Goal: Contribute content: Contribute content

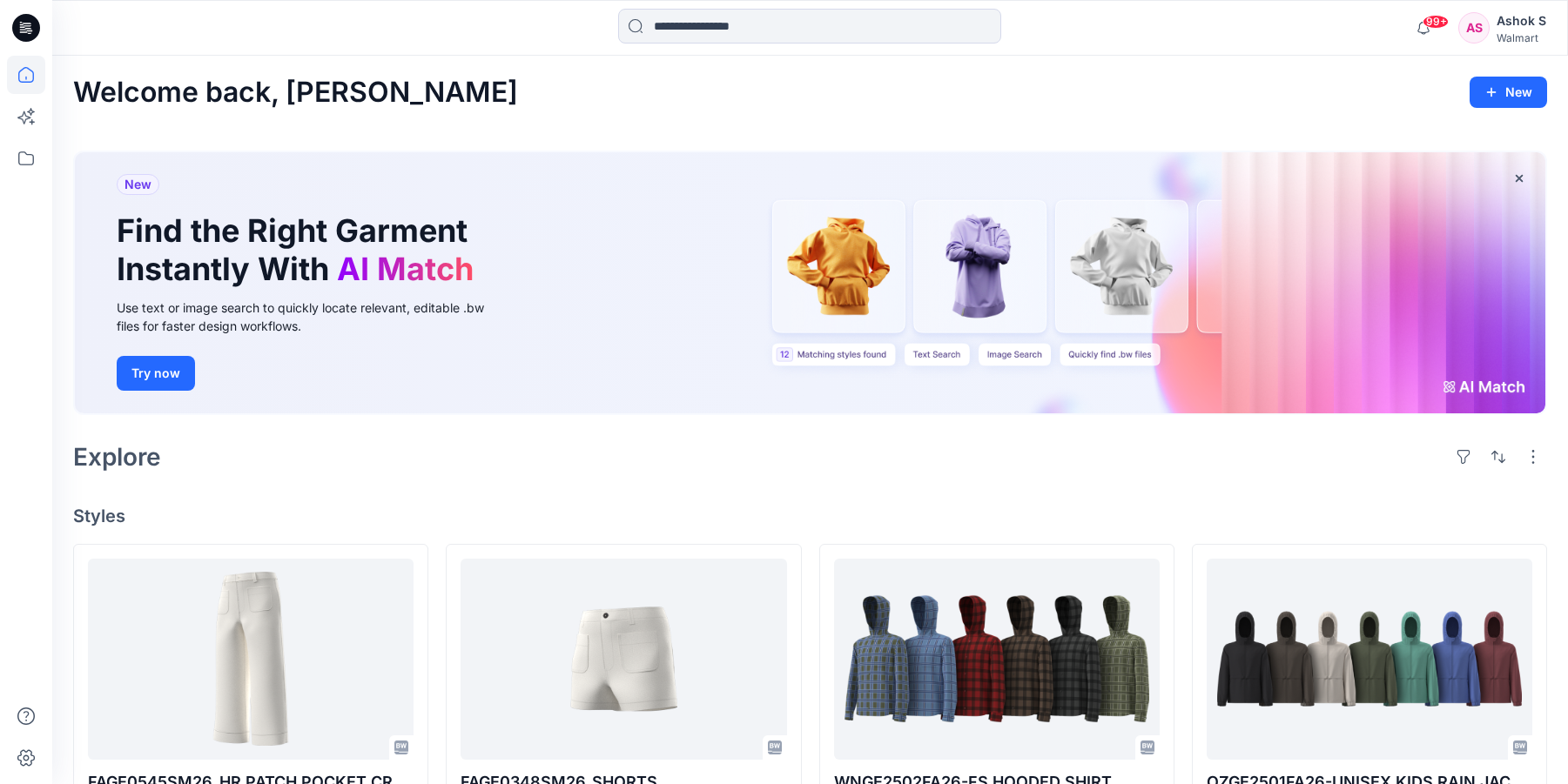
scroll to position [17302, 0]
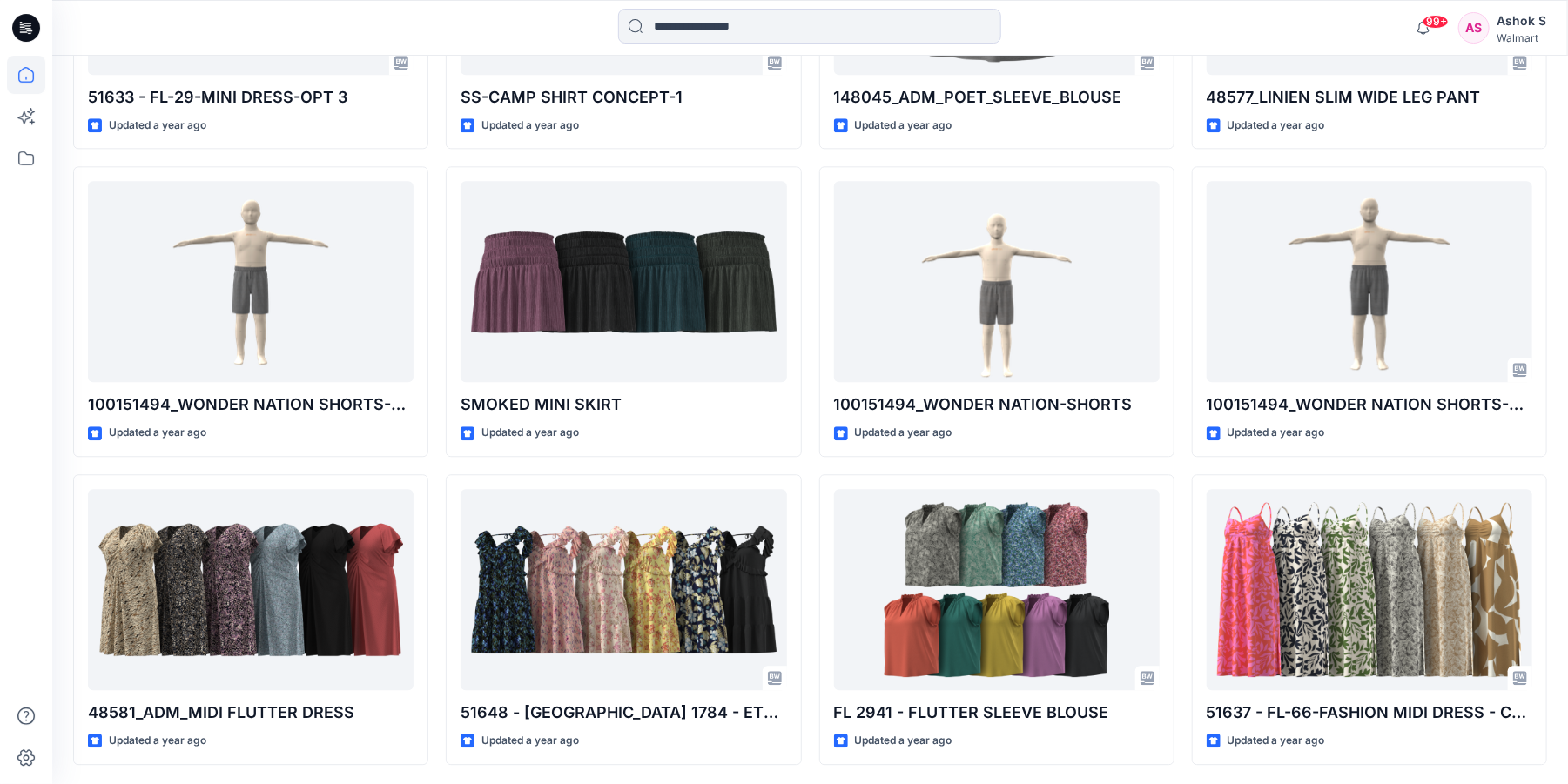
click at [1530, 33] on div "Walmart" at bounding box center [1521, 37] width 49 height 13
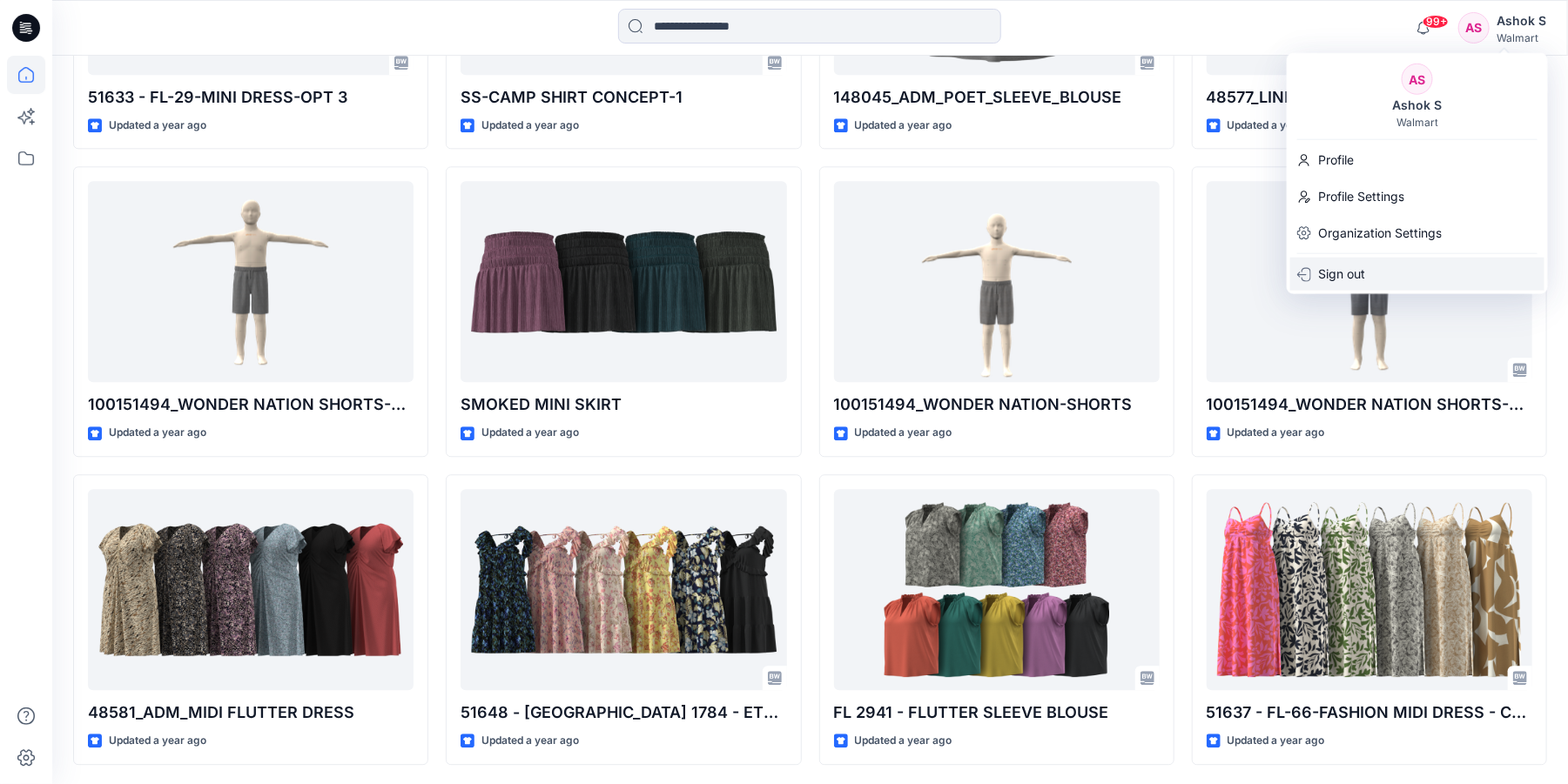
click at [1342, 269] on p "Sign out" at bounding box center [1341, 273] width 47 height 33
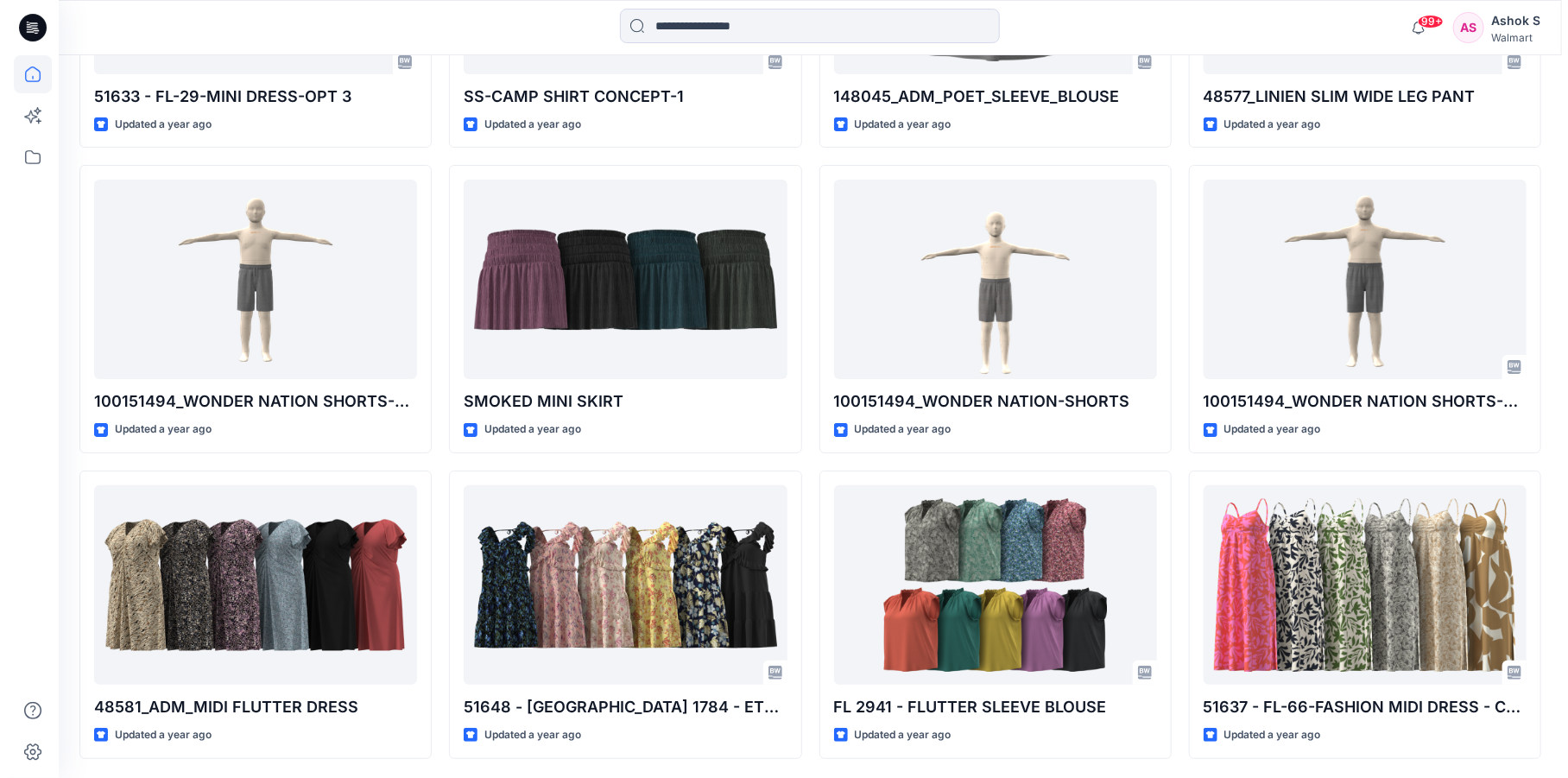
scroll to position [17274, 0]
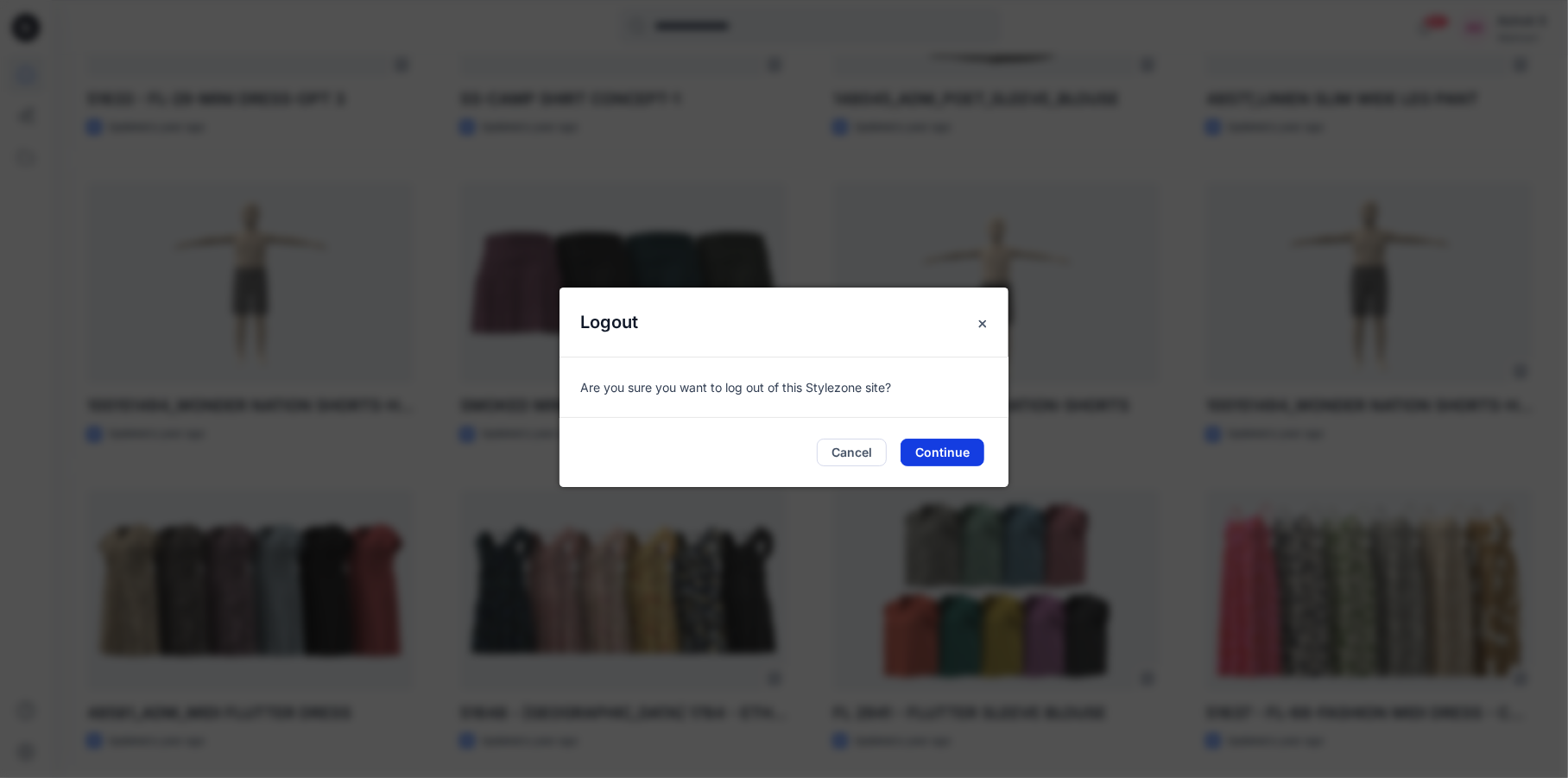
click at [928, 452] on button "Continue" at bounding box center [942, 452] width 83 height 27
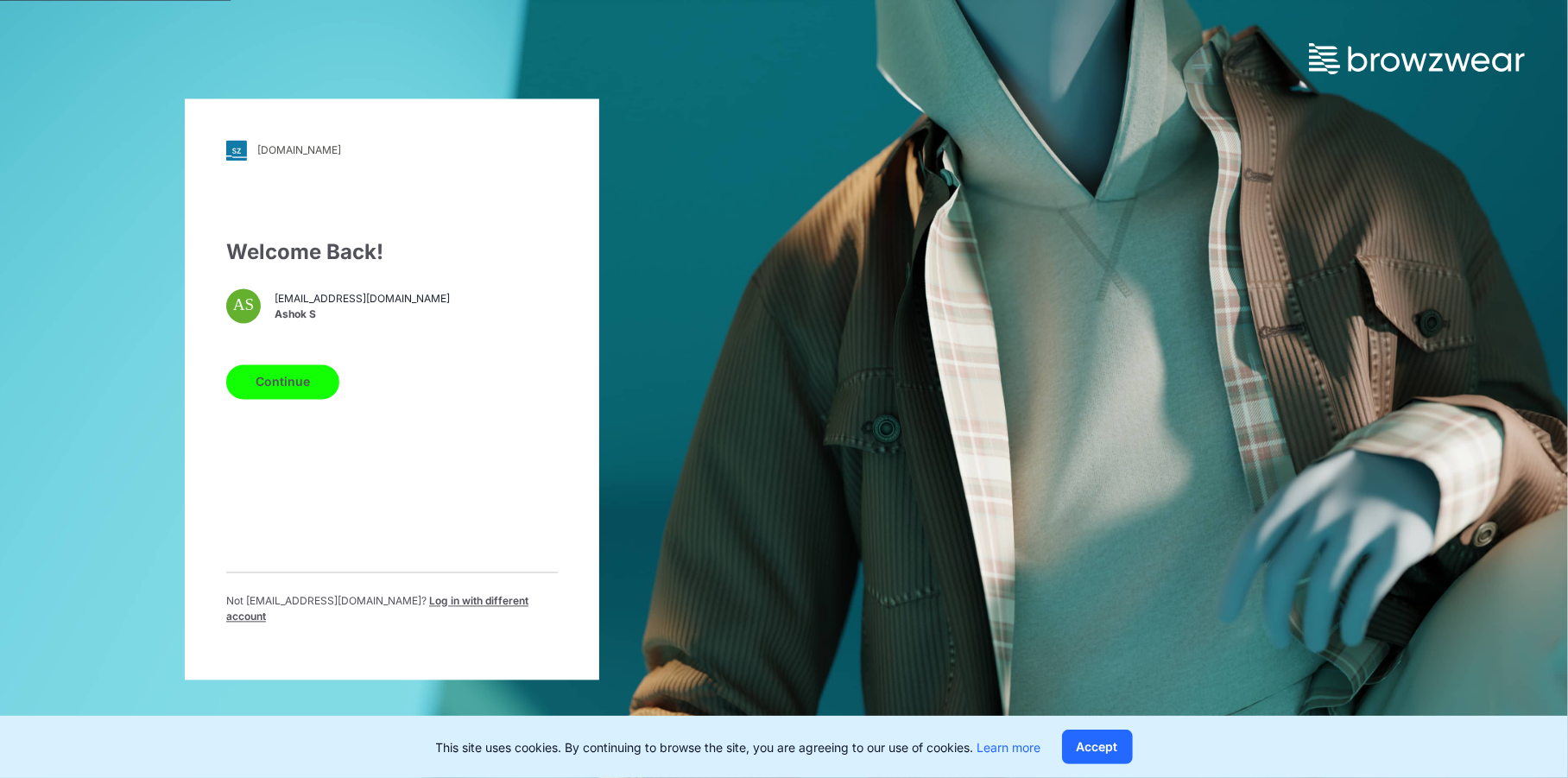
click at [487, 608] on span "Log in with different account" at bounding box center [377, 608] width 302 height 28
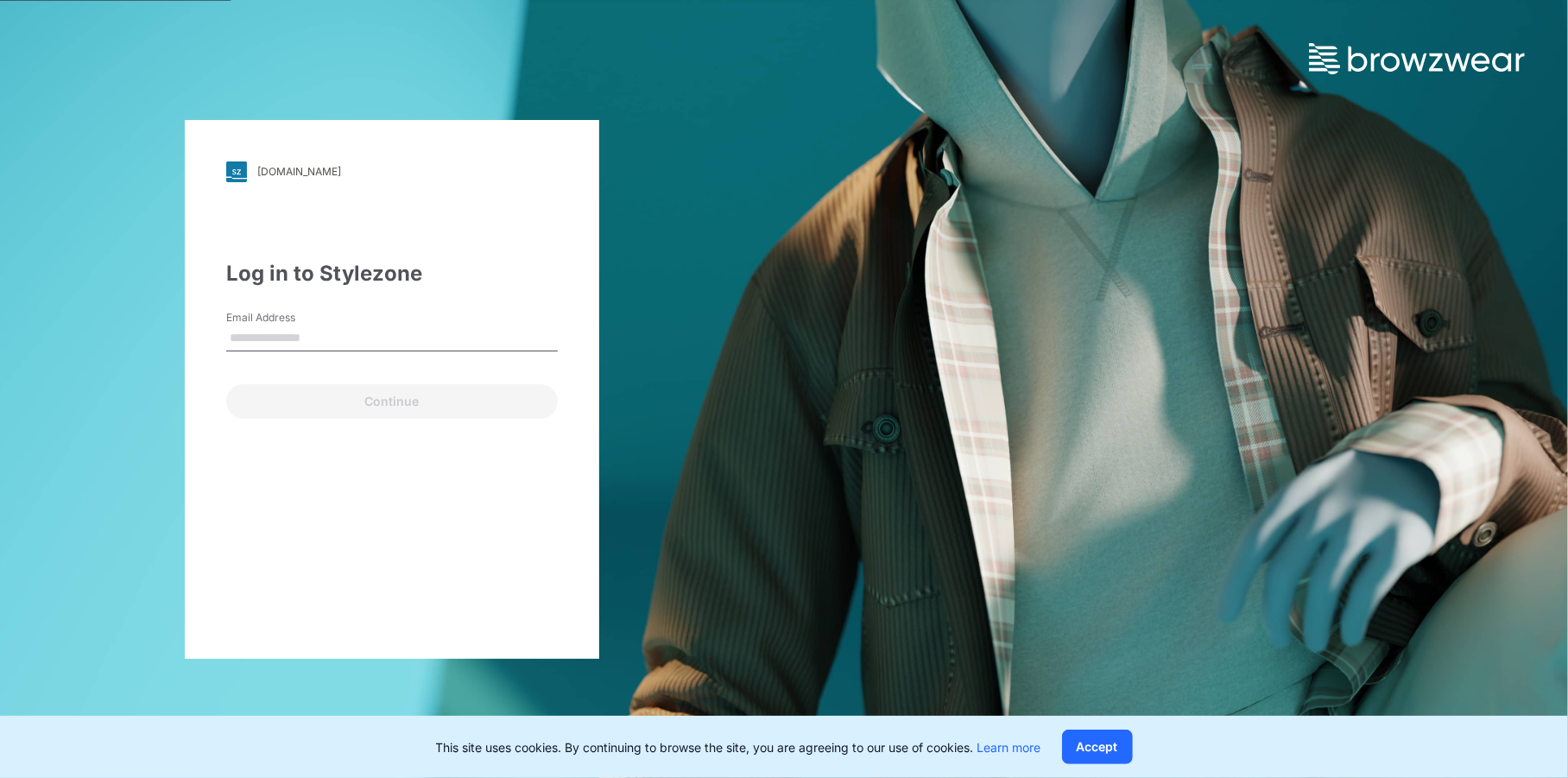
type input "**********"
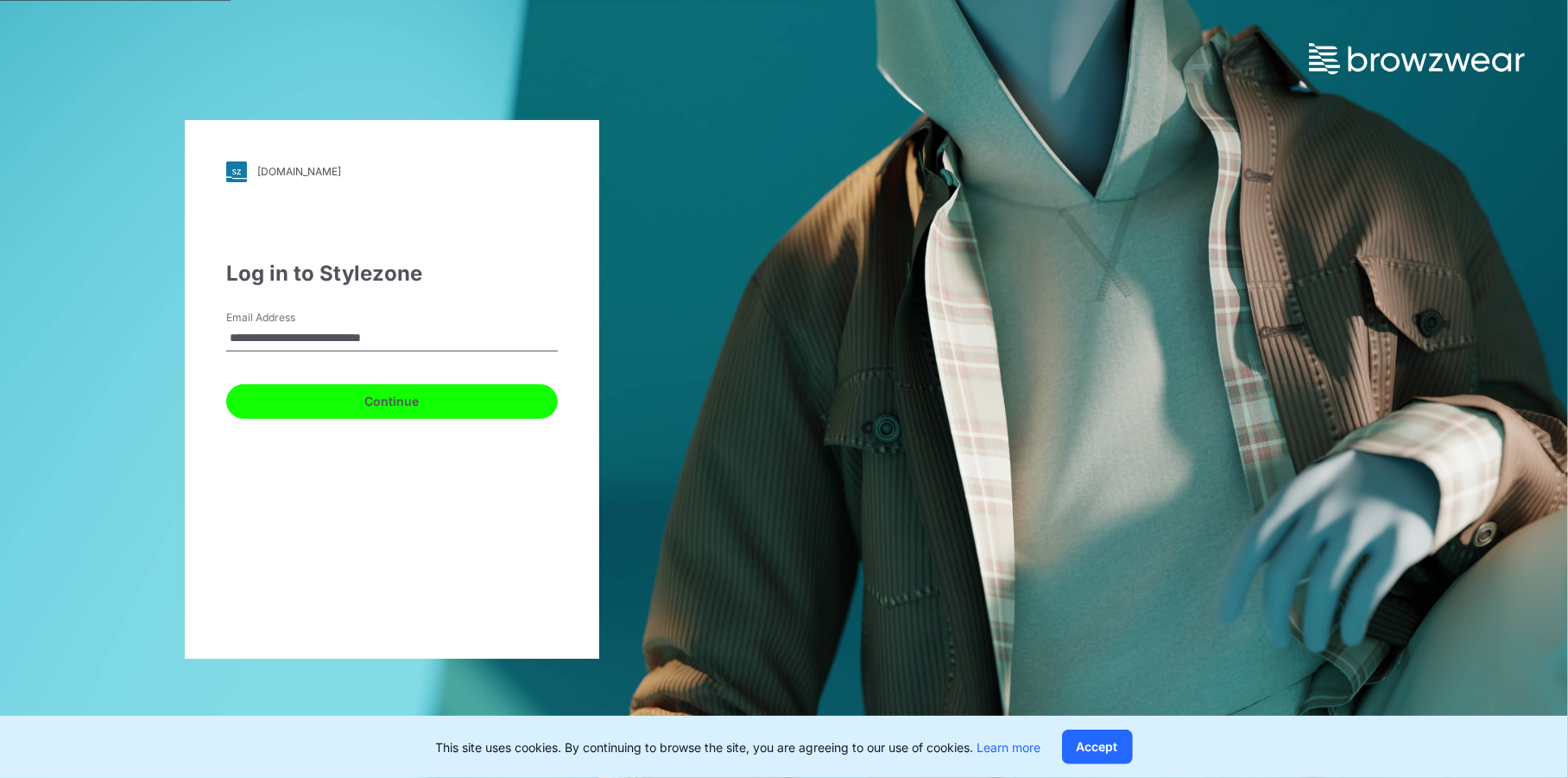
click at [391, 410] on button "Continue" at bounding box center [392, 402] width 332 height 34
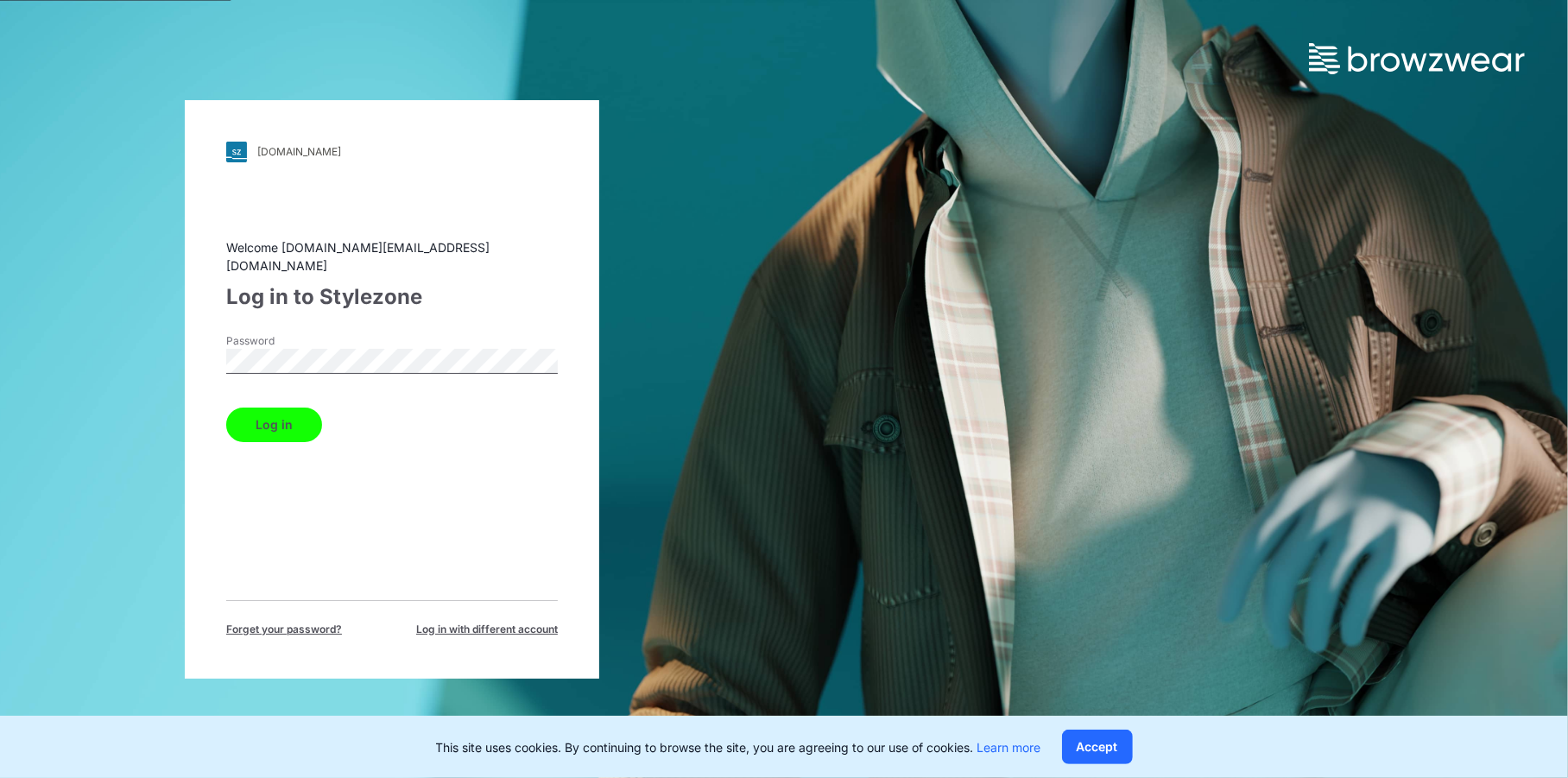
click at [281, 423] on button "Log in" at bounding box center [275, 425] width 96 height 34
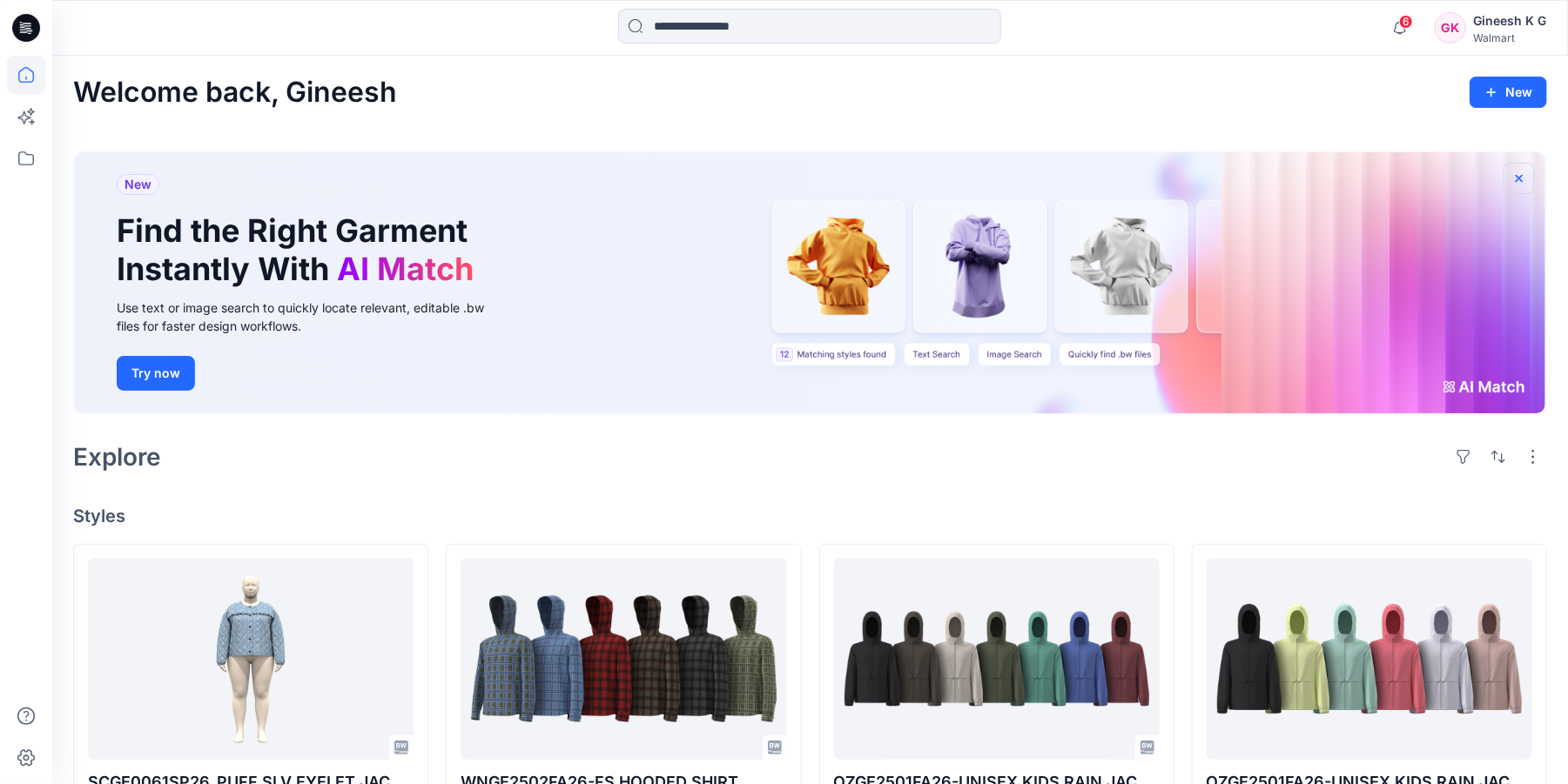
click at [1522, 175] on icon "button" at bounding box center [1520, 177] width 7 height 7
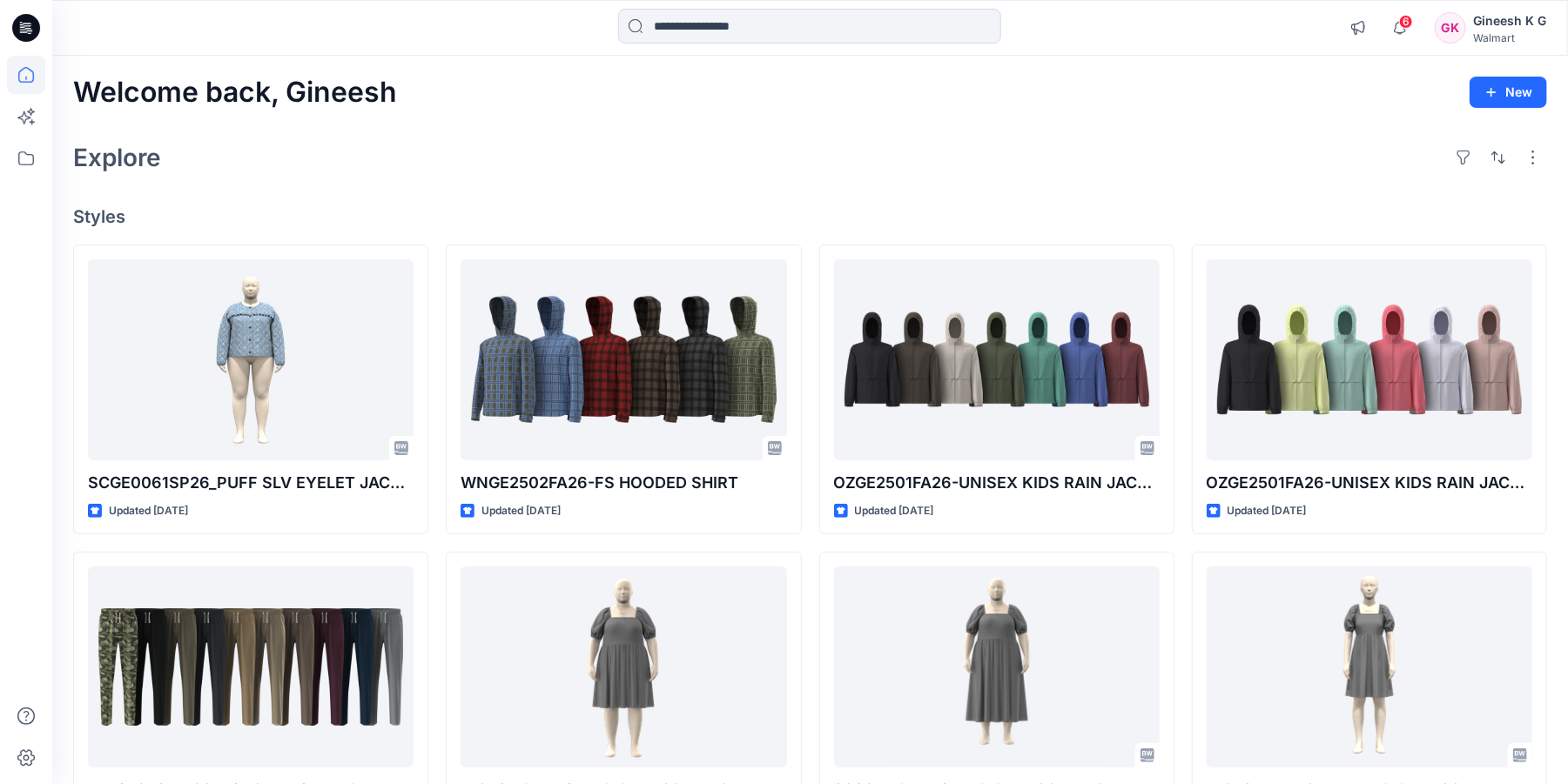
click at [1508, 32] on div "Walmart" at bounding box center [1510, 37] width 73 height 13
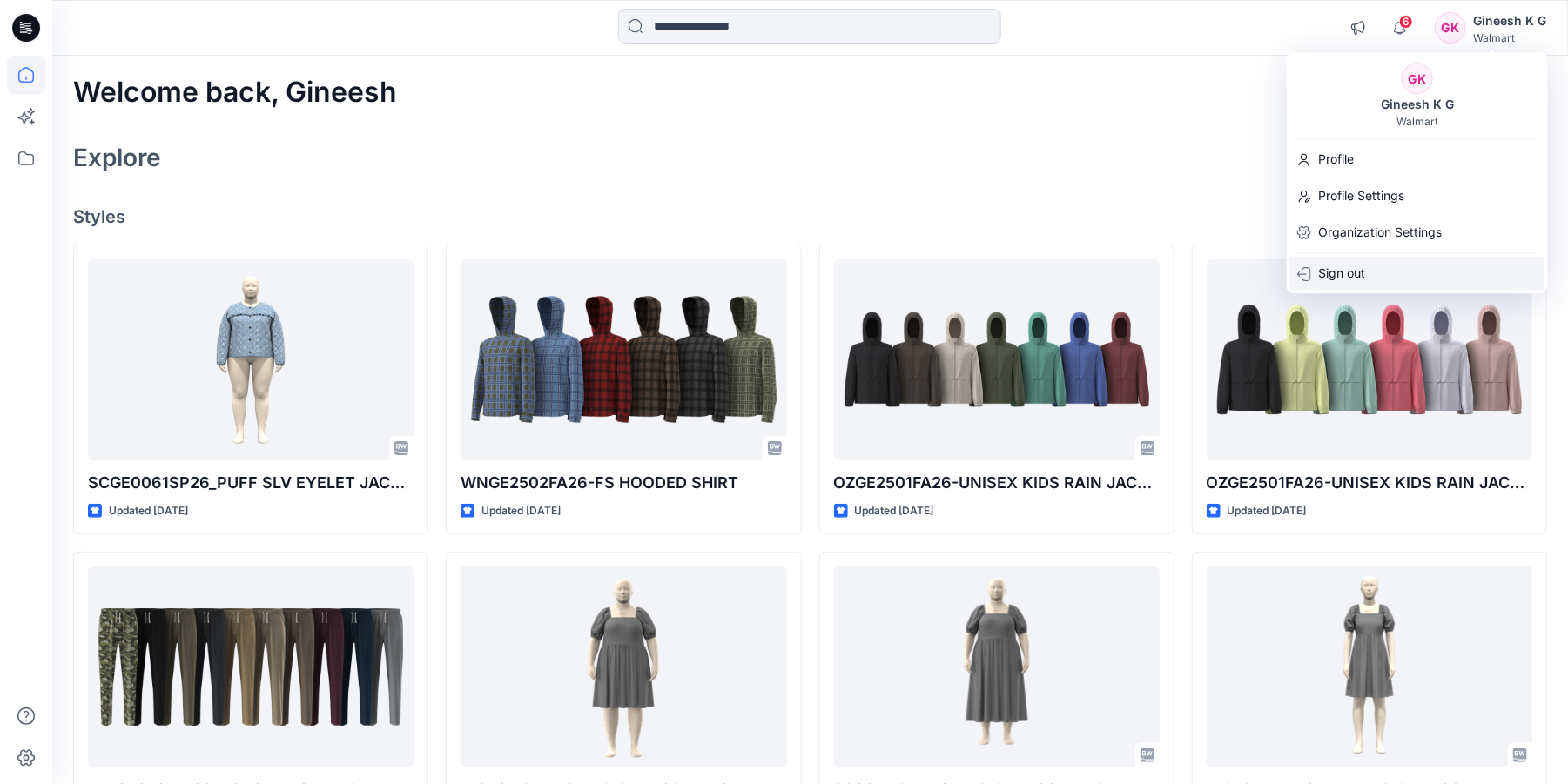
click at [1328, 274] on p "Sign out" at bounding box center [1341, 273] width 47 height 33
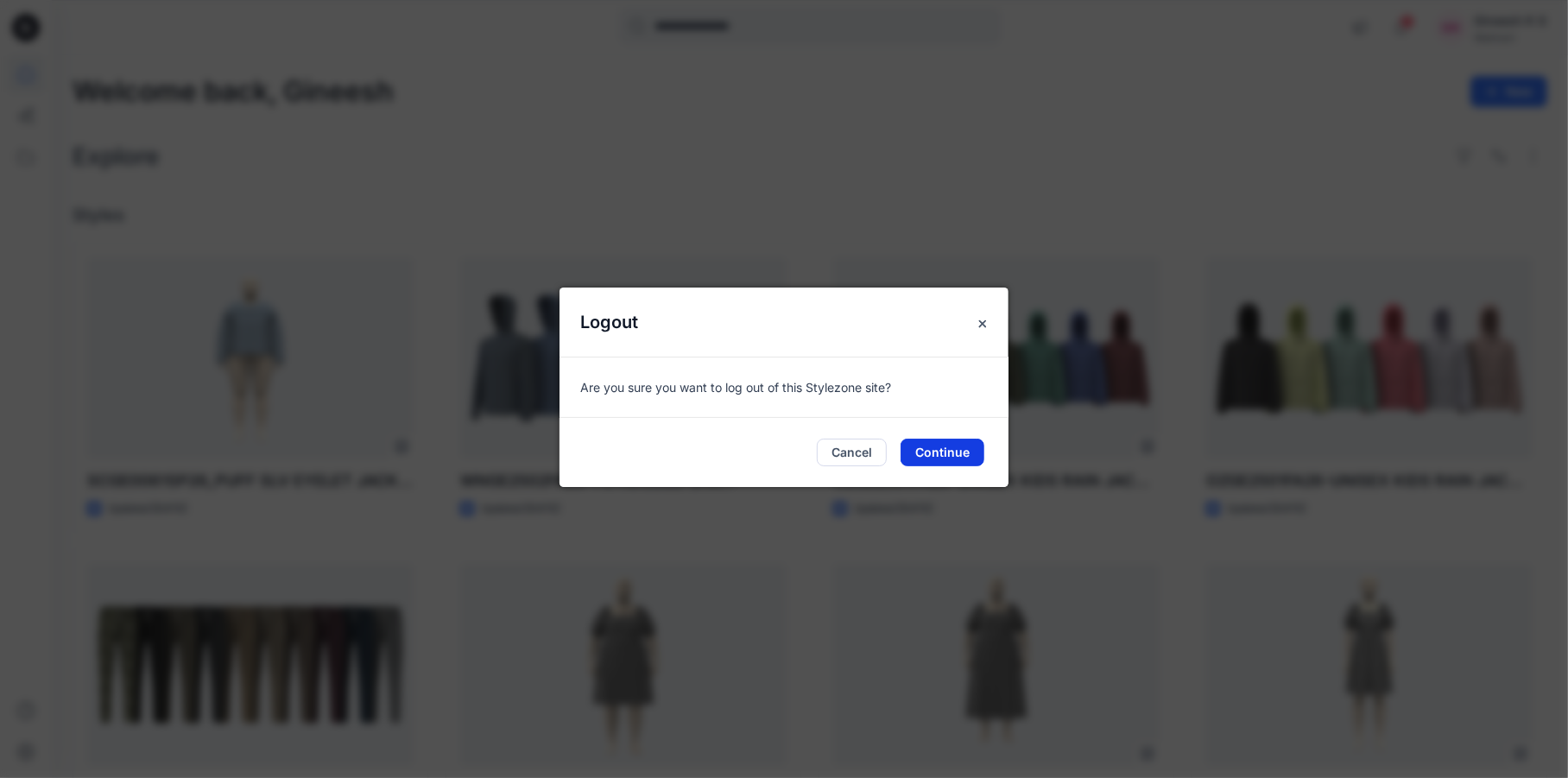
click at [936, 462] on button "Continue" at bounding box center [942, 452] width 83 height 27
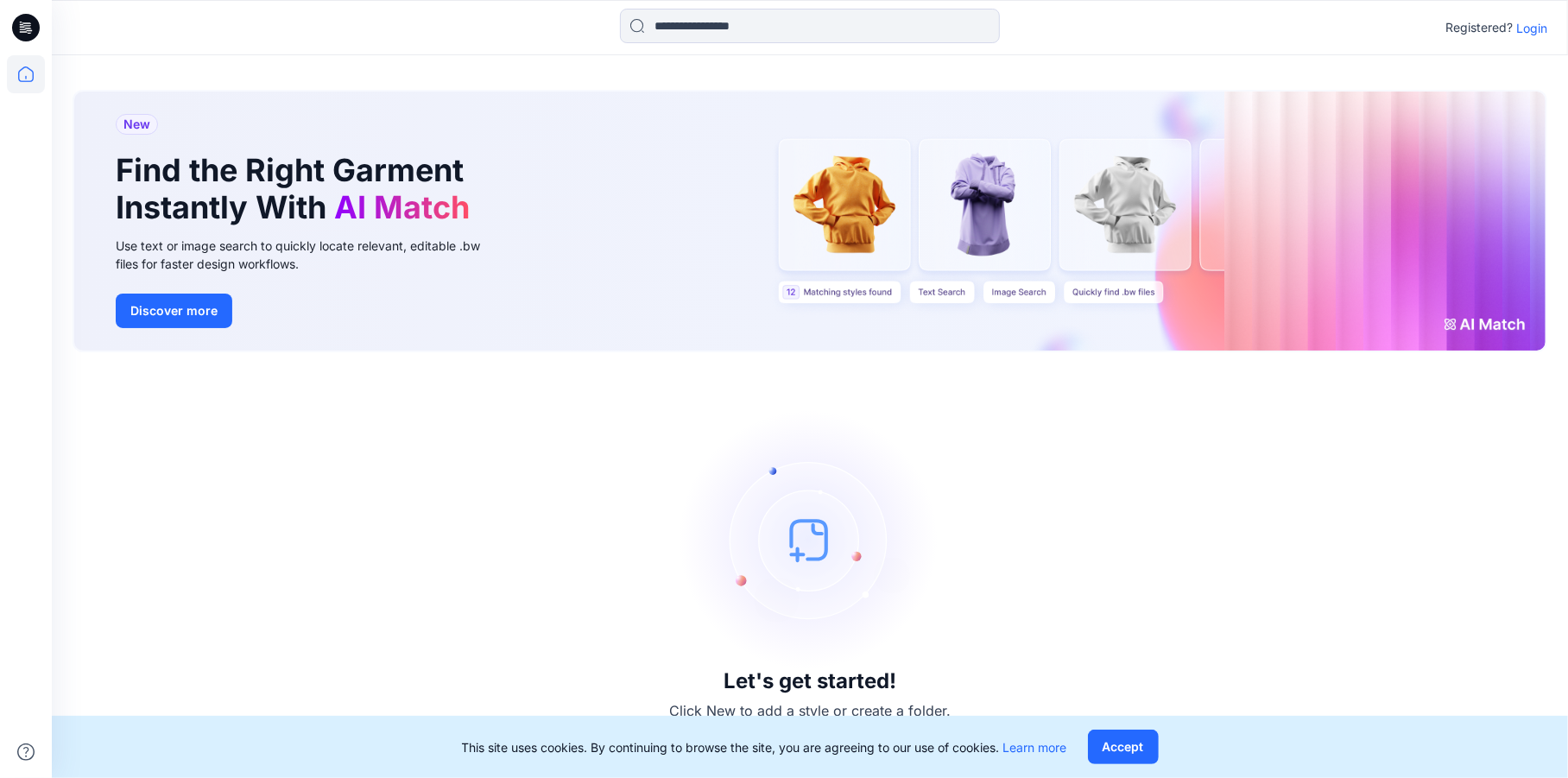
click at [1535, 27] on p "Login" at bounding box center [1532, 28] width 31 height 18
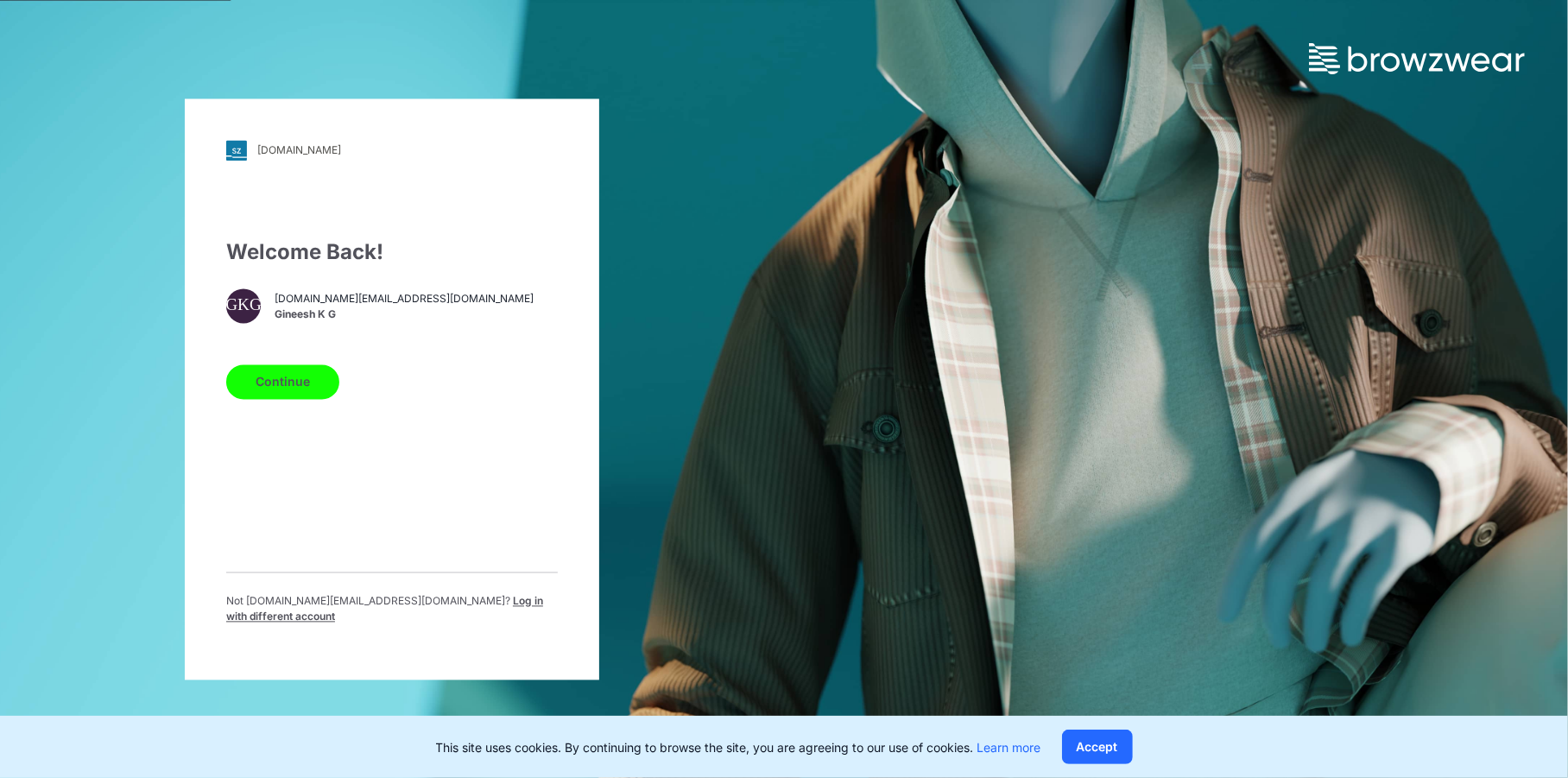
click at [454, 600] on span "Log in with different account" at bounding box center [385, 608] width 317 height 28
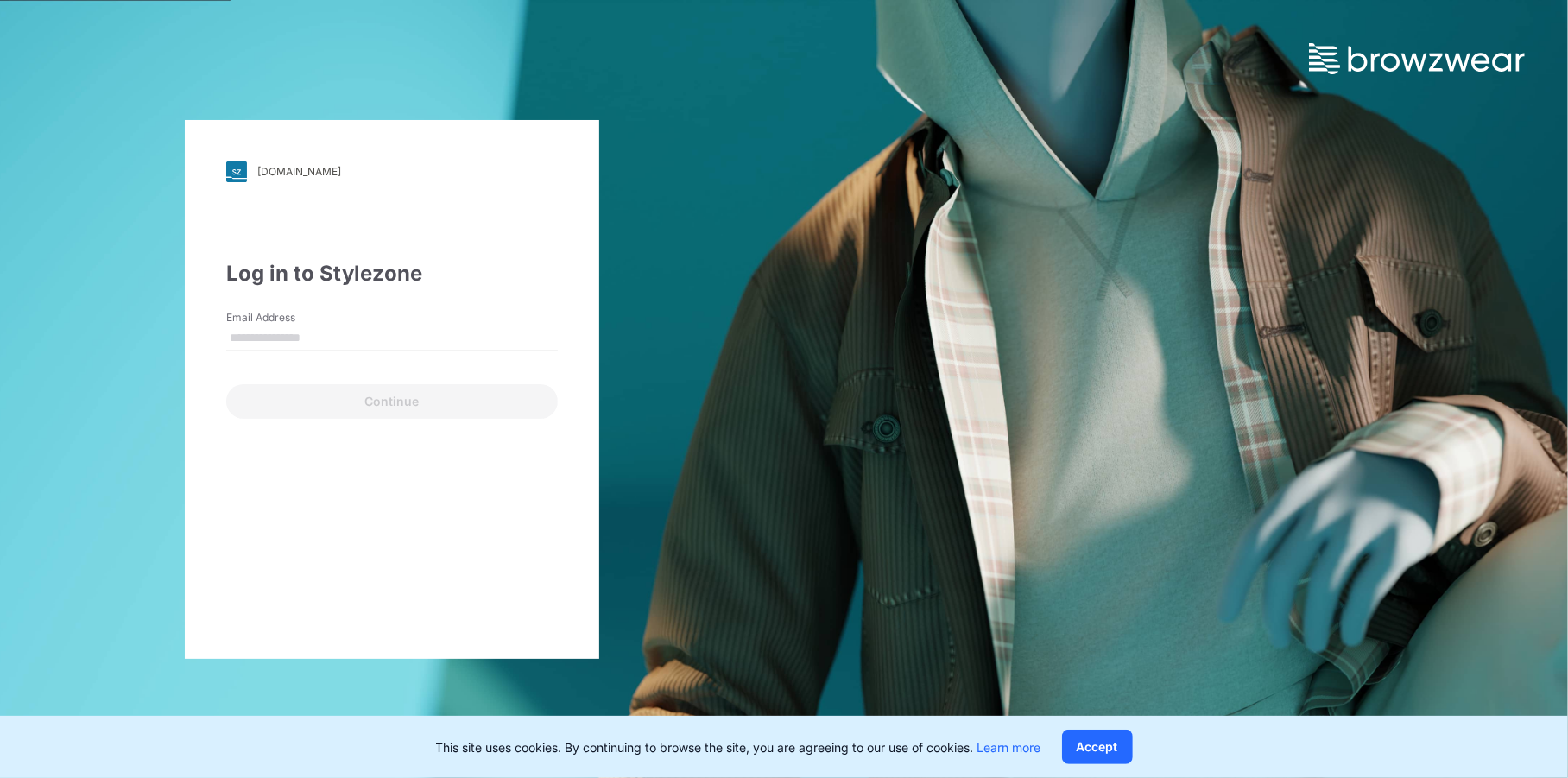
type input "**********"
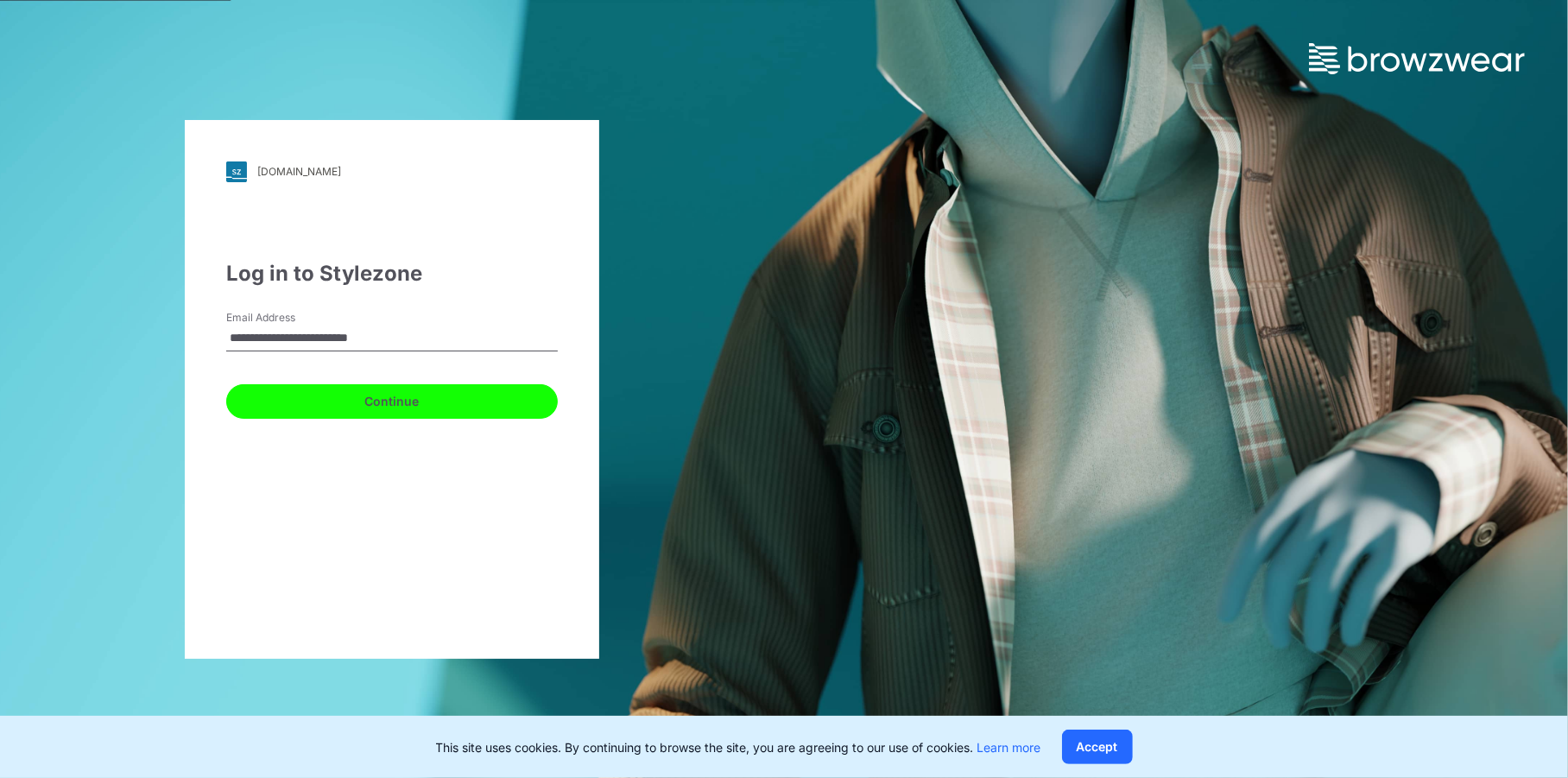
click at [393, 407] on button "Continue" at bounding box center [392, 402] width 332 height 34
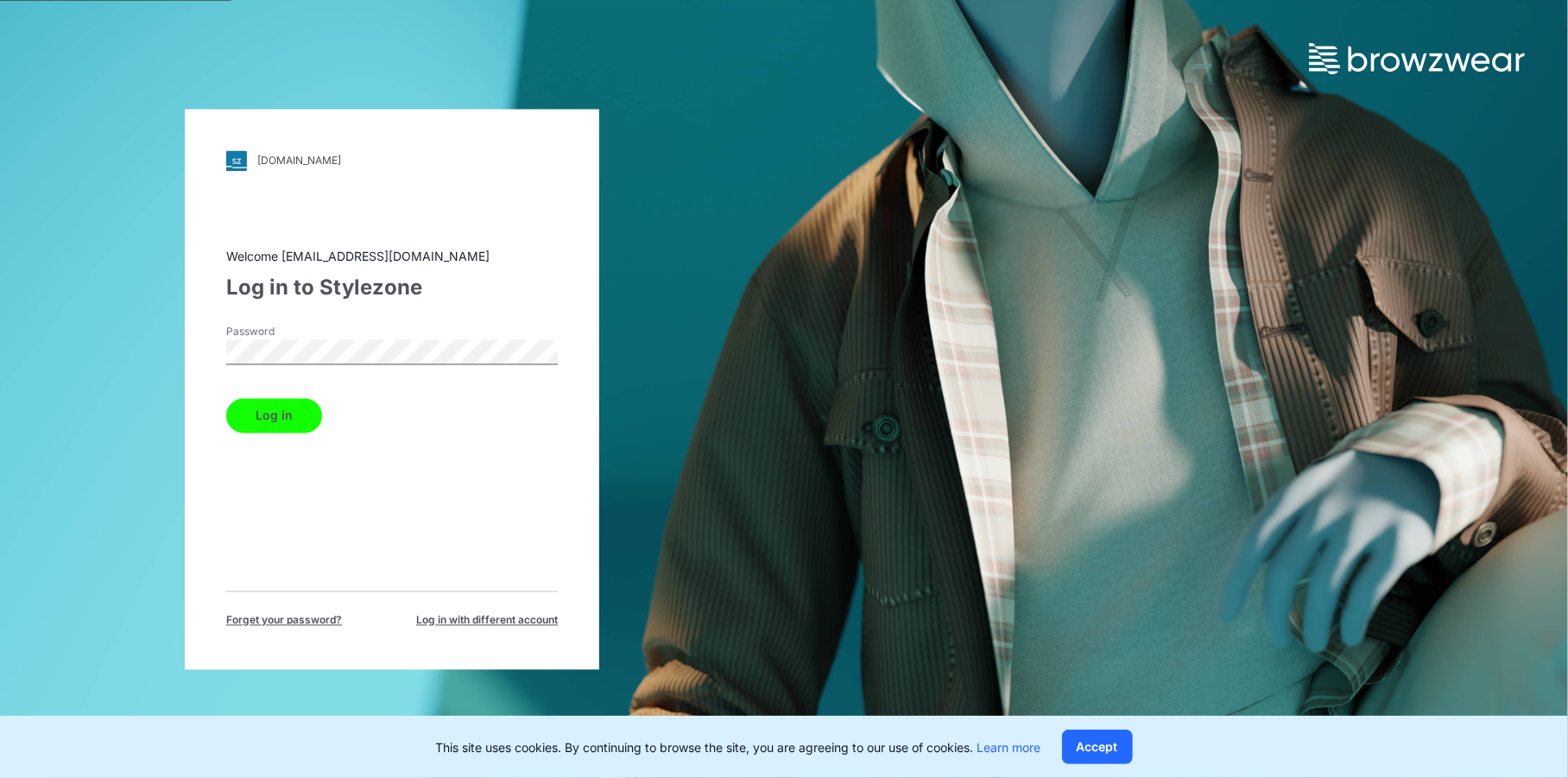
click at [281, 417] on button "Log in" at bounding box center [275, 415] width 96 height 34
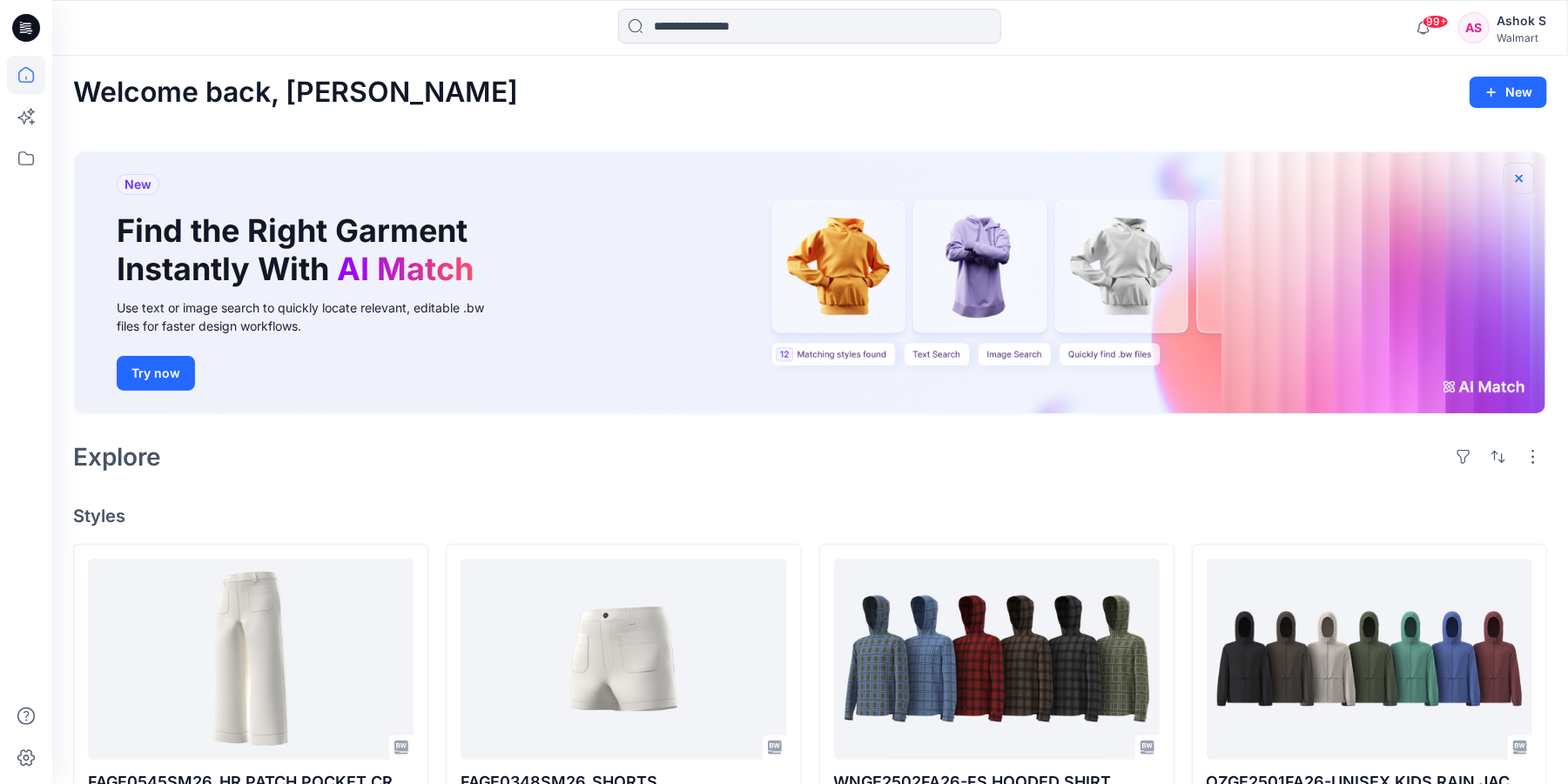
click at [1519, 176] on icon "button" at bounding box center [1520, 177] width 7 height 7
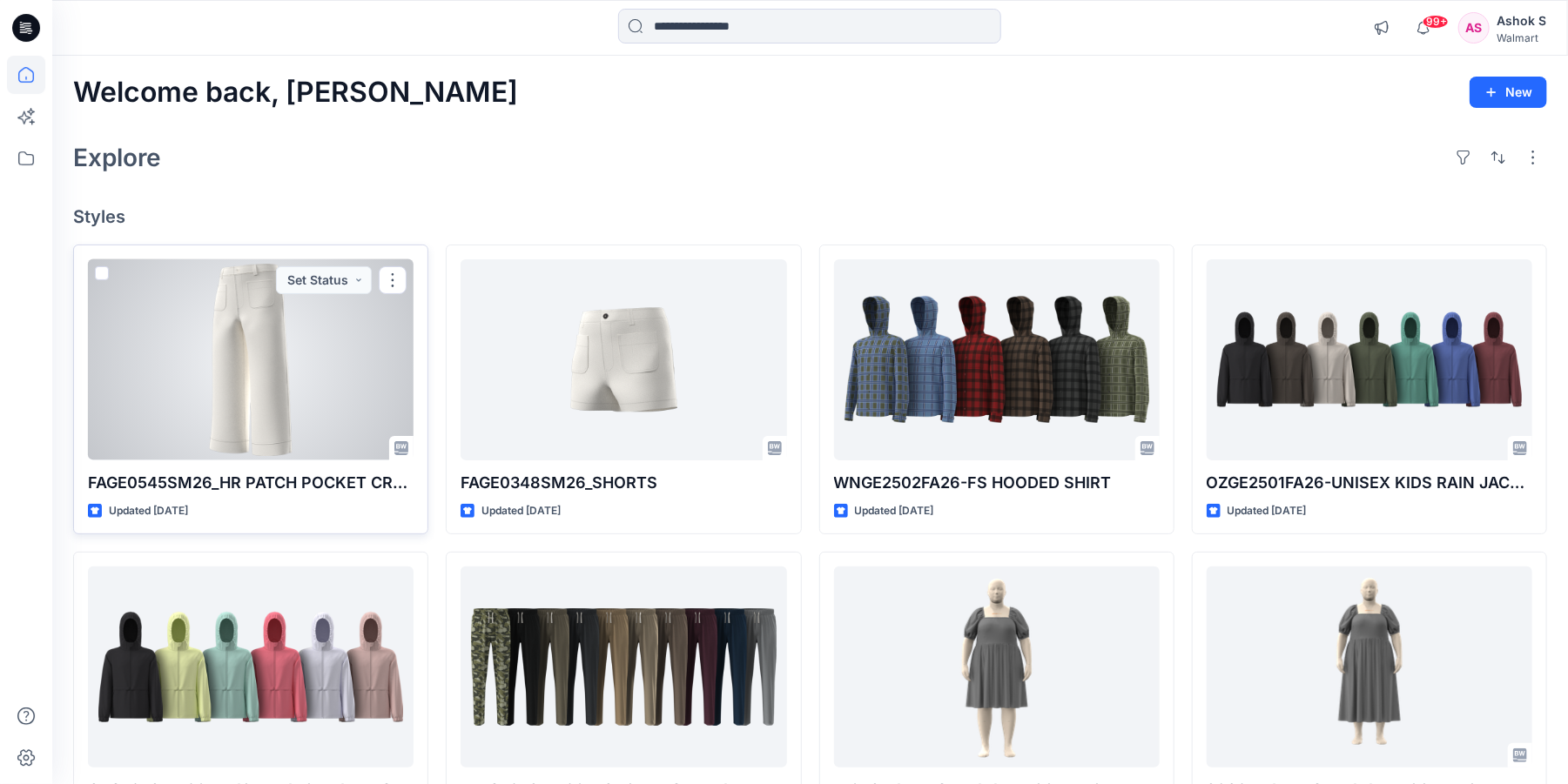
click at [272, 365] on div at bounding box center [251, 360] width 325 height 201
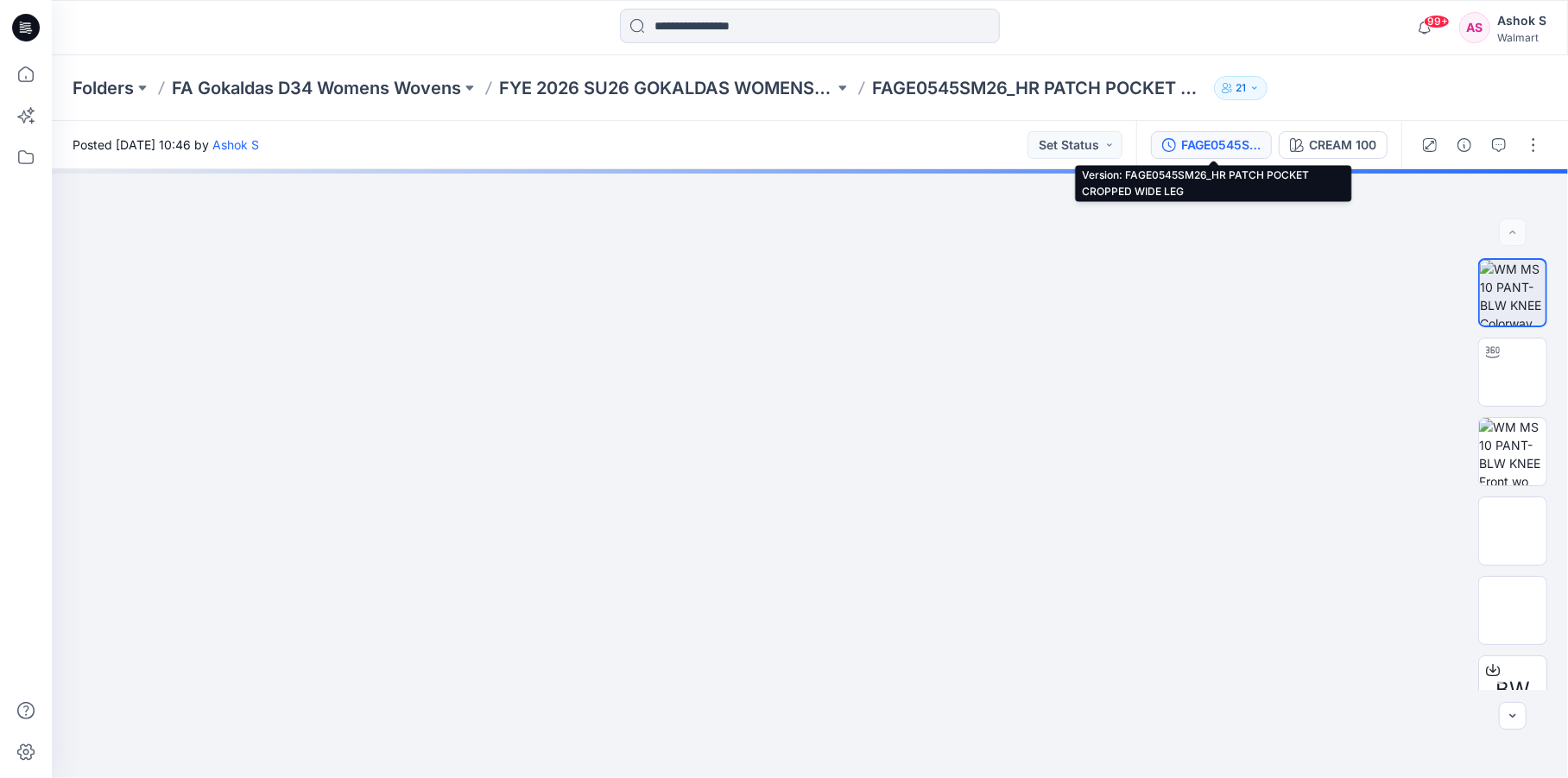
click at [1212, 148] on div "FAGE0545SM26_HR PATCH POCKET CROPPED WIDE LEG" at bounding box center [1221, 145] width 80 height 19
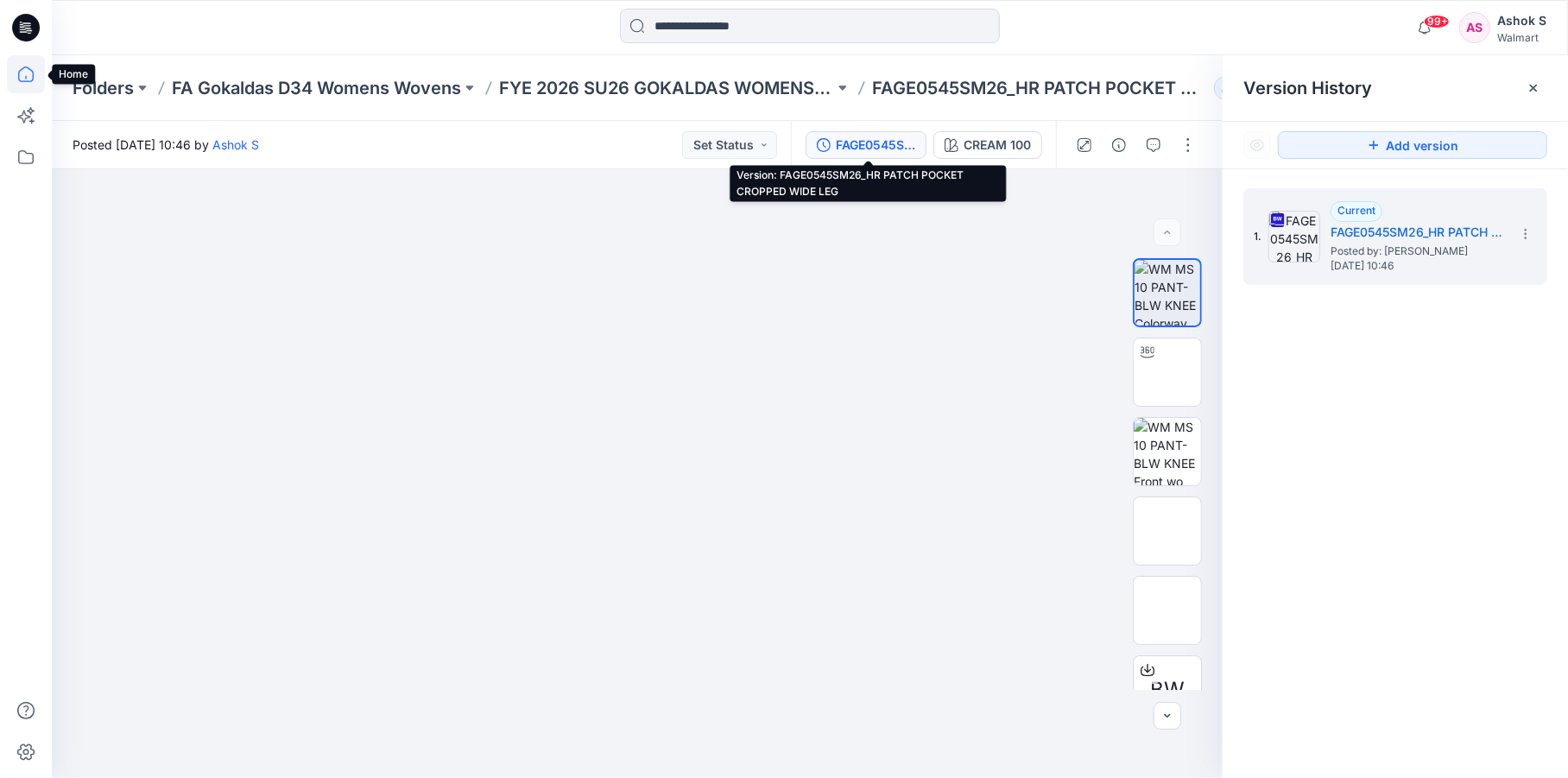
click at [25, 80] on icon at bounding box center [26, 74] width 38 height 38
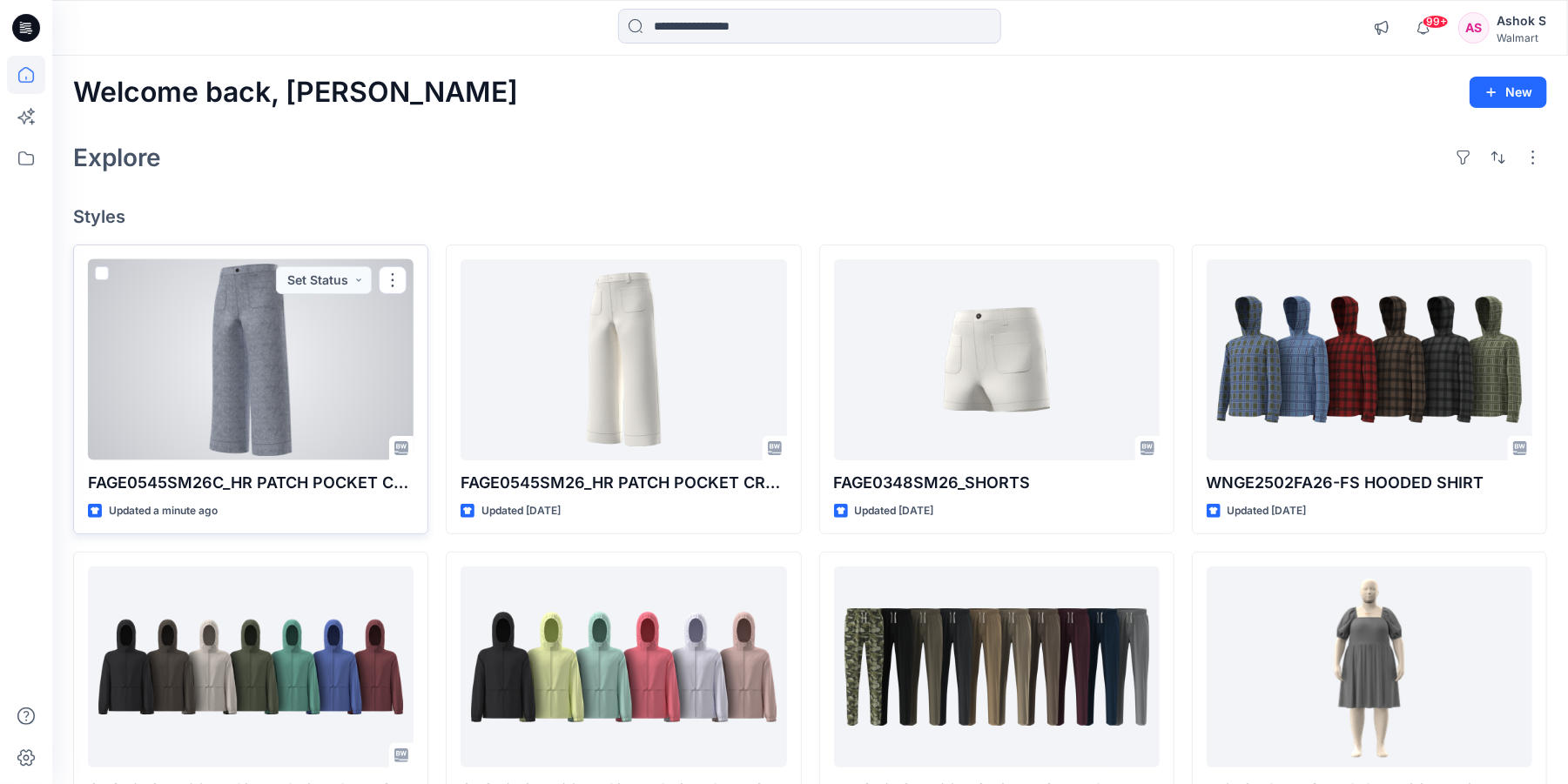
click at [260, 381] on div at bounding box center [251, 360] width 325 height 201
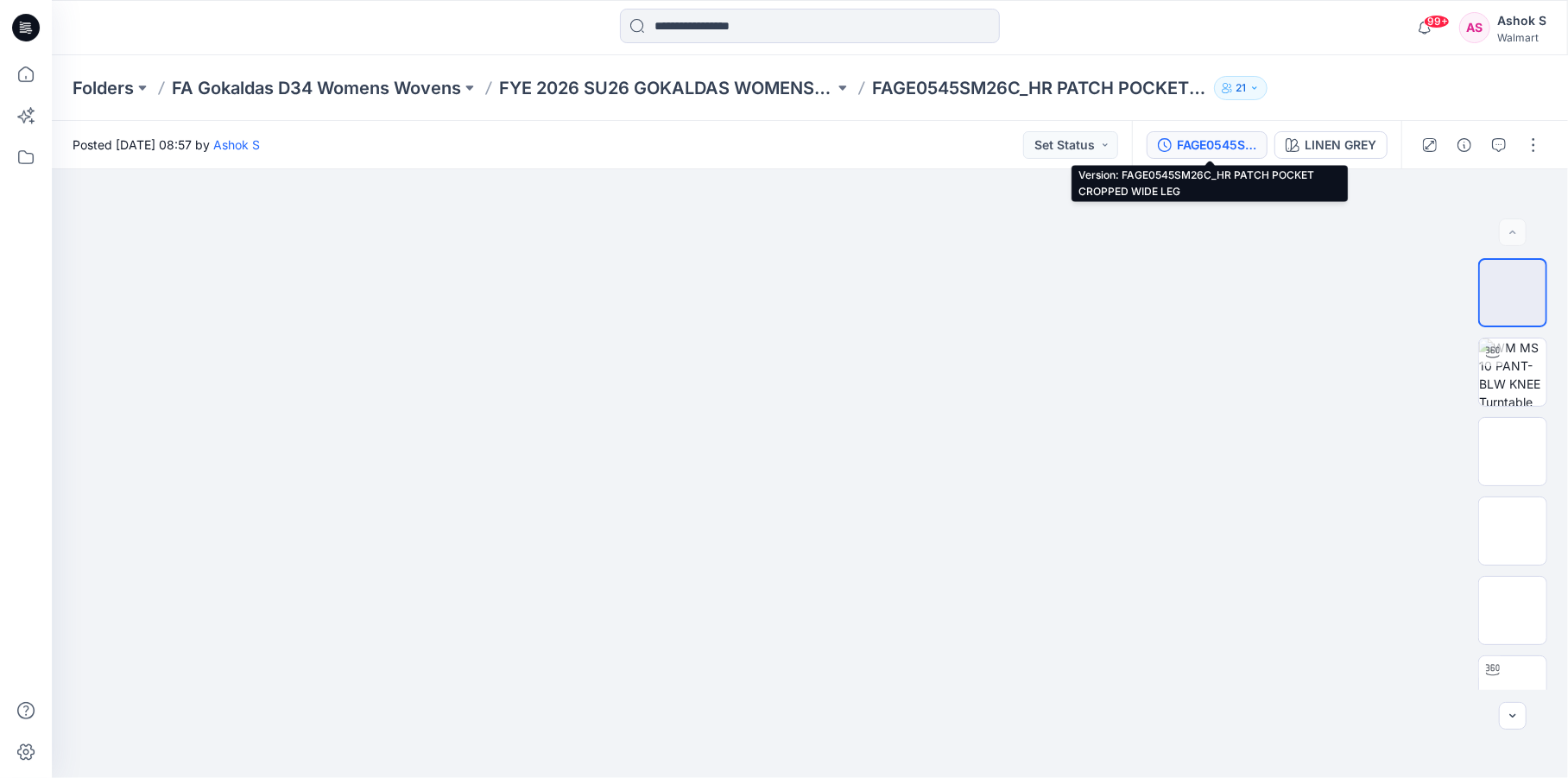
click at [1237, 143] on div "FAGE0545SM26C_HR PATCH POCKET CROPPED WIDE LEG" at bounding box center [1216, 145] width 80 height 19
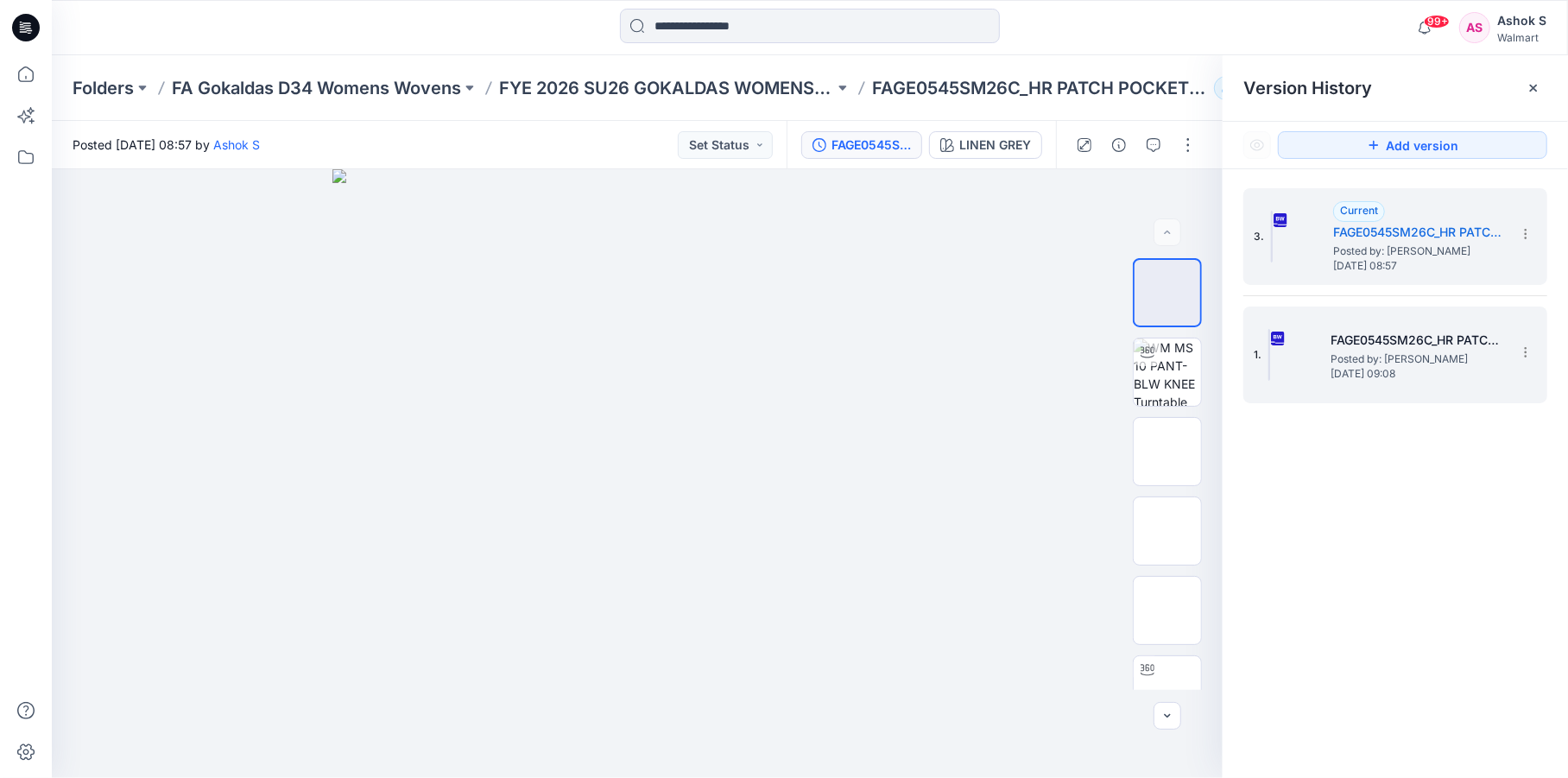
click at [1369, 370] on span "Monday, July 28, 2025 09:08" at bounding box center [1417, 374] width 172 height 12
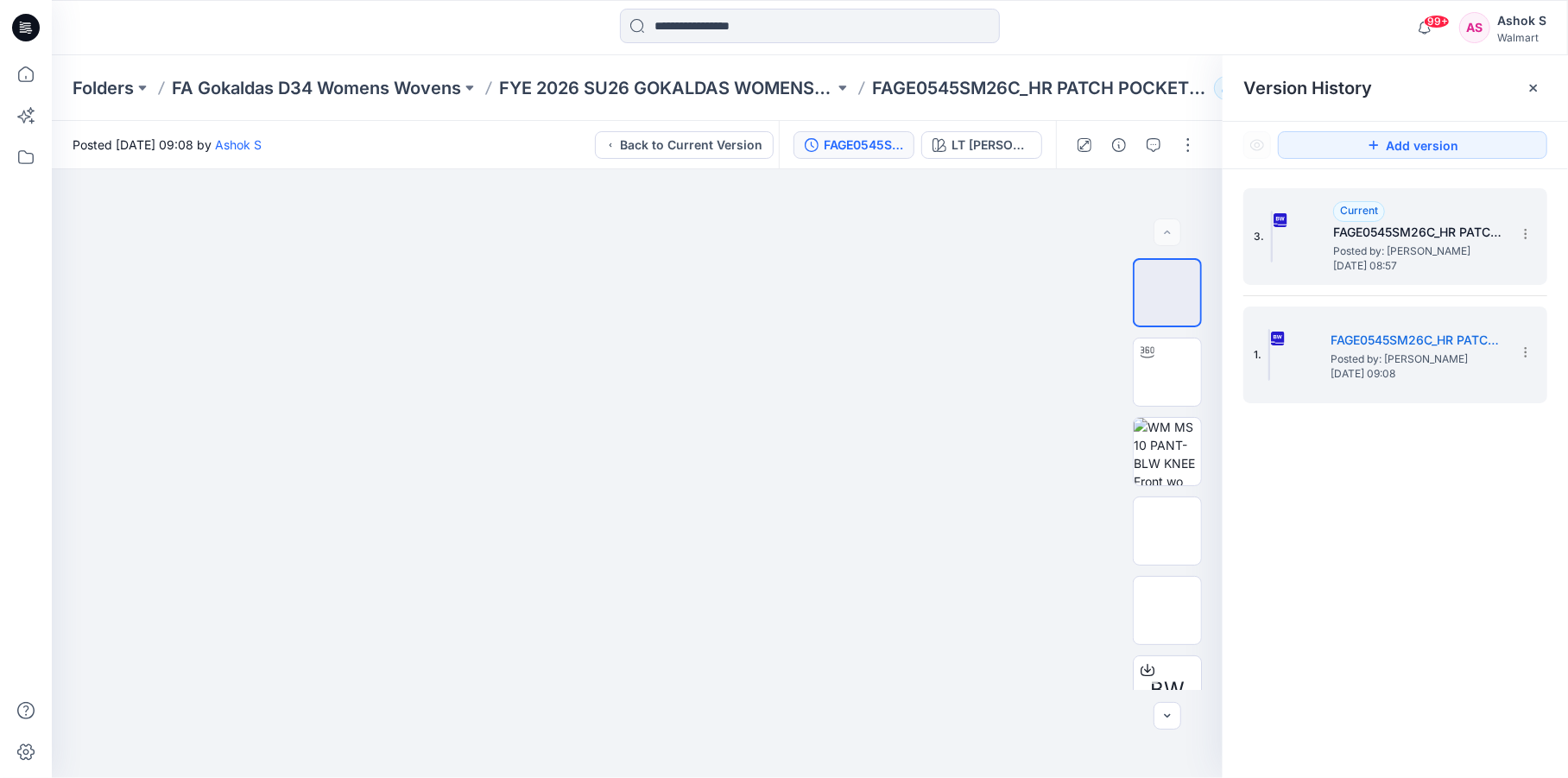
click at [1355, 247] on span "Posted by: Ashok S" at bounding box center [1419, 251] width 172 height 17
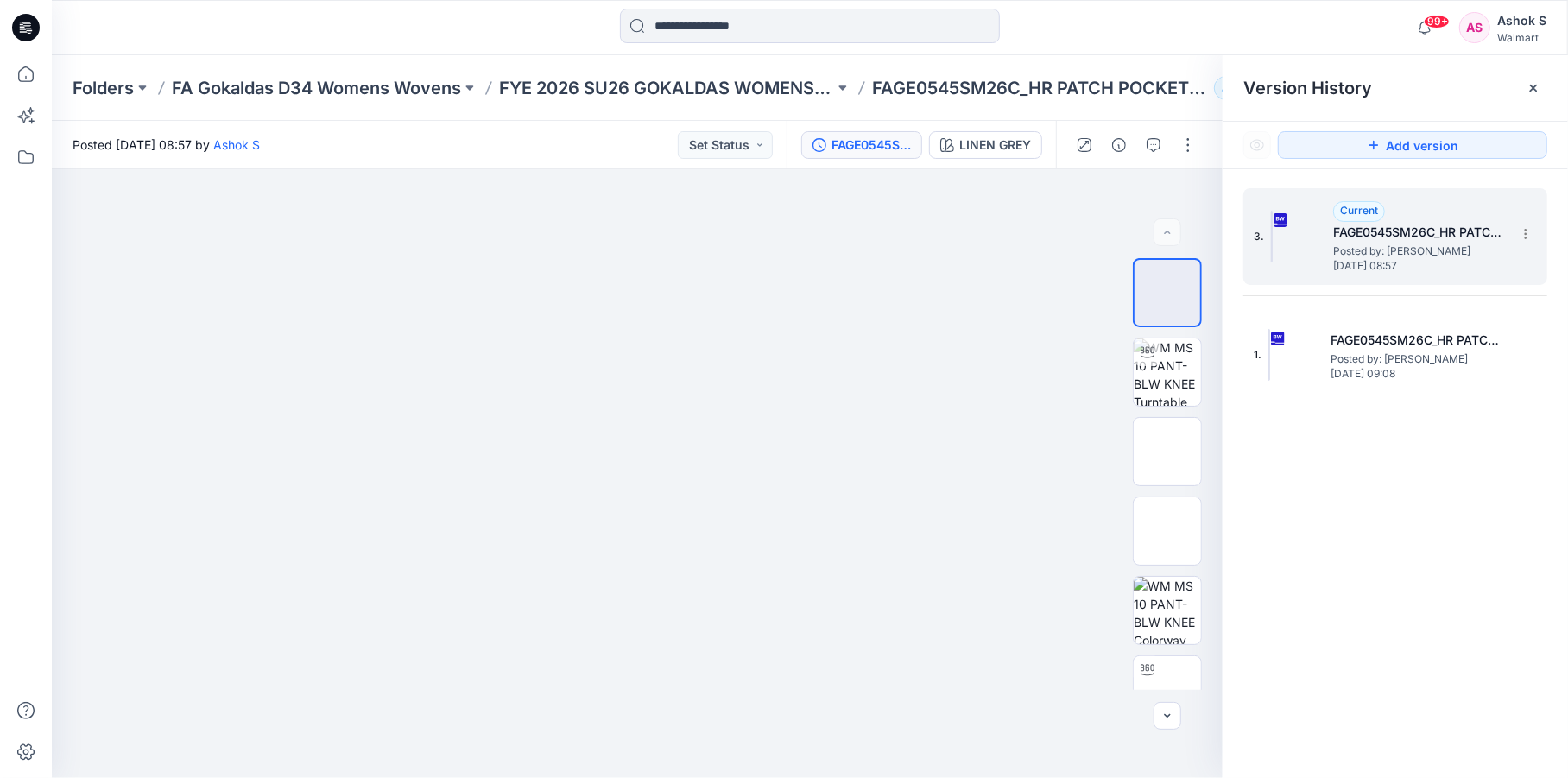
click at [1399, 241] on h5 "FAGE0545SM26C_HR PATCH POCKET CROPPED WIDE LEG" at bounding box center [1419, 232] width 172 height 21
click at [1339, 237] on h5 "FAGE0545SM26C_HR PATCH POCKET CROPPED WIDE LEG" at bounding box center [1419, 232] width 172 height 21
click at [1159, 617] on img at bounding box center [1167, 610] width 67 height 67
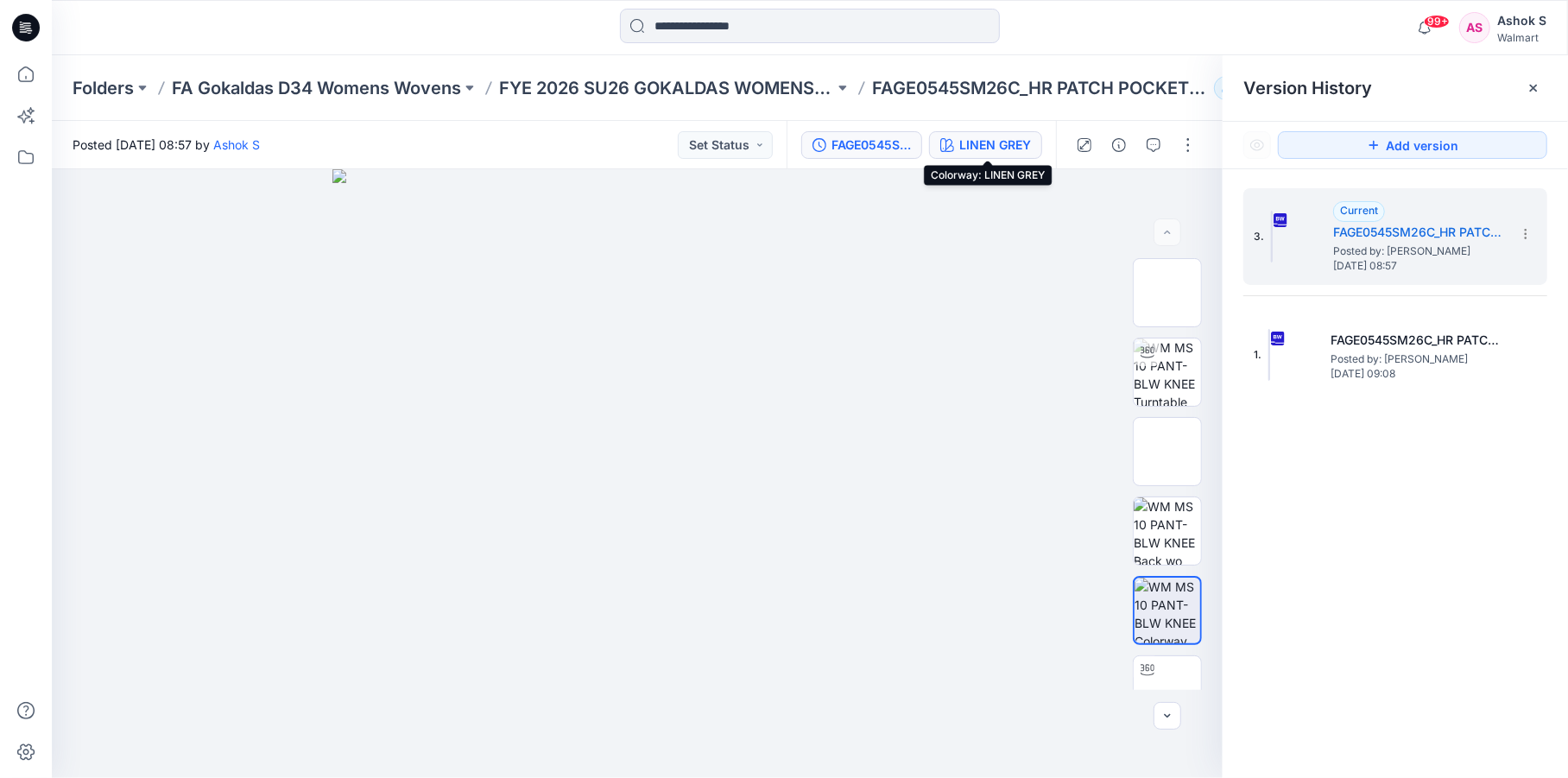
click at [972, 149] on div "LINEN GREY" at bounding box center [994, 145] width 72 height 19
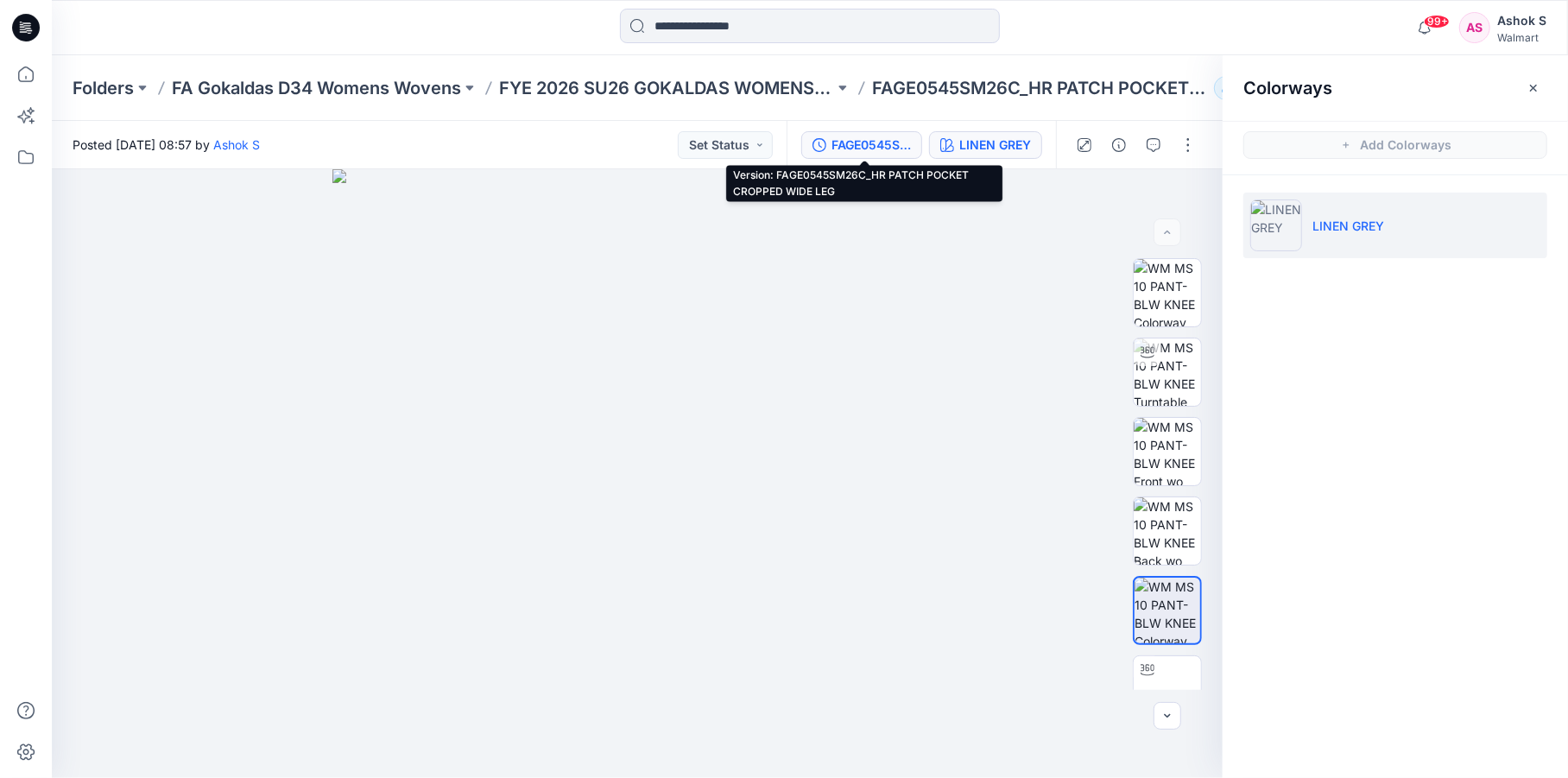
click at [879, 143] on div "FAGE0545SM26C_HR PATCH POCKET CROPPED WIDE LEG" at bounding box center [871, 145] width 80 height 19
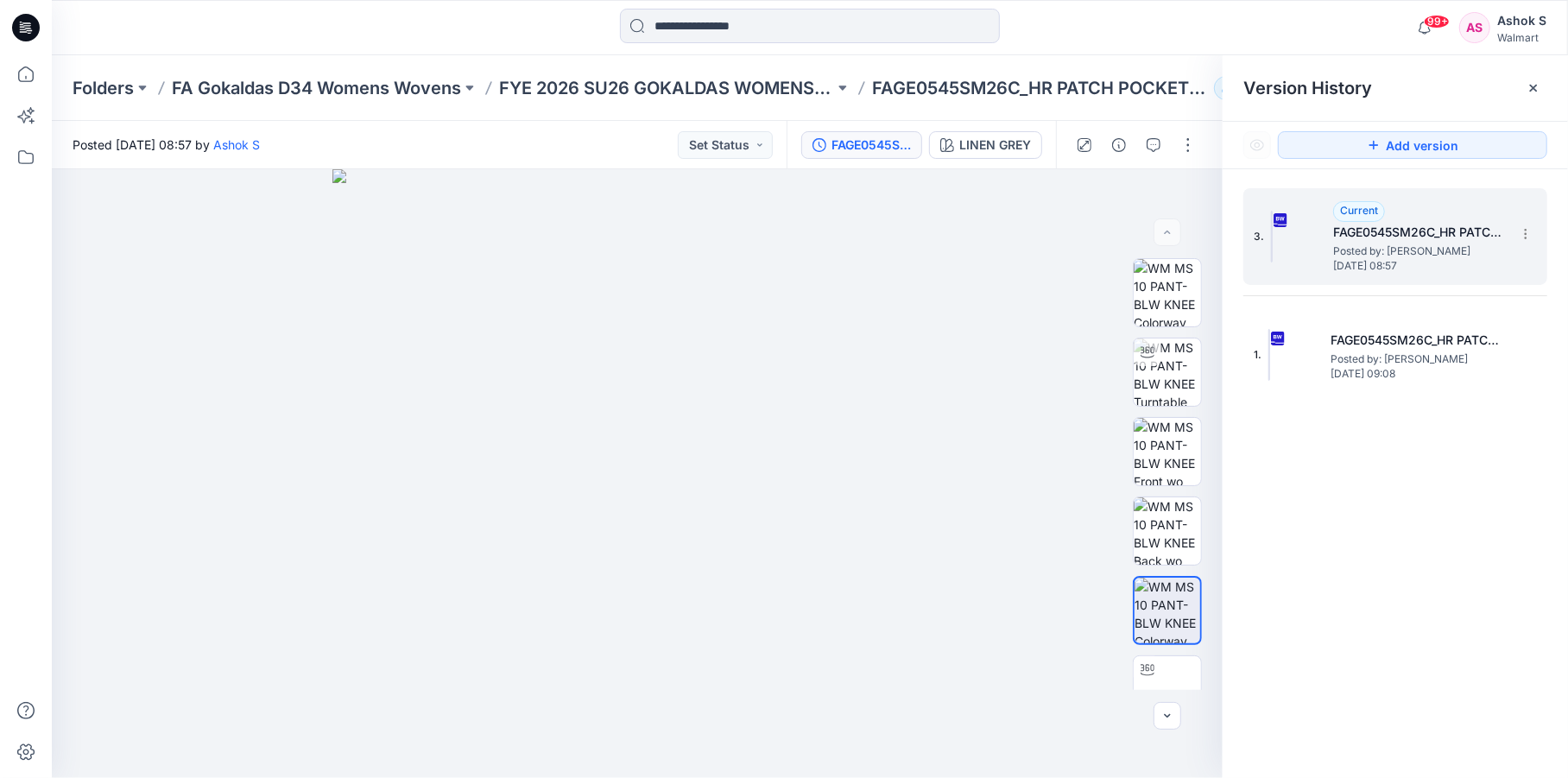
click at [1352, 236] on h5 "FAGE0545SM26C_HR PATCH POCKET CROPPED WIDE LEG" at bounding box center [1419, 232] width 172 height 21
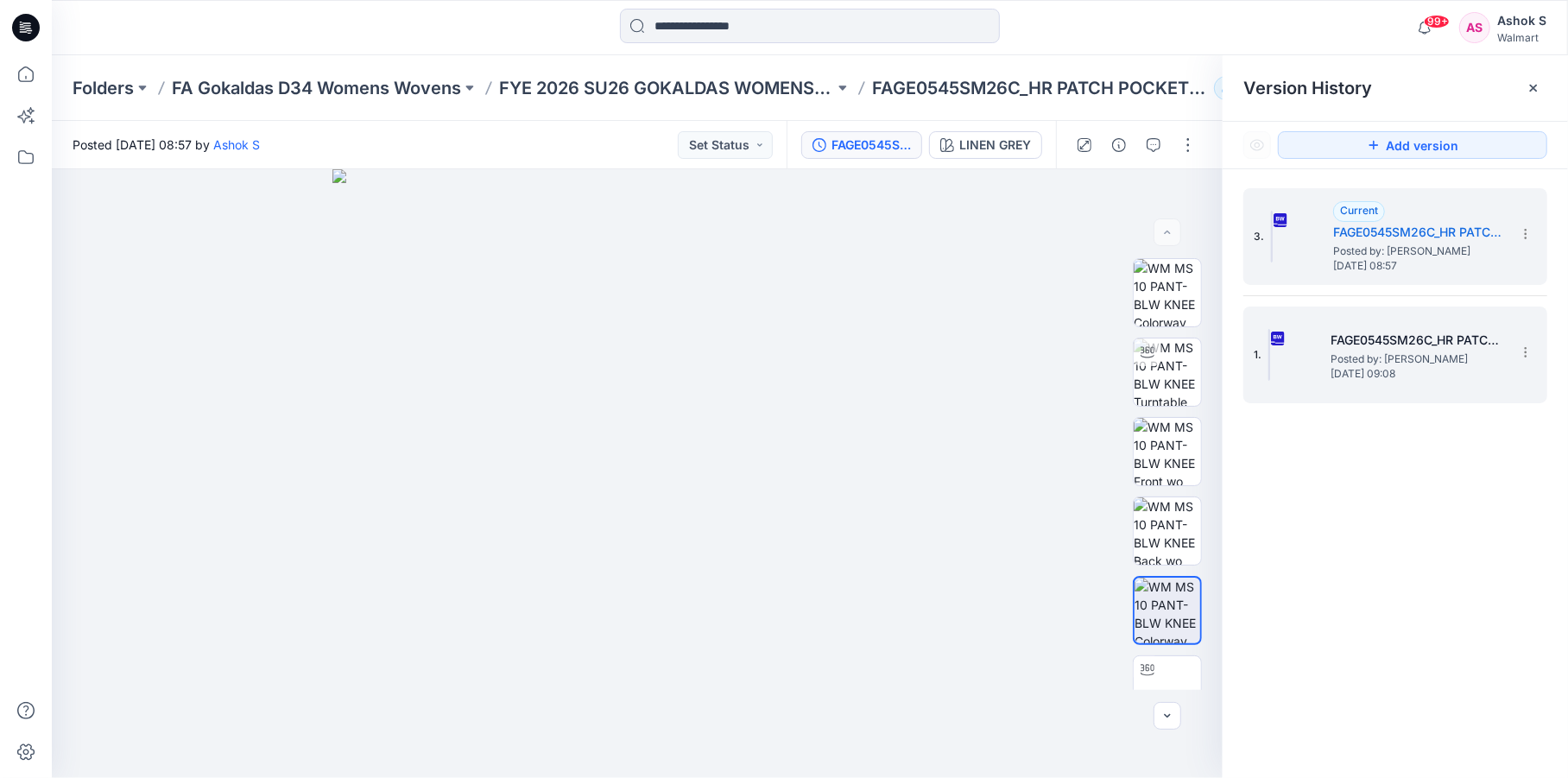
click at [1353, 342] on h5 "FAGE0545SM26C_HR PATCH POCKET CROPPED WIDE LEG" at bounding box center [1417, 340] width 172 height 21
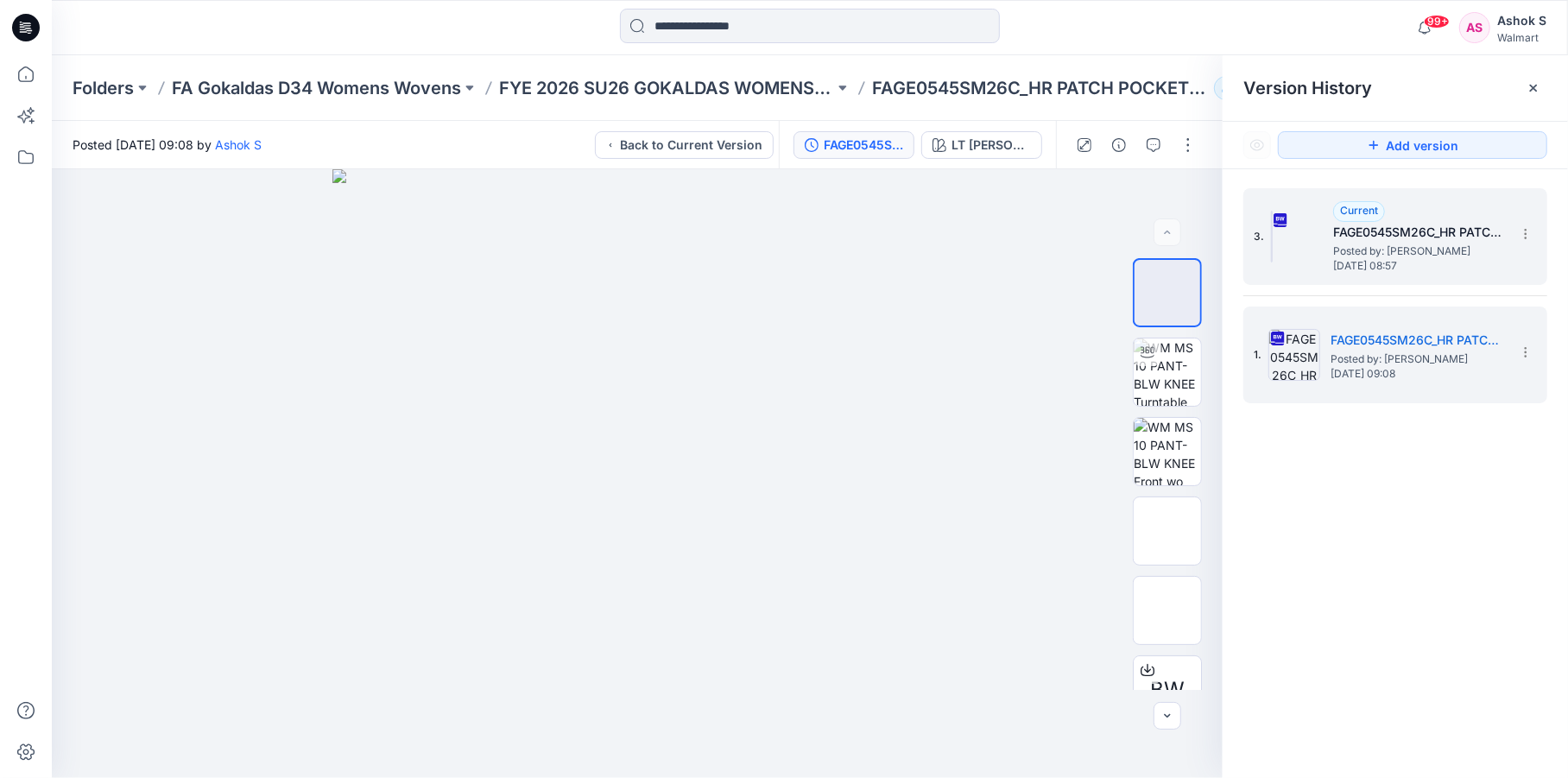
click at [1355, 229] on h5 "FAGE0545SM26C_HR PATCH POCKET CROPPED WIDE LEG" at bounding box center [1419, 232] width 172 height 21
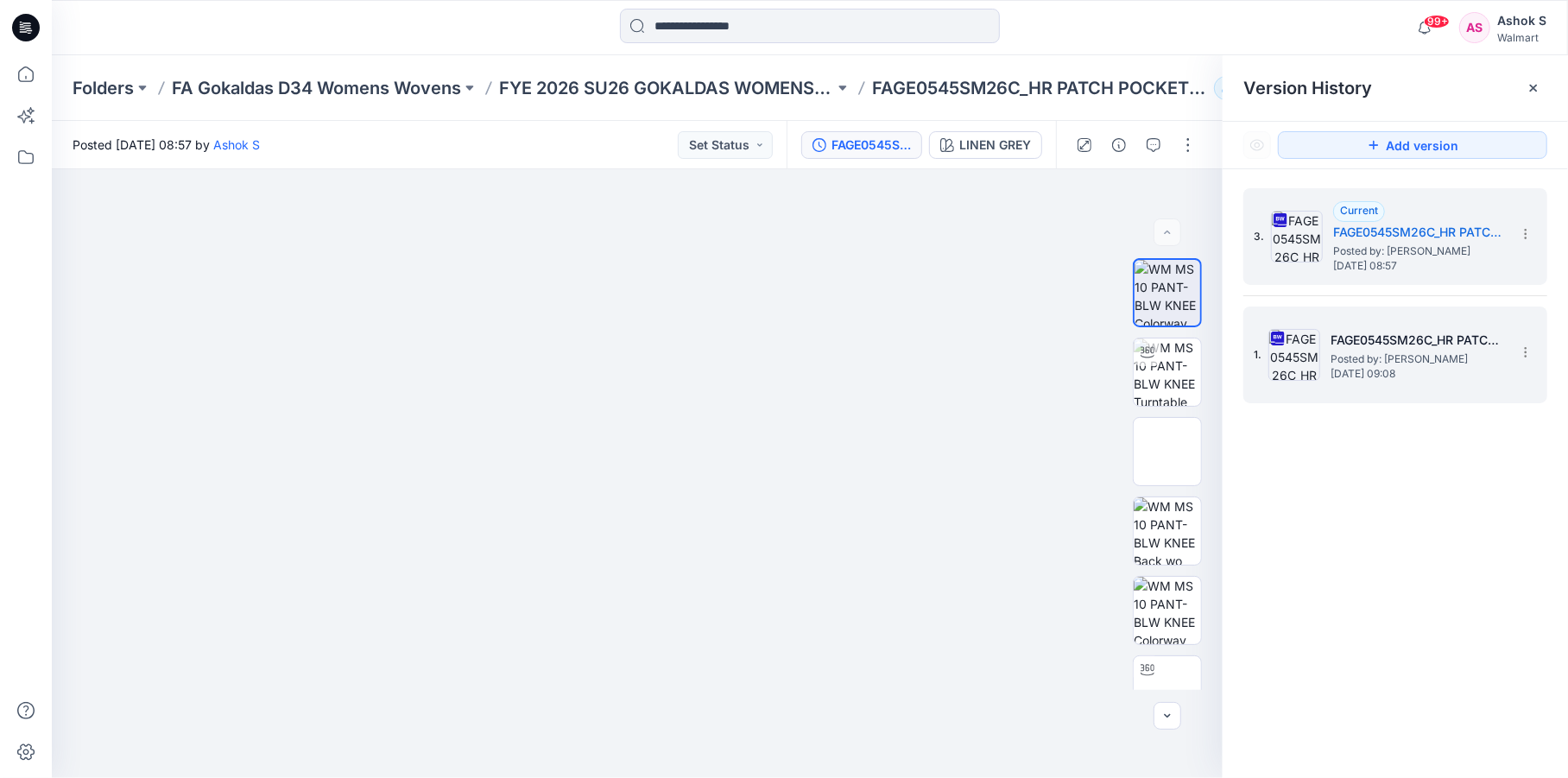
click at [1329, 363] on div "1. FAGE0545SM26C_HR PATCH POCKET CROPPED WIDE LEG Posted by: Ashok S Monday, Ju…" at bounding box center [1383, 355] width 259 height 83
click at [1366, 244] on span "Posted by: Ashok S" at bounding box center [1419, 251] width 172 height 17
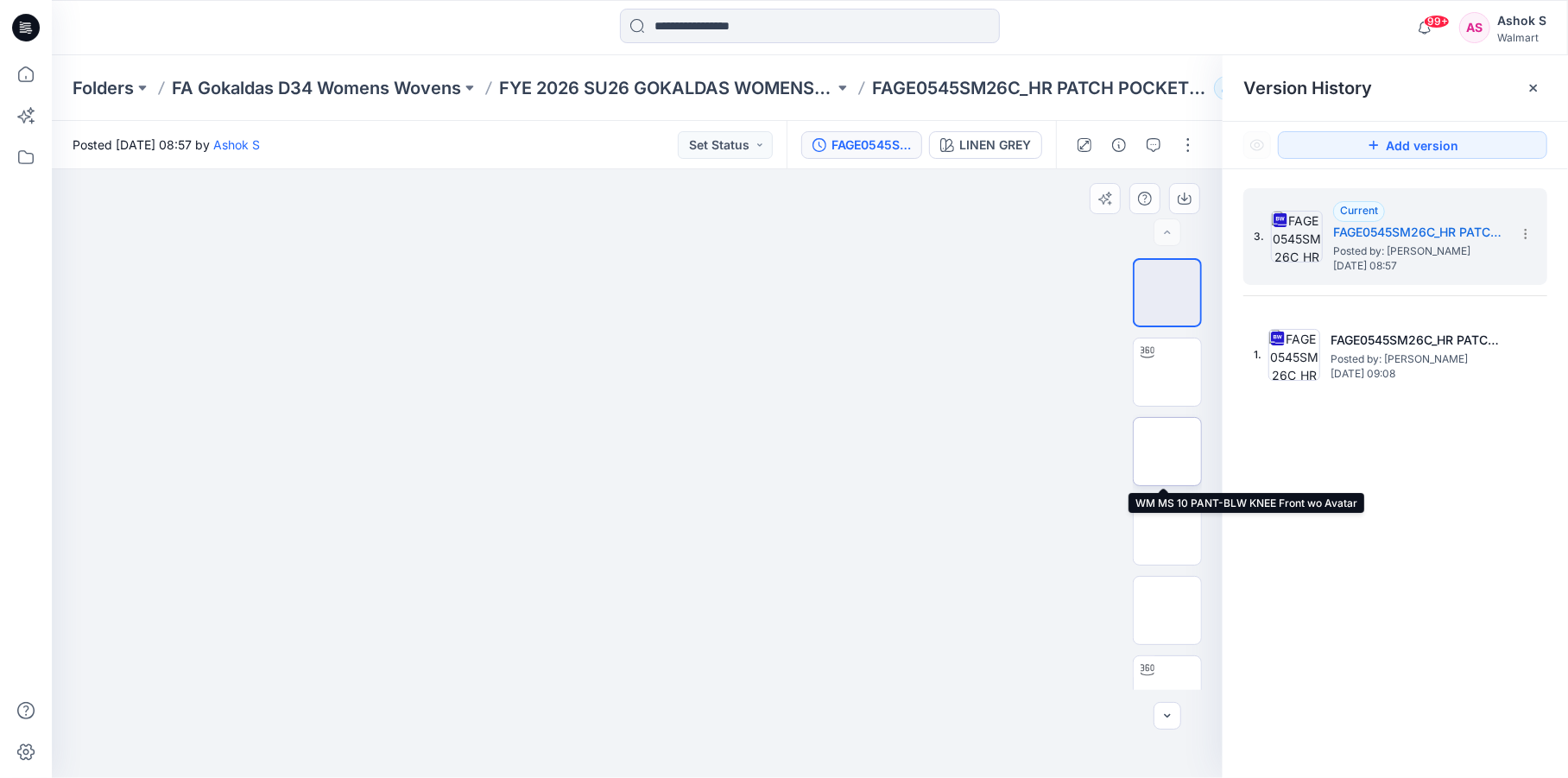
click at [1167, 452] on img at bounding box center [1167, 452] width 0 height 0
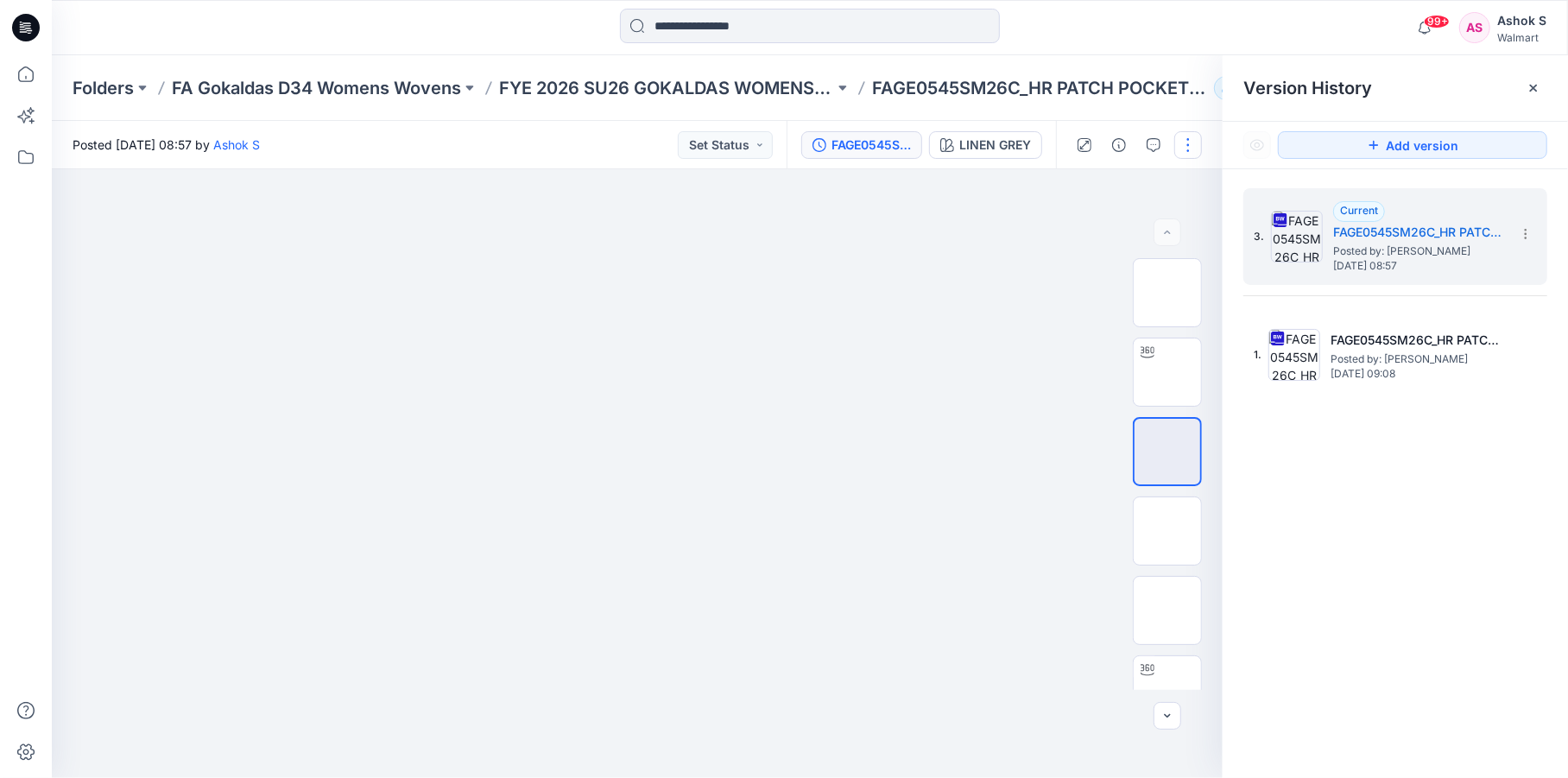
click at [1186, 154] on button "button" at bounding box center [1187, 145] width 27 height 27
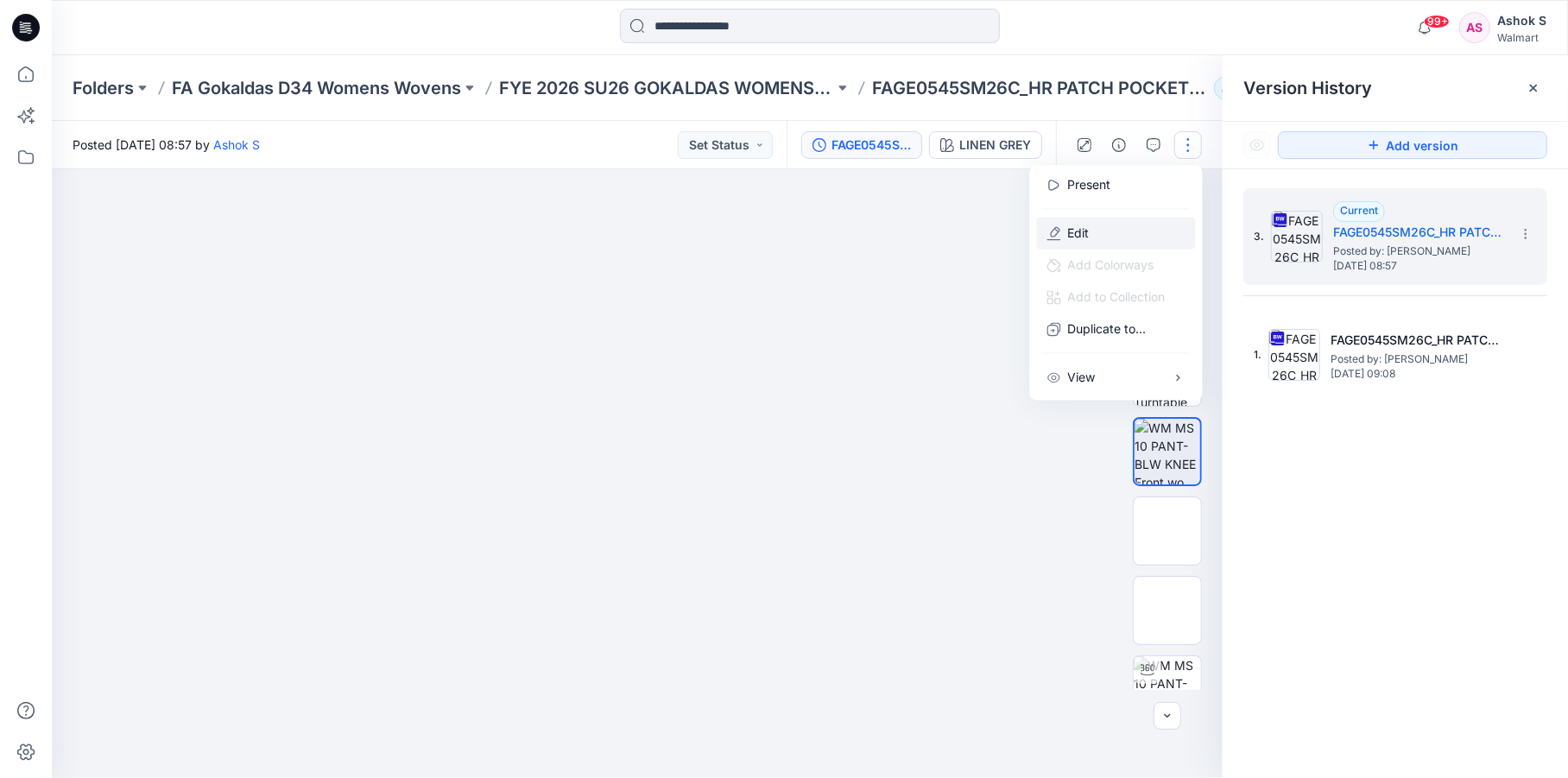
click at [1080, 232] on p "Edit" at bounding box center [1079, 233] width 22 height 18
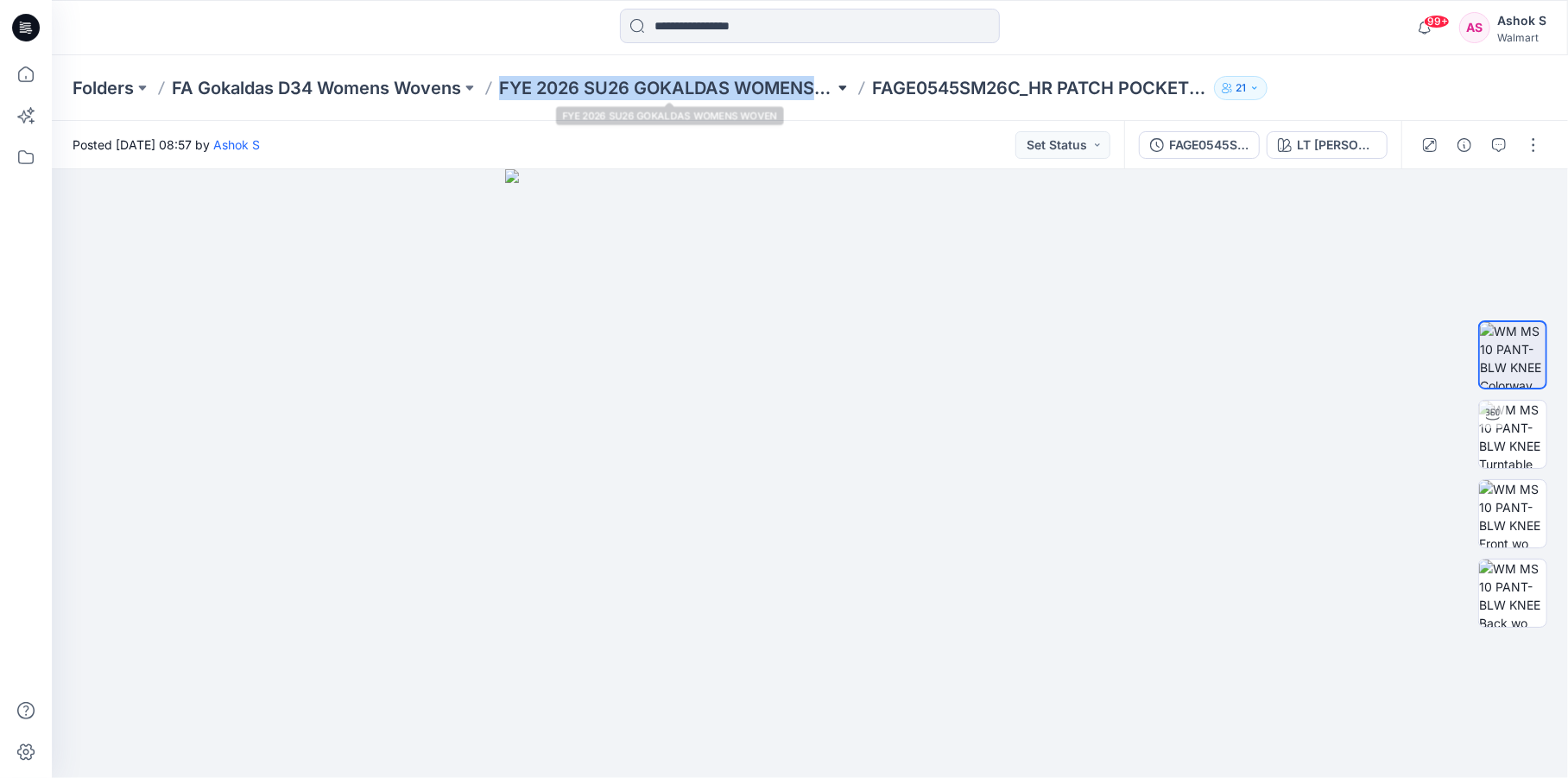
drag, startPoint x: 498, startPoint y: 90, endPoint x: 844, endPoint y: 91, distance: 346.0
click at [844, 91] on div "Folders FA Gokaldas D34 Womens Wovens FYE 2026 SU26 GOKALDAS WOMENS WOVEN FAGE0…" at bounding box center [742, 88] width 1340 height 24
copy div "FYE 2026 SU26 GOKALDAS WOMENS WOVEN"
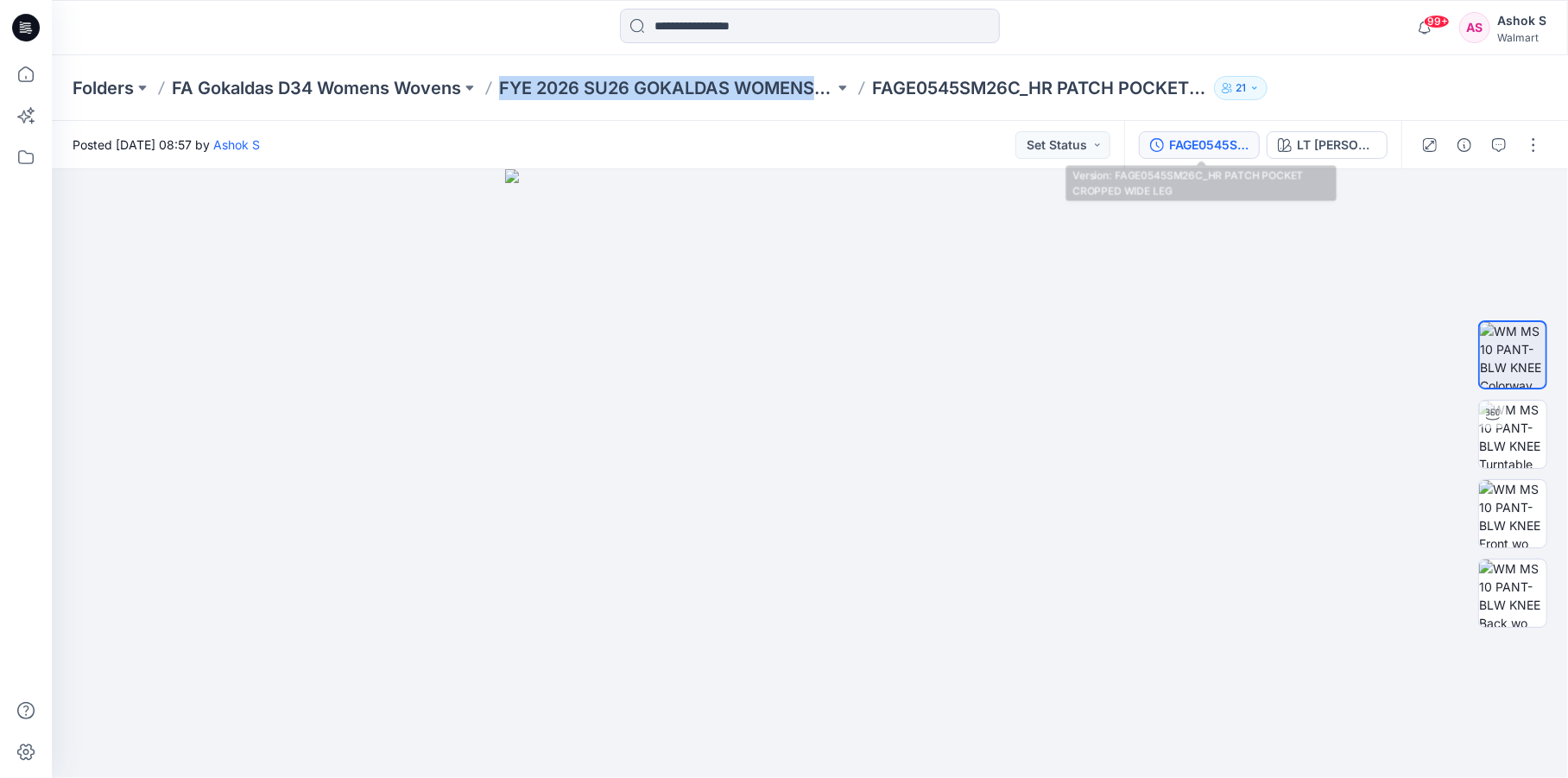
click at [1166, 146] on button "FAGE0545SM26C_HR PATCH POCKET CROPPED WIDE LEG" at bounding box center [1198, 145] width 121 height 27
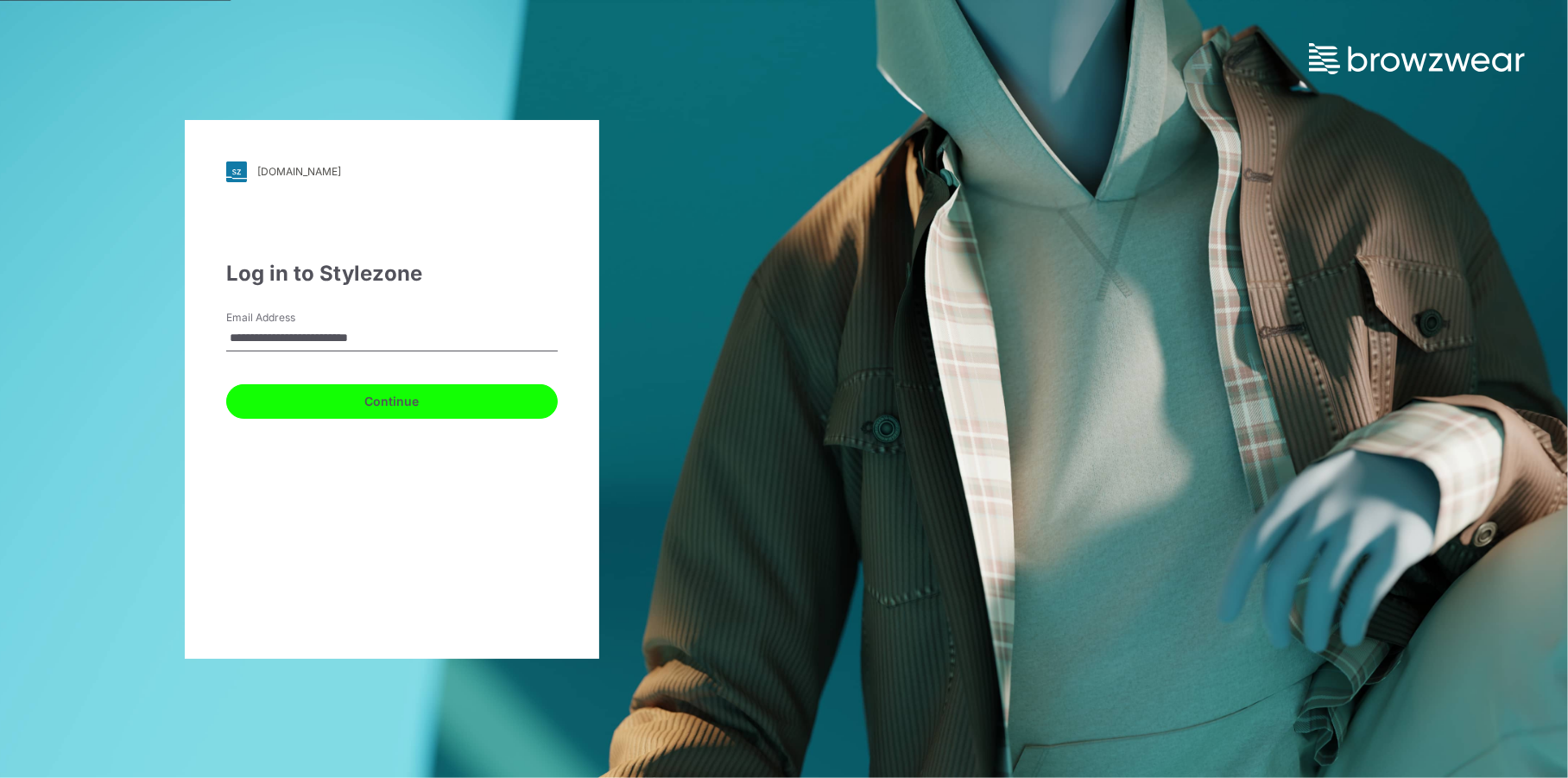
click at [374, 401] on button "Continue" at bounding box center [392, 402] width 332 height 34
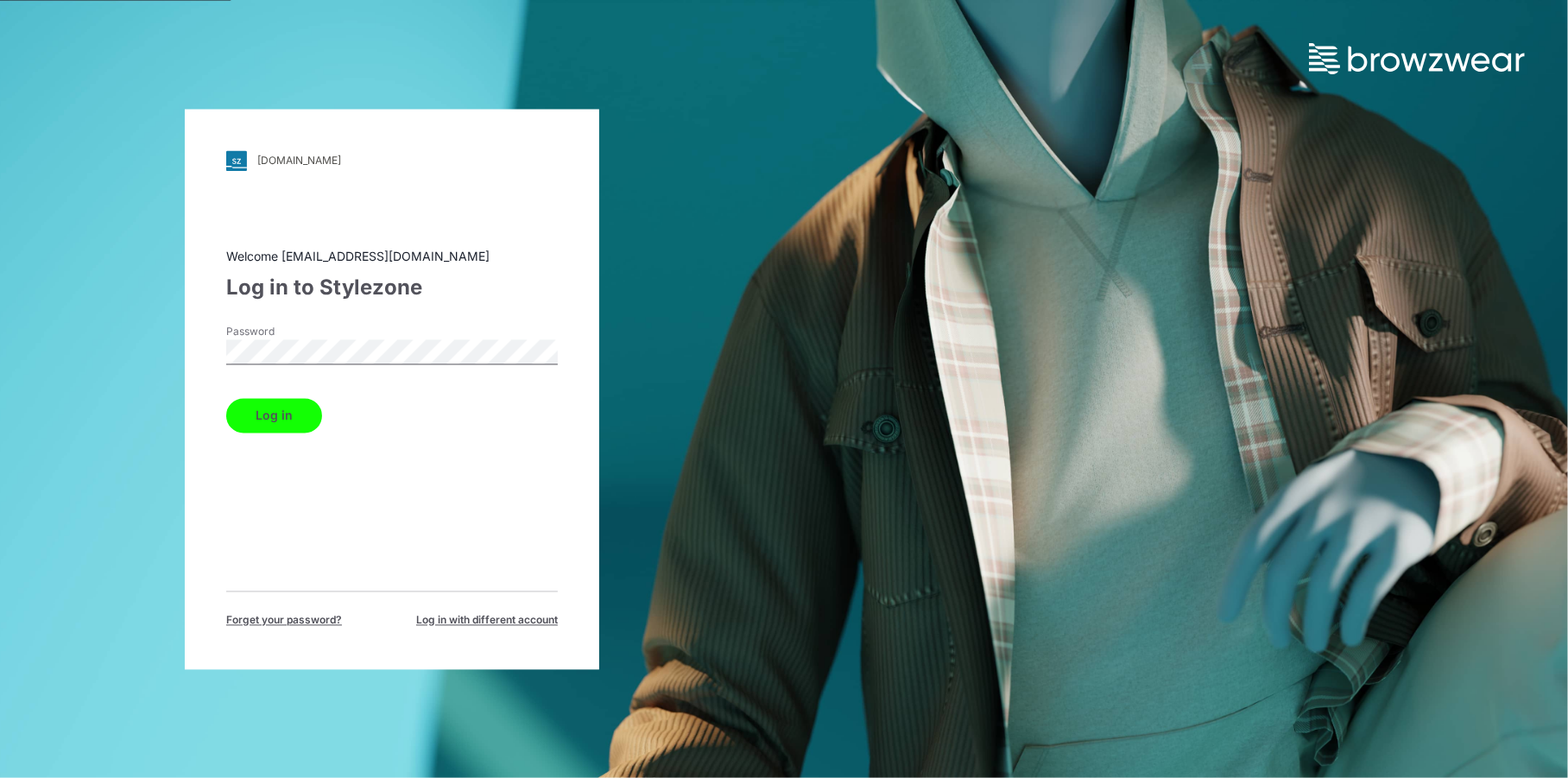
click at [269, 423] on button "Log in" at bounding box center [275, 415] width 96 height 34
click at [279, 422] on button "Log in" at bounding box center [275, 415] width 96 height 34
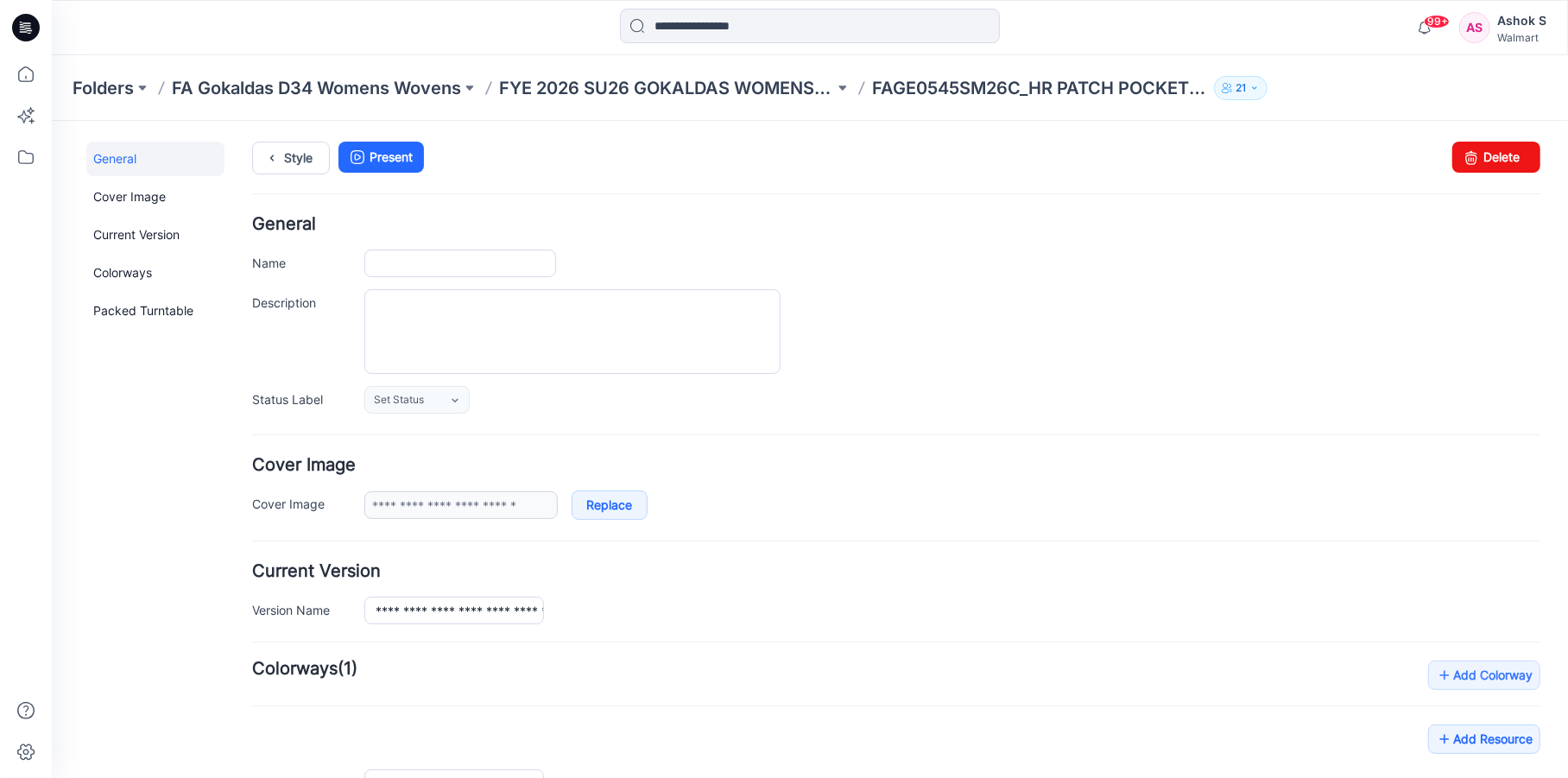
type input "**********"
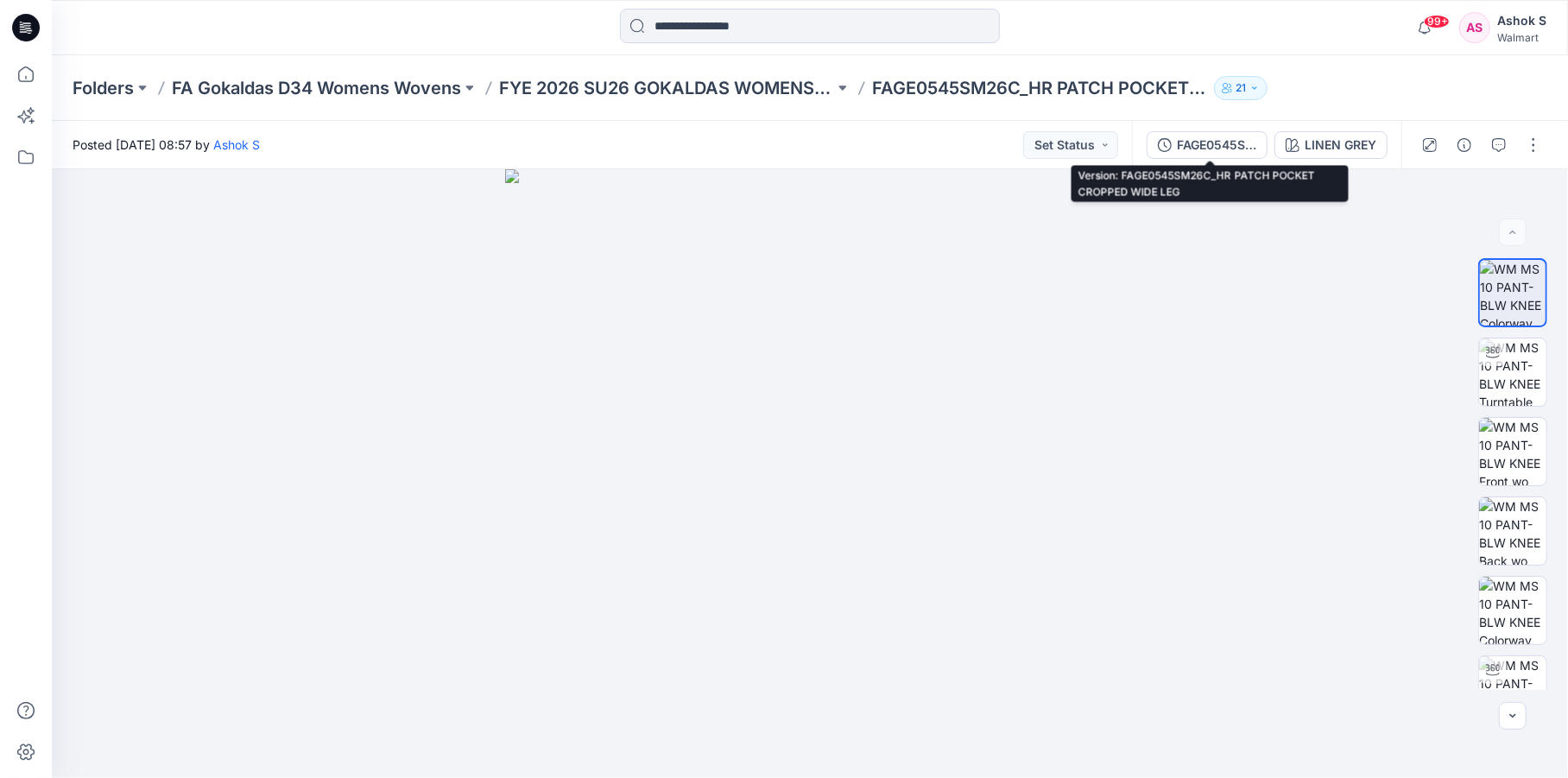
click at [1221, 154] on button "FAGE0545SM26C_HR PATCH POCKET CROPPED WIDE LEG" at bounding box center [1206, 145] width 121 height 27
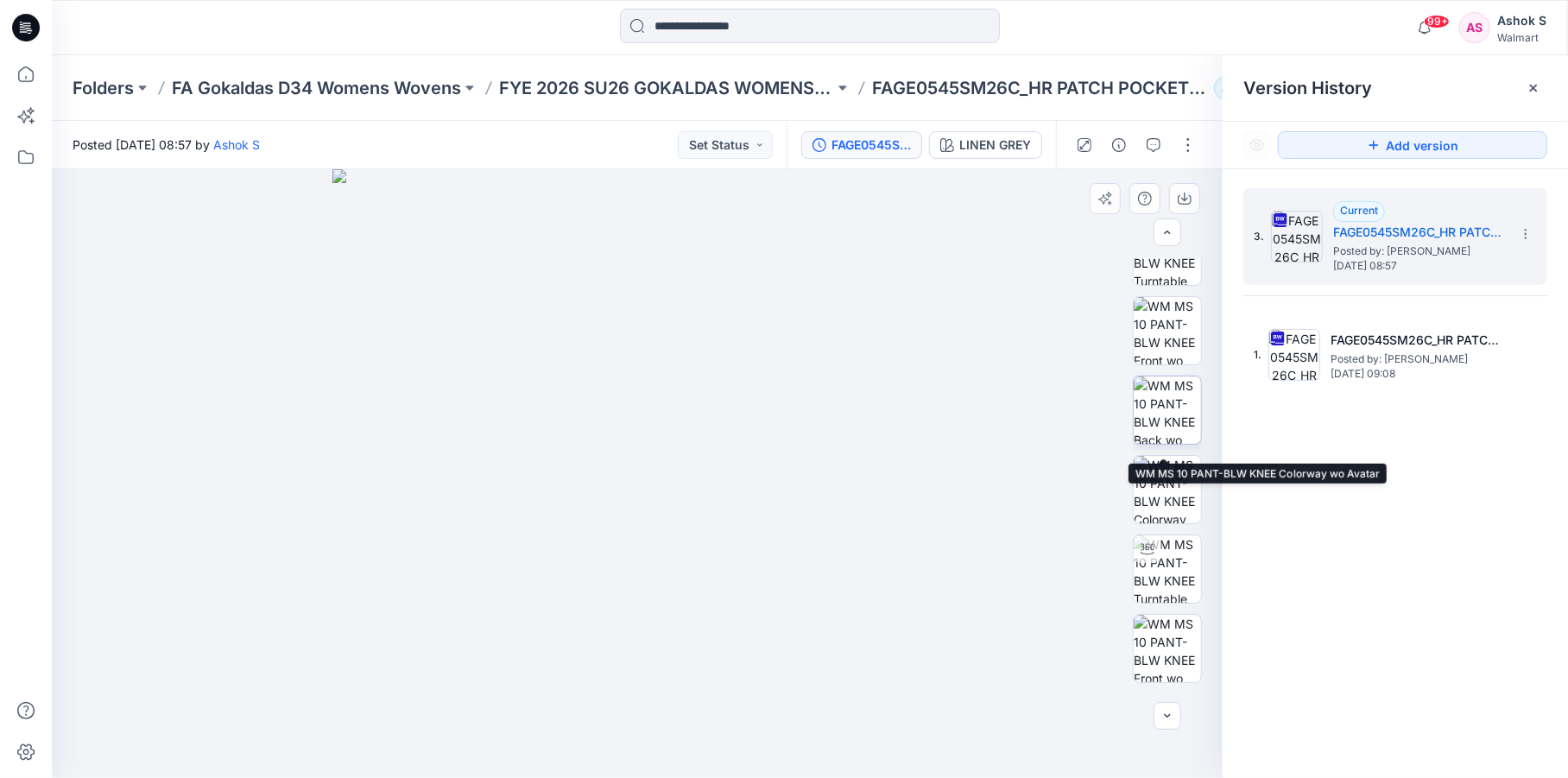
scroll to position [107, 0]
click at [1186, 146] on button "button" at bounding box center [1187, 145] width 27 height 27
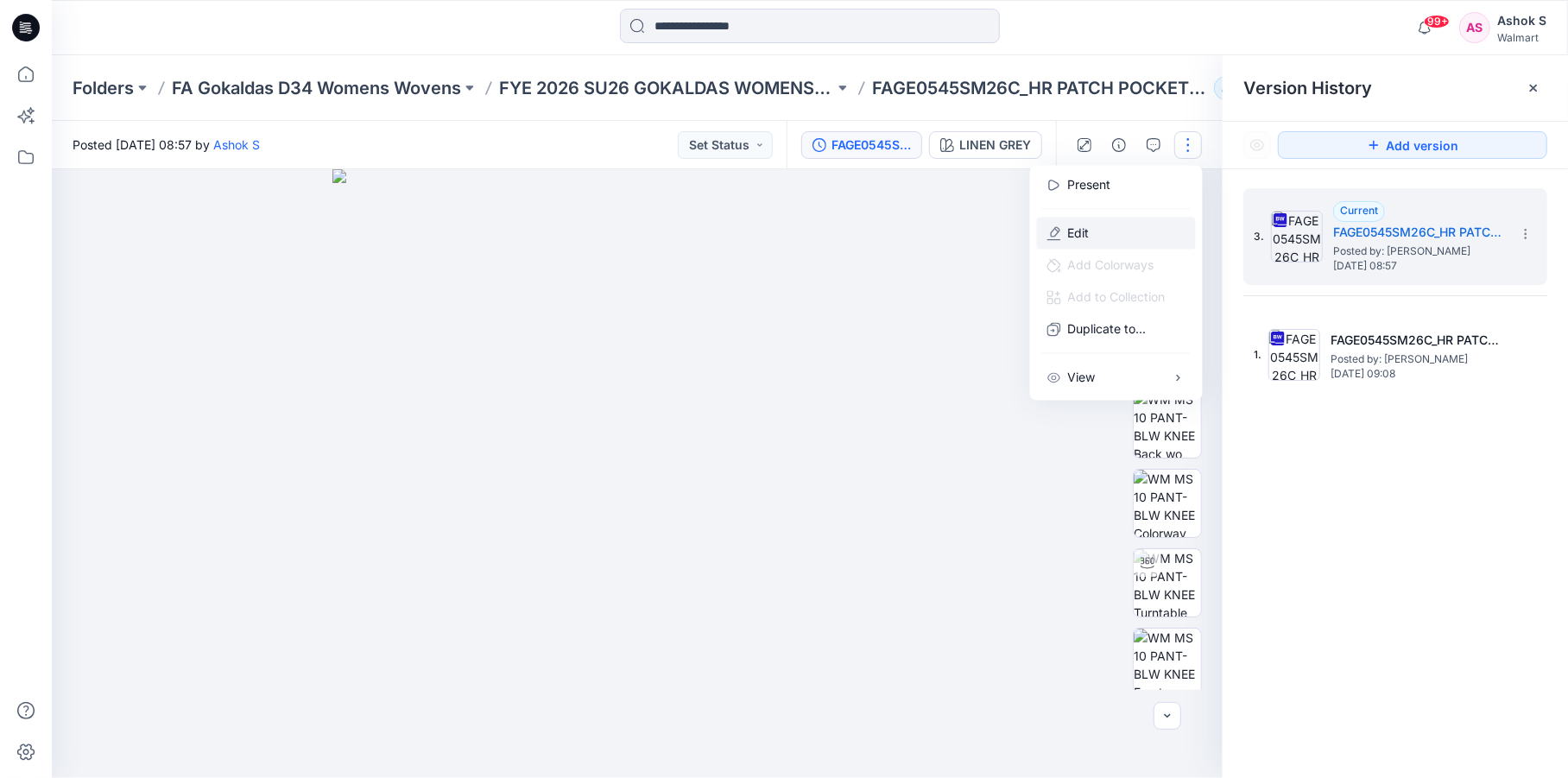
click at [1073, 231] on p "Edit" at bounding box center [1079, 233] width 22 height 18
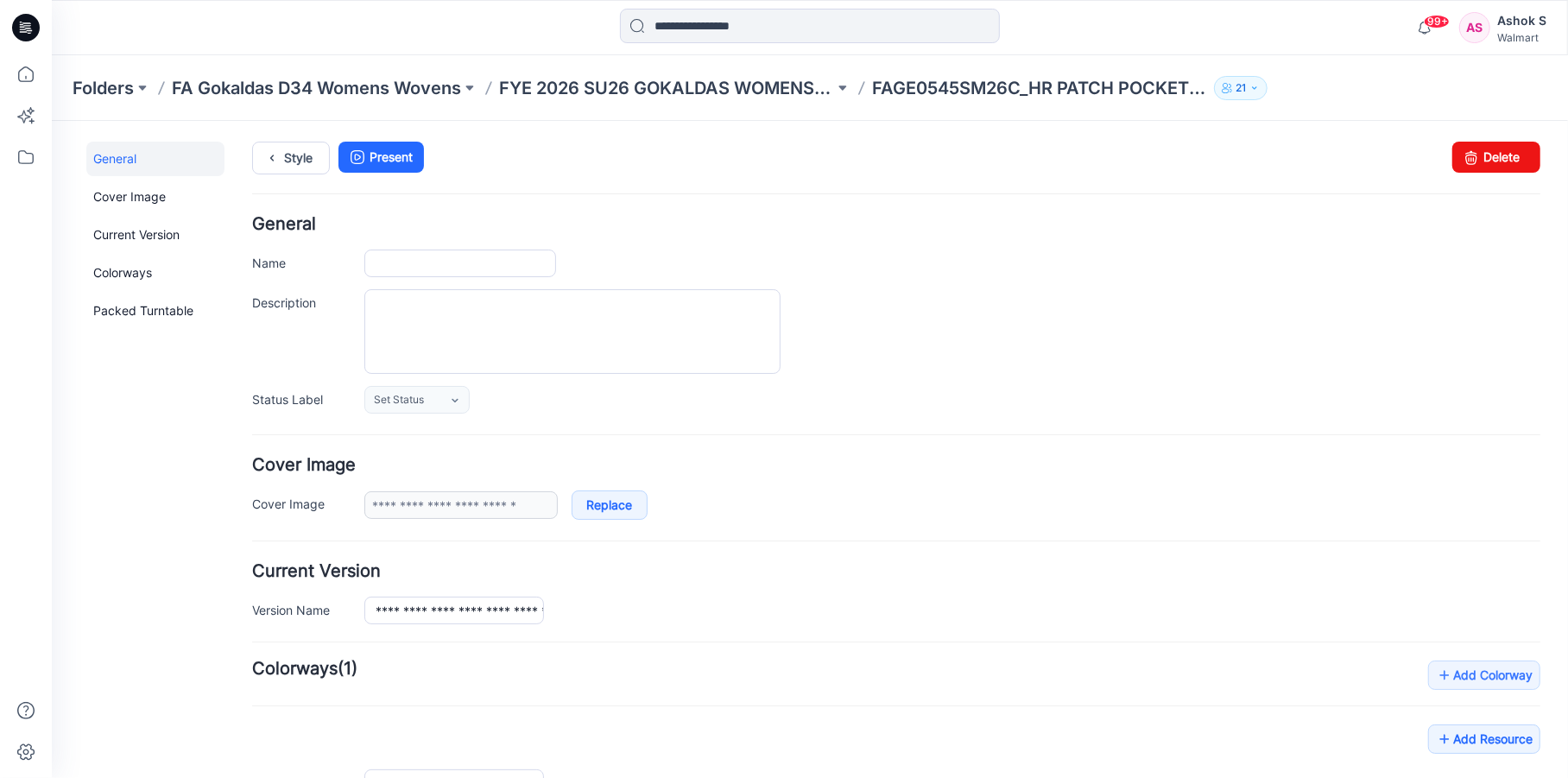
type input "**********"
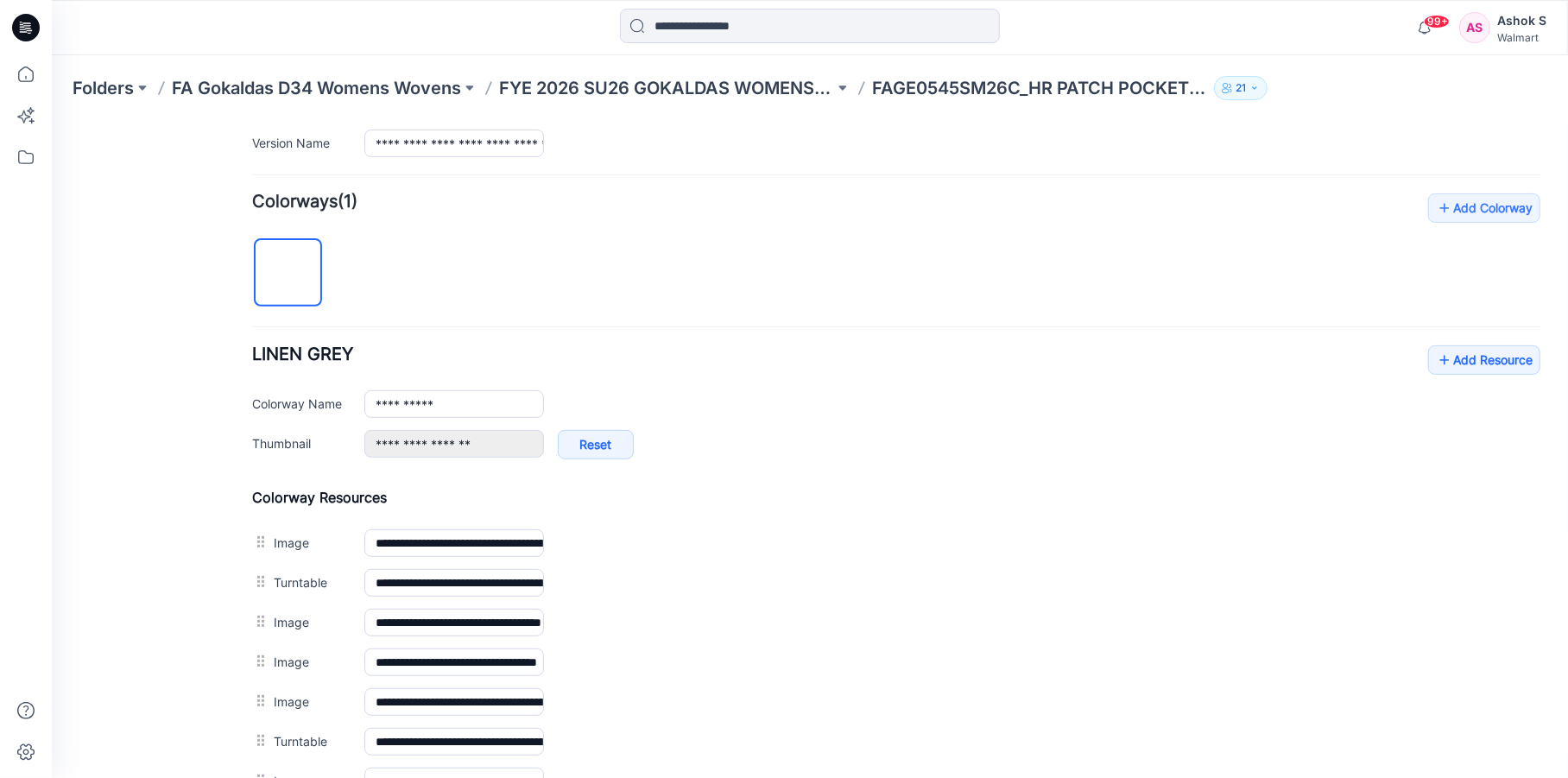
scroll to position [547, 0]
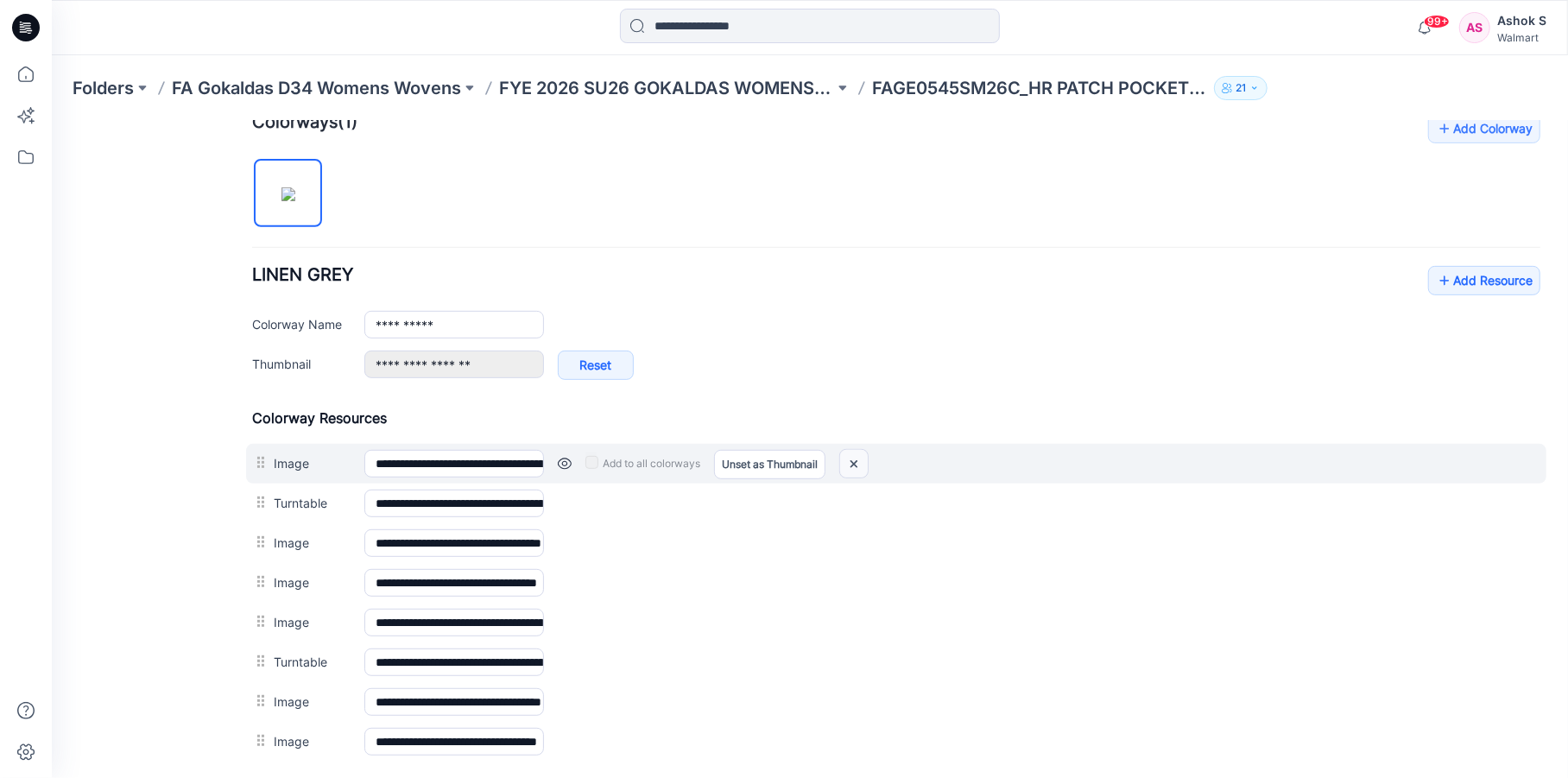
click at [851, 462] on img at bounding box center [853, 462] width 27 height 28
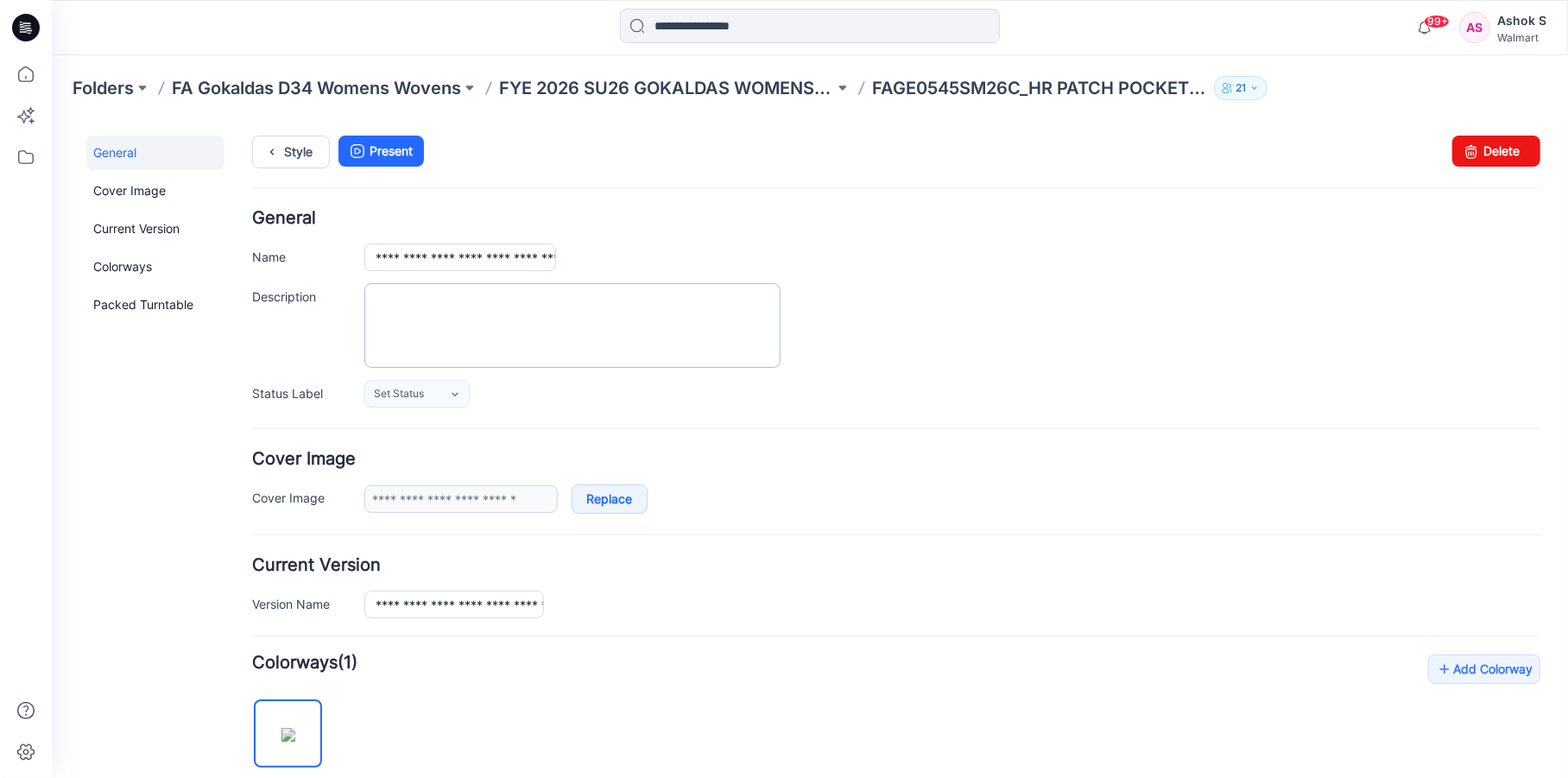
scroll to position [0, 0]
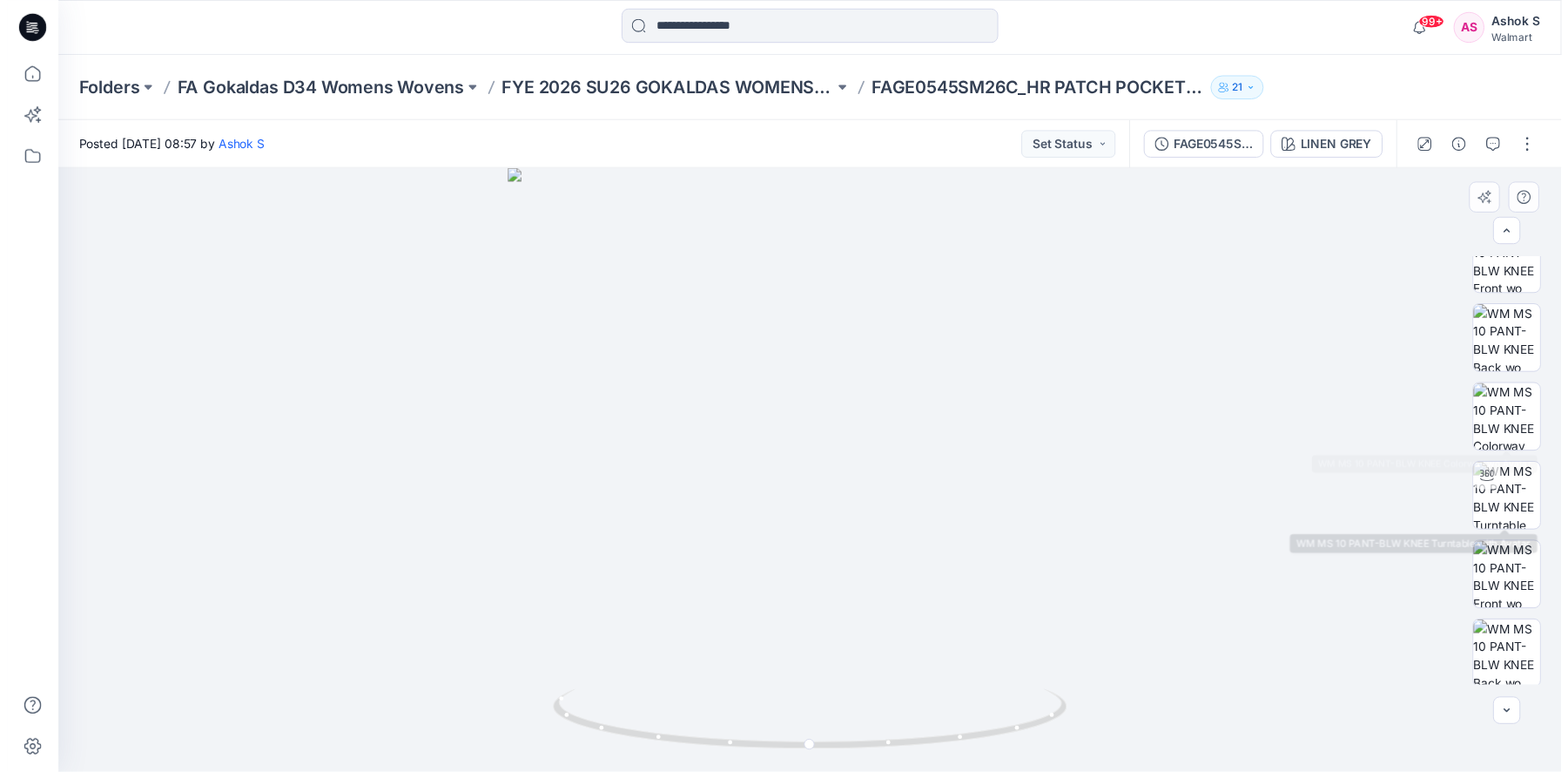
scroll to position [114, 0]
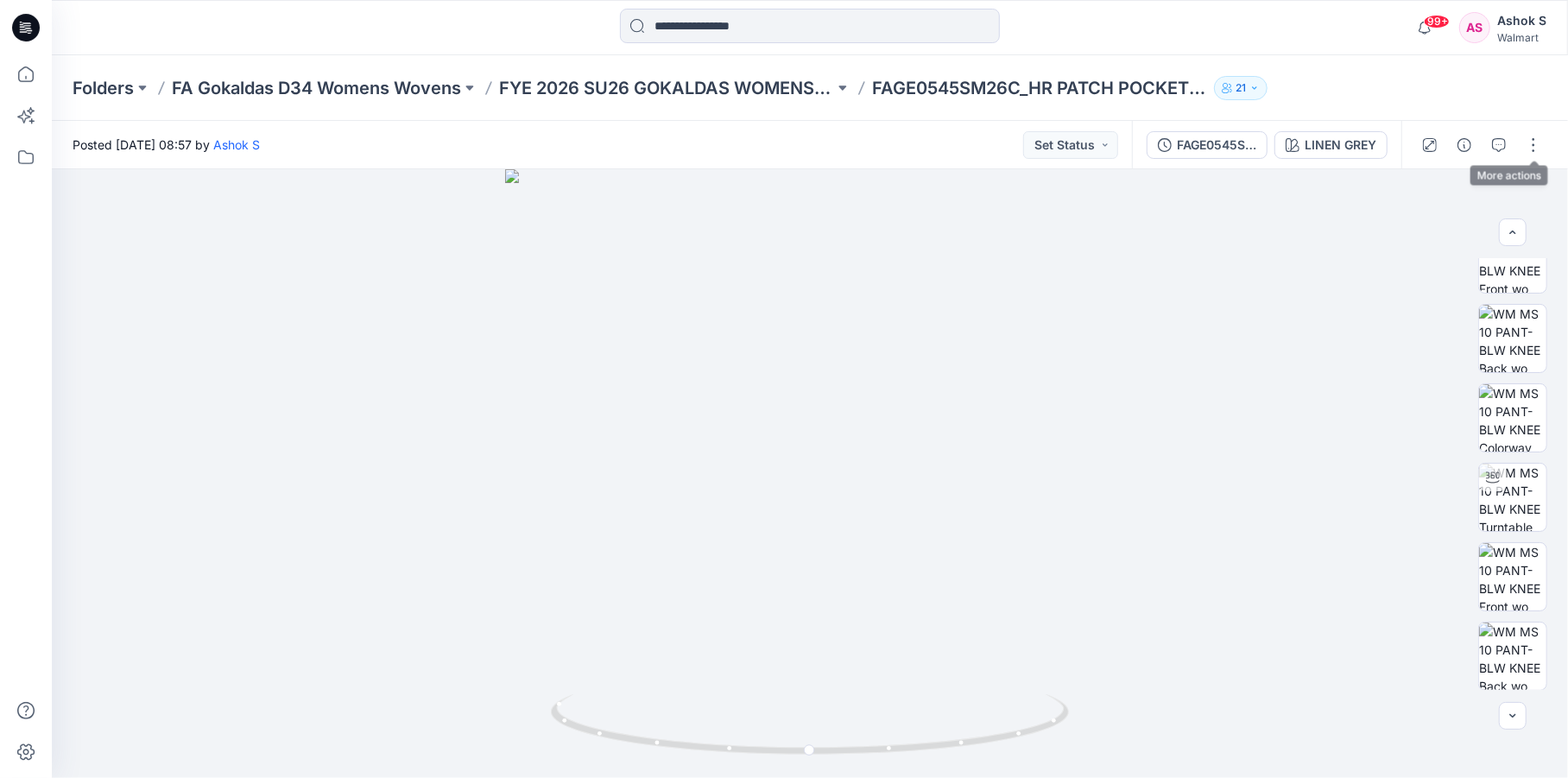
drag, startPoint x: 1528, startPoint y: 146, endPoint x: 1517, endPoint y: 152, distance: 12.5
click at [1528, 146] on button "button" at bounding box center [1533, 145] width 27 height 27
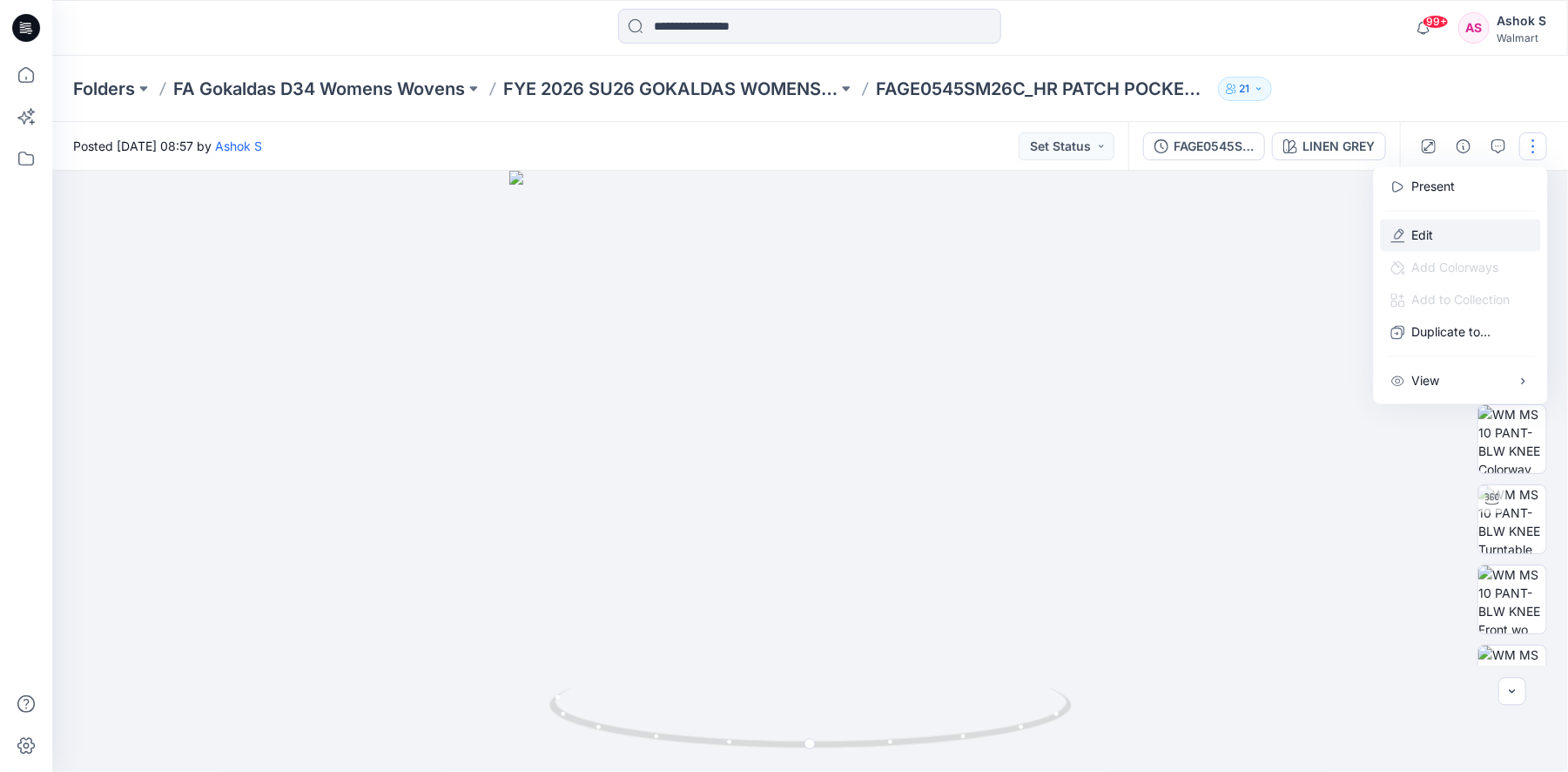
click at [1415, 234] on p "Edit" at bounding box center [1424, 235] width 22 height 18
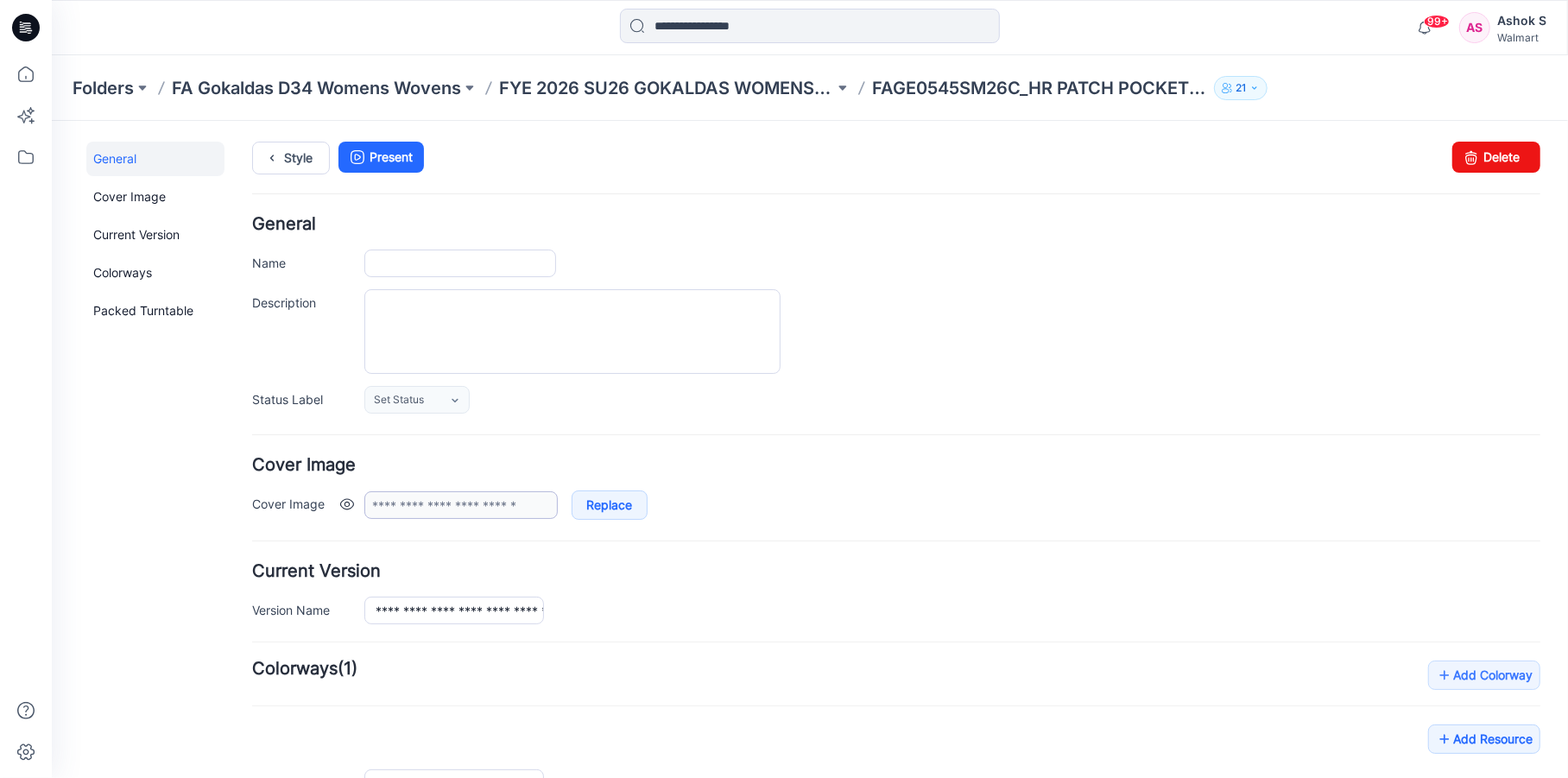
type input "**********"
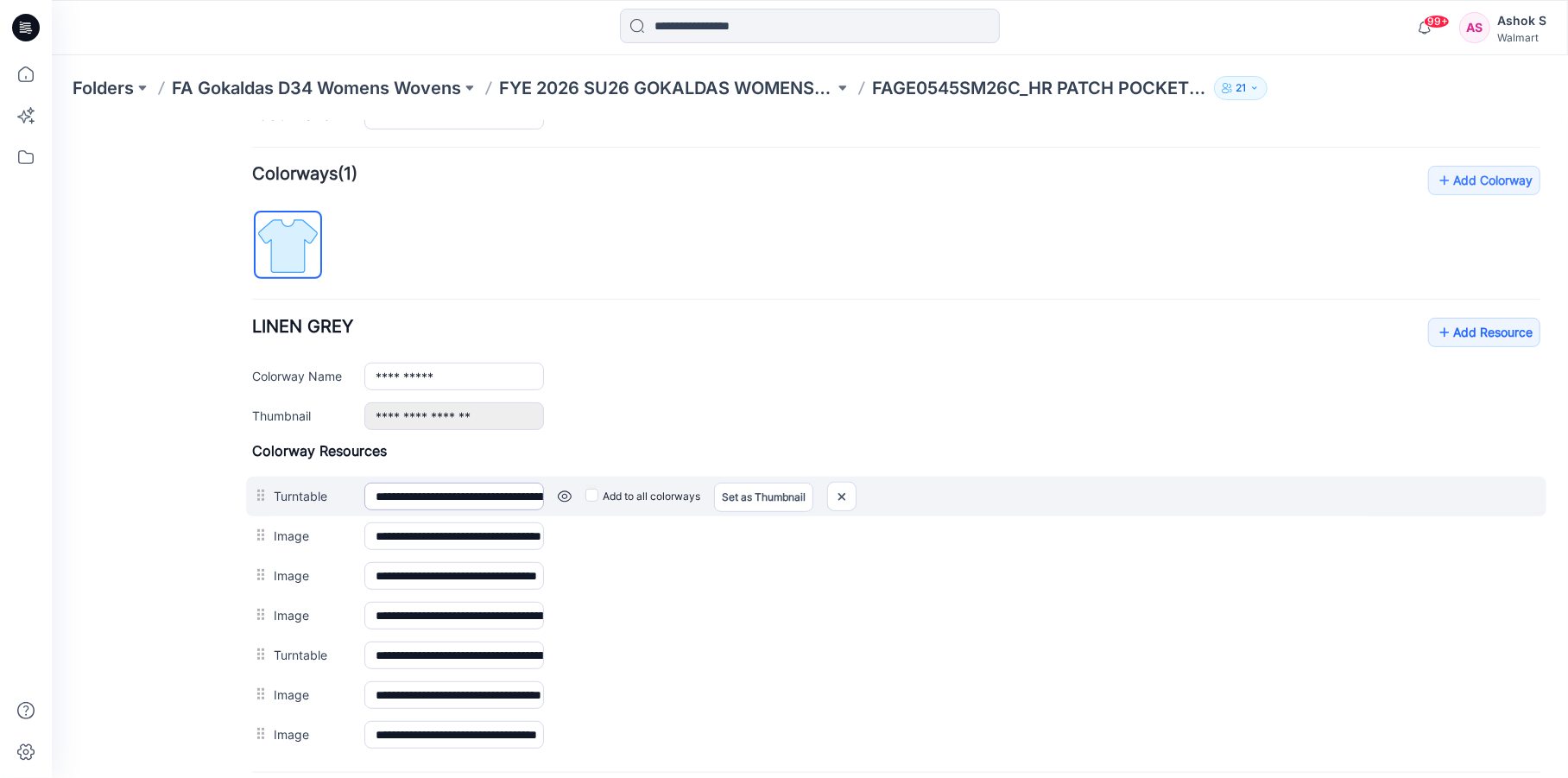
scroll to position [573, 0]
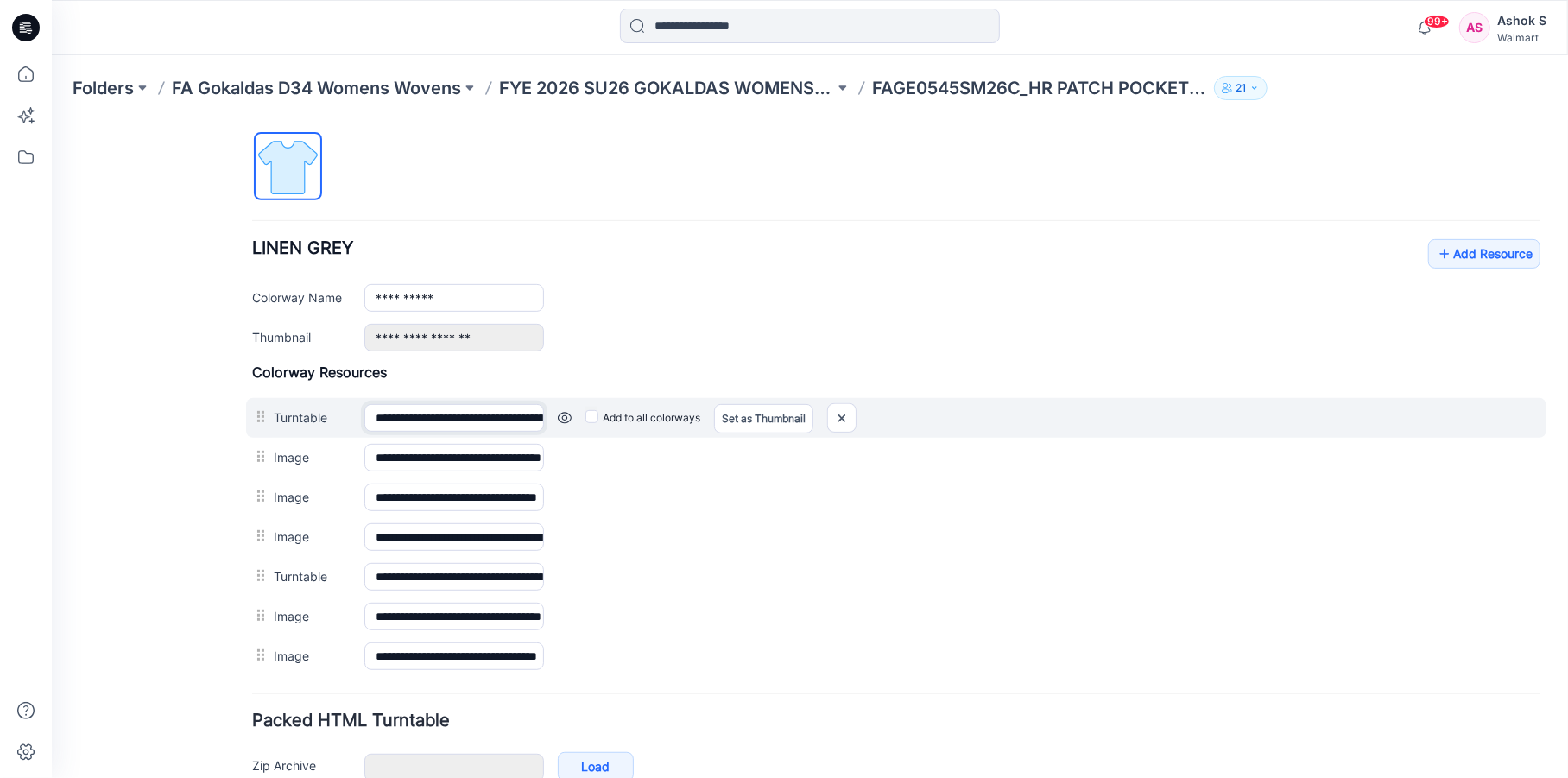
click at [462, 413] on input "**********" at bounding box center [453, 417] width 179 height 27
click at [752, 416] on link "Set as Thumbnail" at bounding box center [762, 418] width 100 height 29
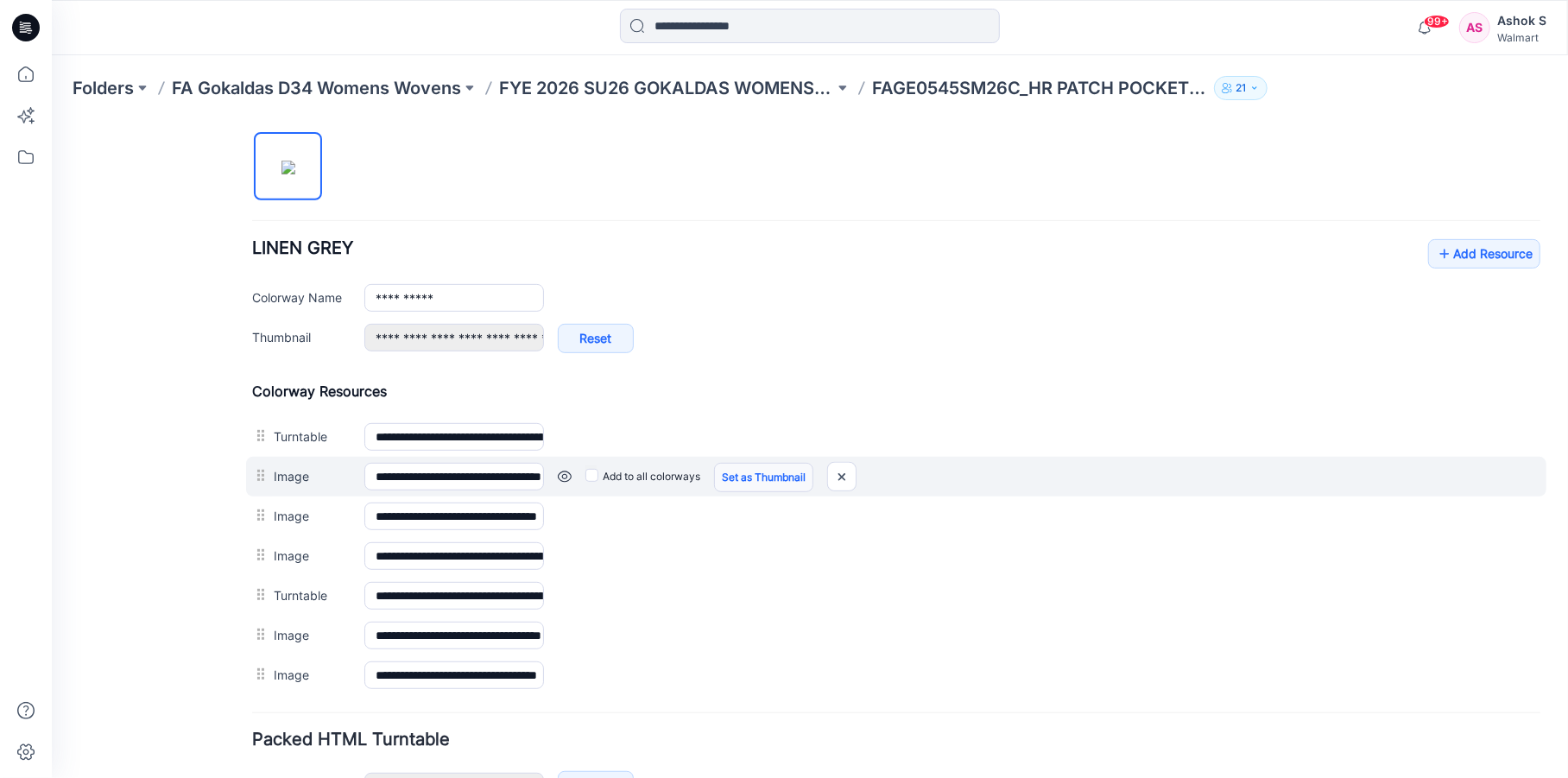
click at [773, 474] on link "Set as Thumbnail" at bounding box center [763, 477] width 100 height 29
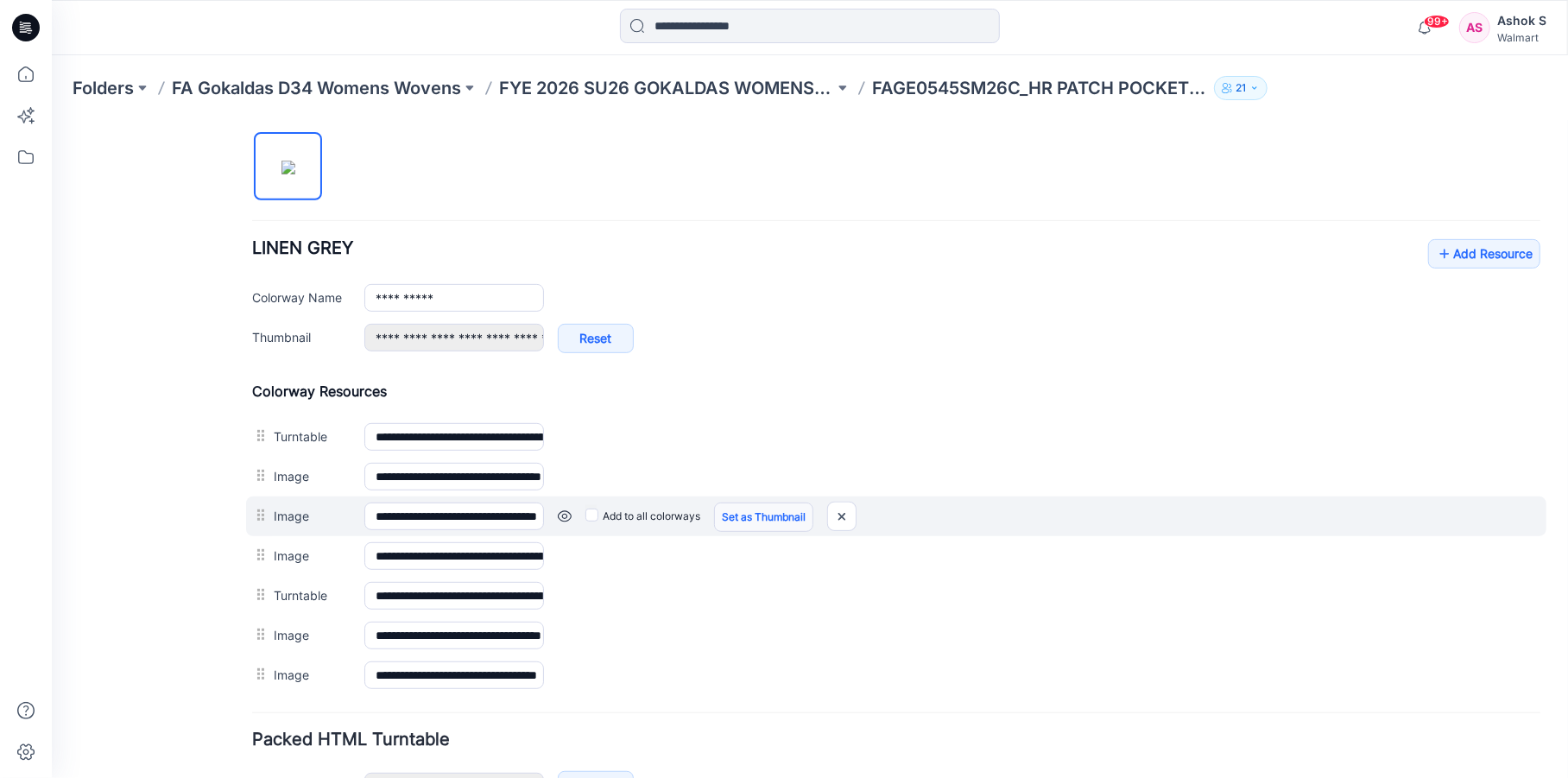
click at [749, 514] on link "Set as Thumbnail" at bounding box center [763, 516] width 100 height 29
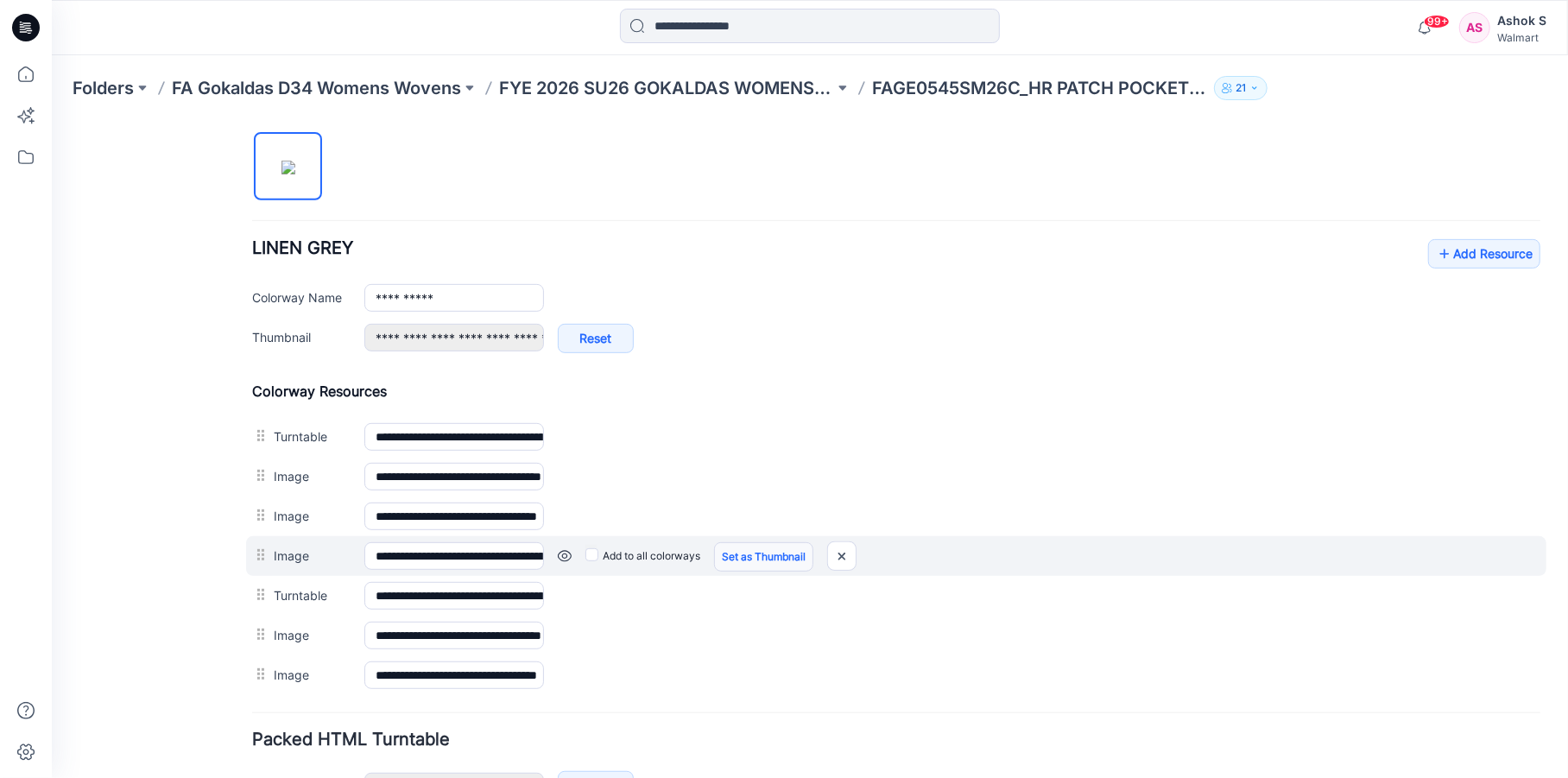
click at [772, 554] on link "Set as Thumbnail" at bounding box center [763, 556] width 100 height 29
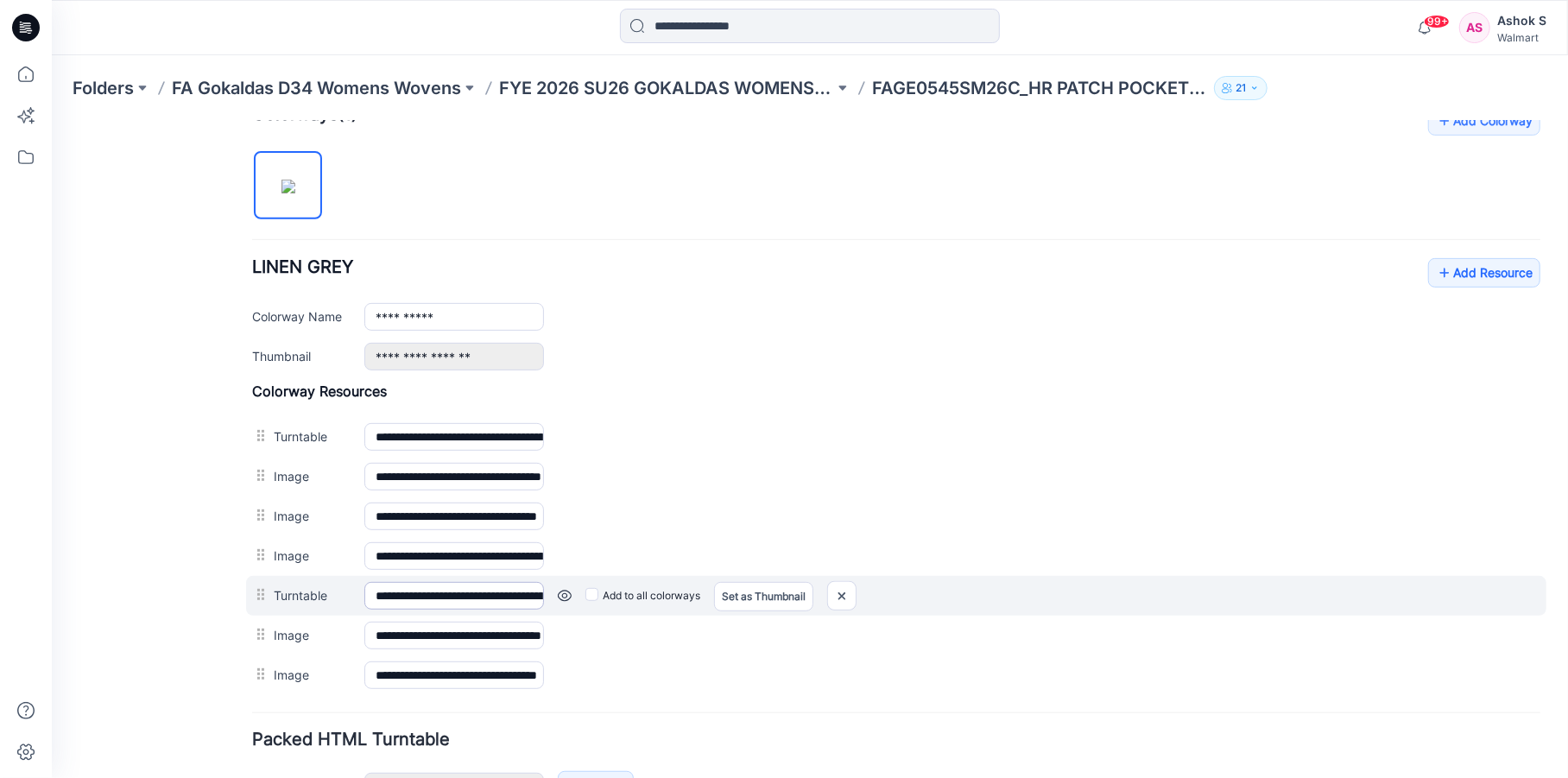
scroll to position [661, 0]
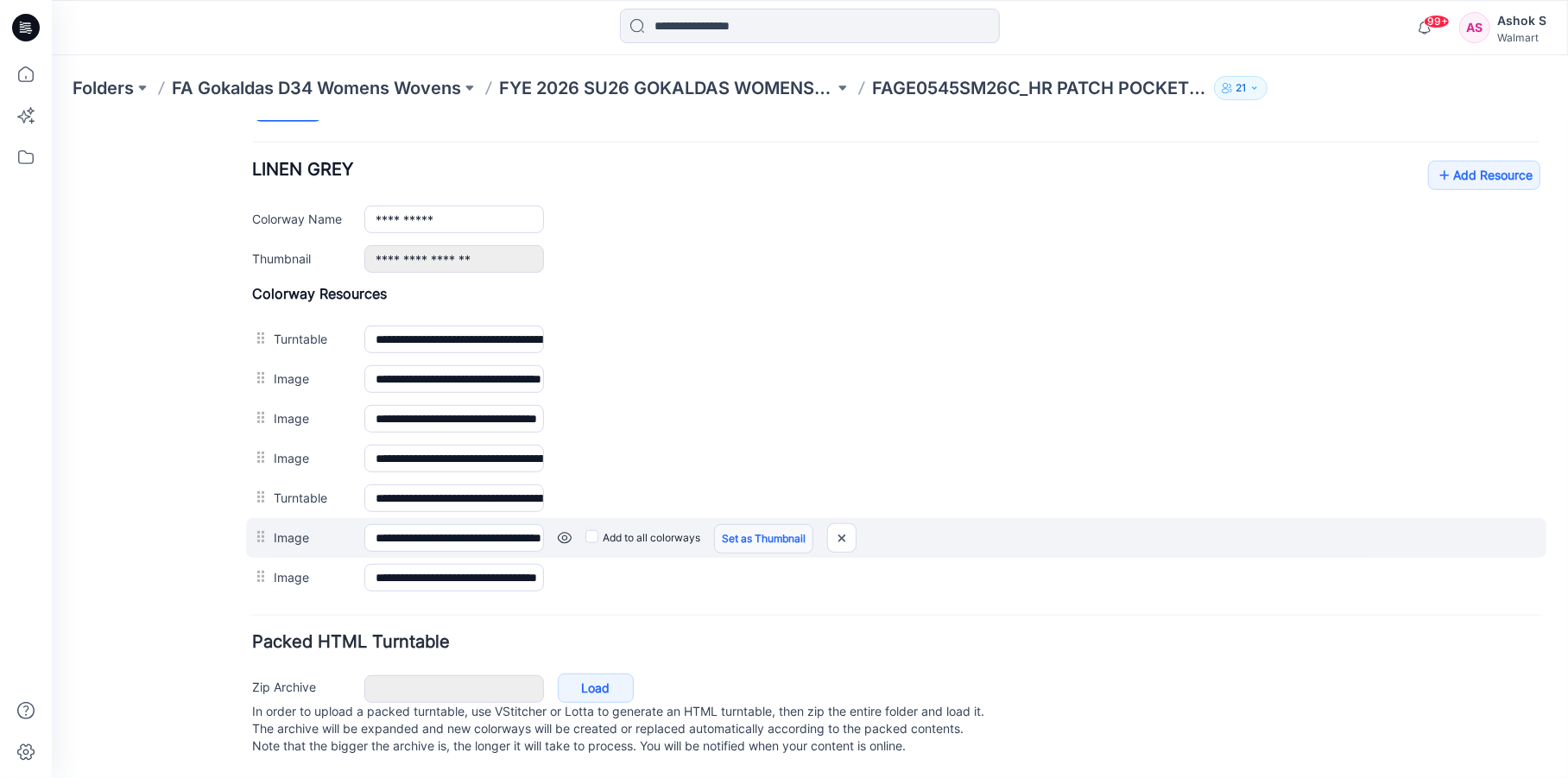
click at [760, 523] on link "Set as Thumbnail" at bounding box center [763, 538] width 100 height 29
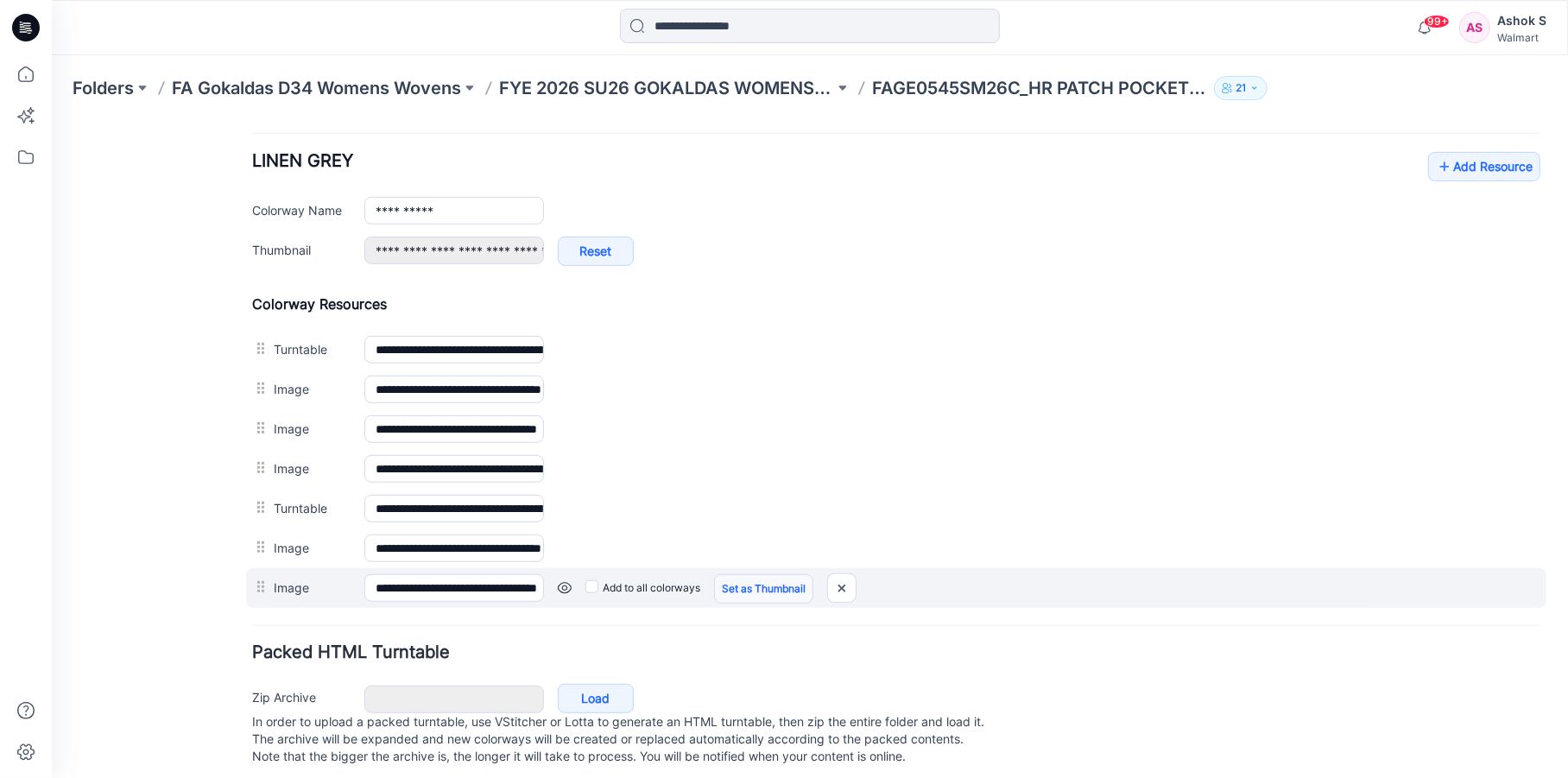
click at [755, 585] on link "Set as Thumbnail" at bounding box center [763, 588] width 100 height 29
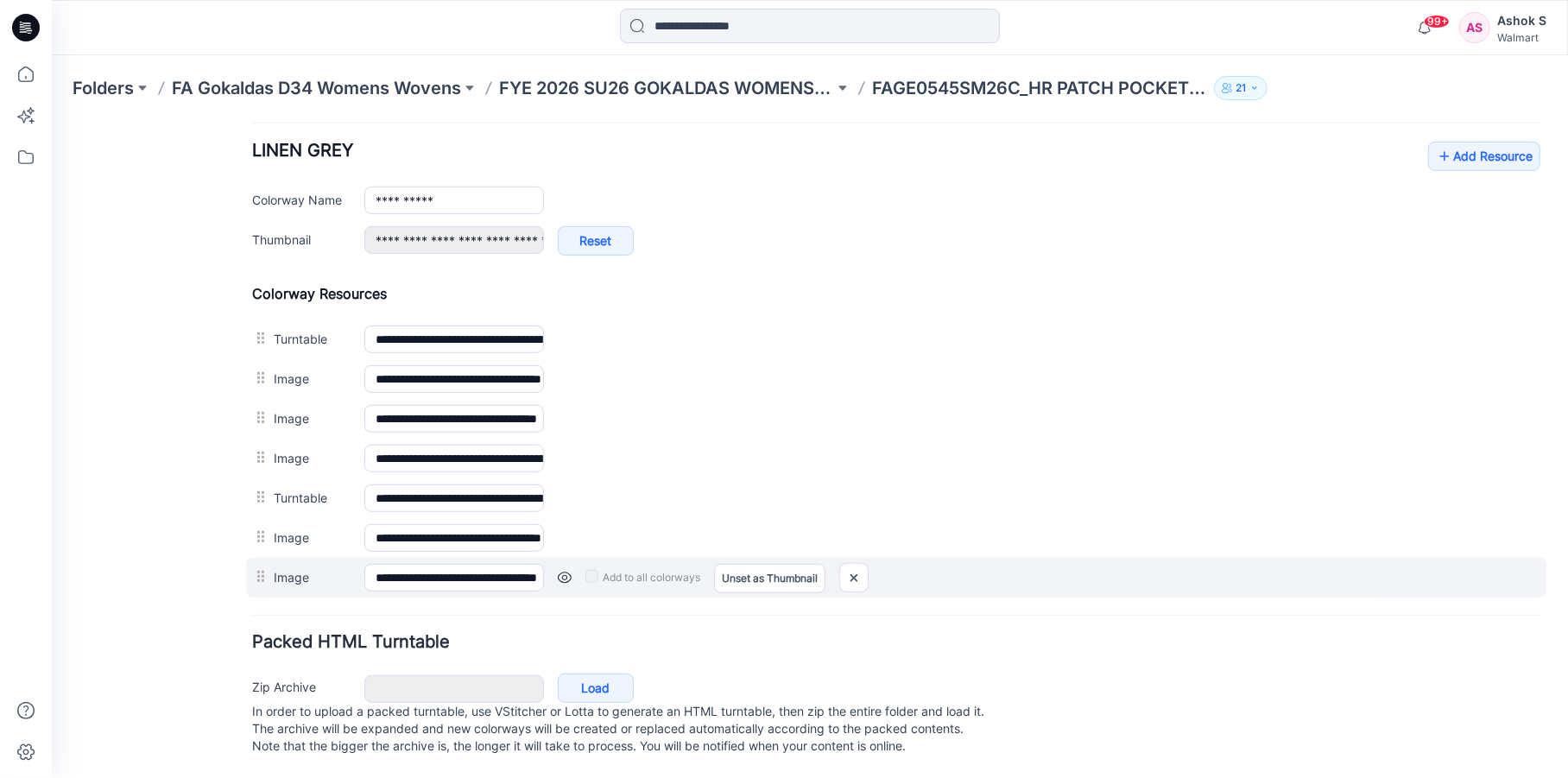
scroll to position [680, 0]
drag, startPoint x: 856, startPoint y: 559, endPoint x: 915, endPoint y: 223, distance: 341.1
click at [856, 563] on img at bounding box center [853, 577] width 27 height 28
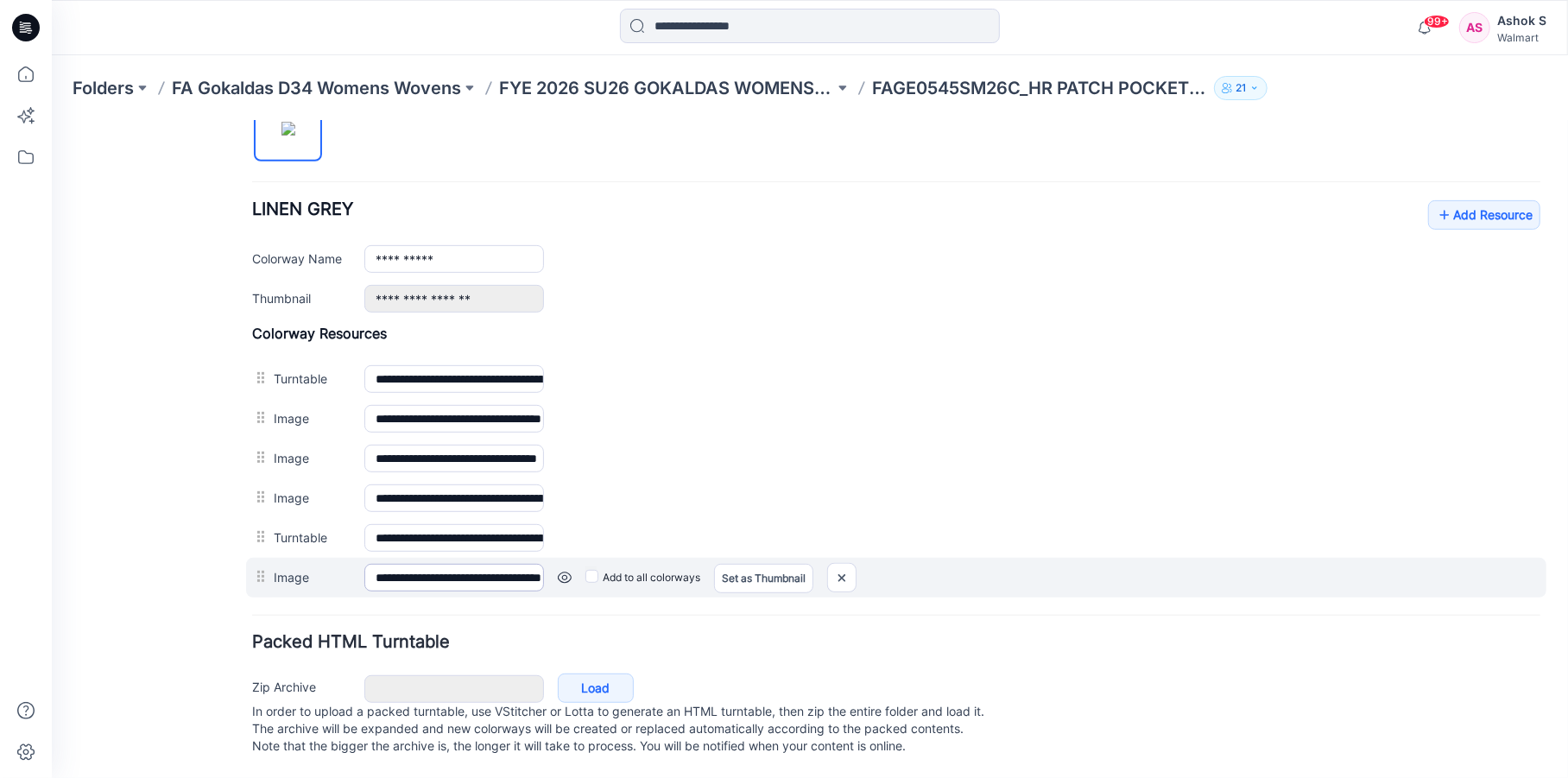
scroll to position [621, 0]
click at [845, 565] on img at bounding box center [840, 577] width 27 height 28
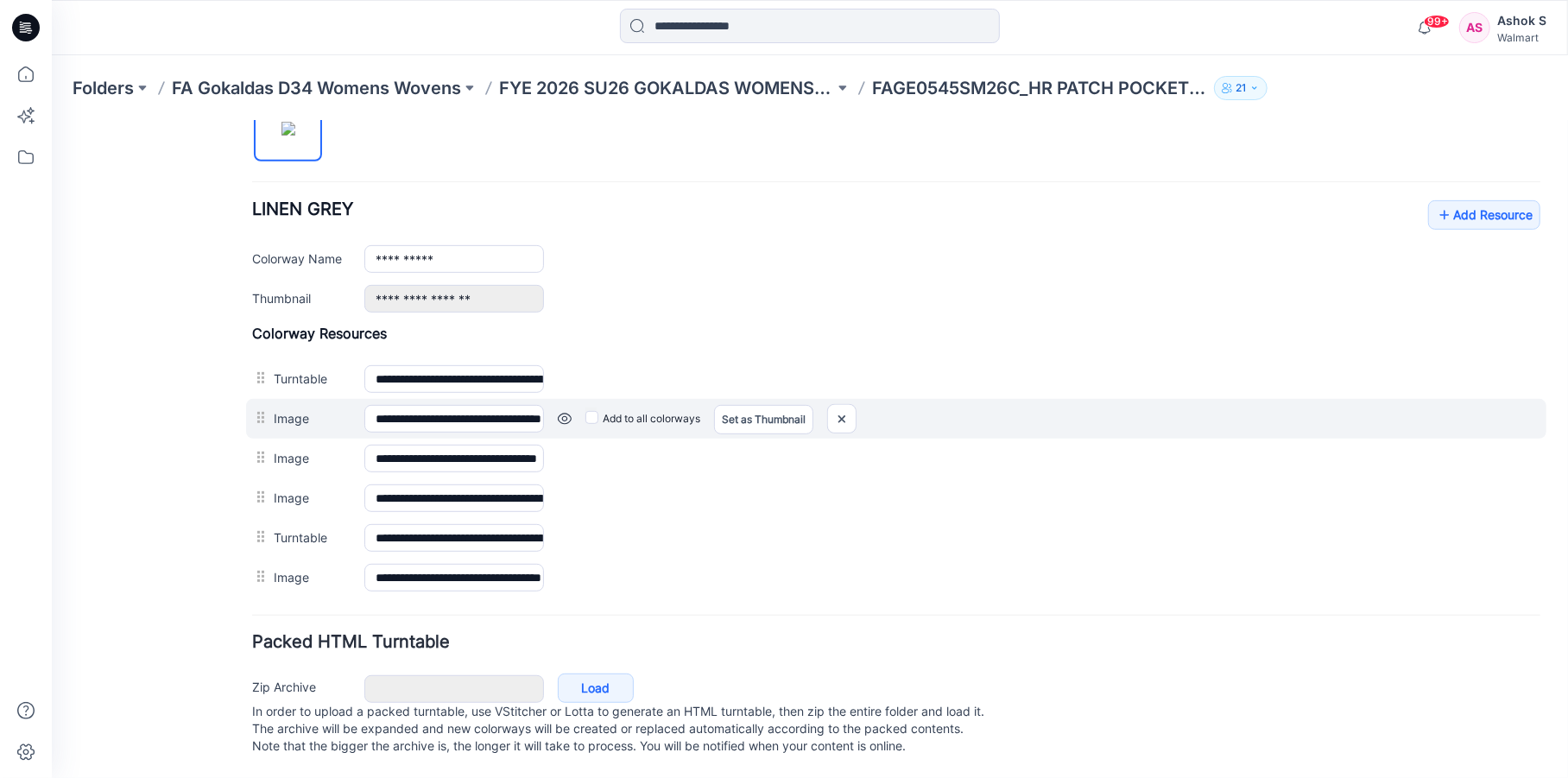
scroll to position [582, 0]
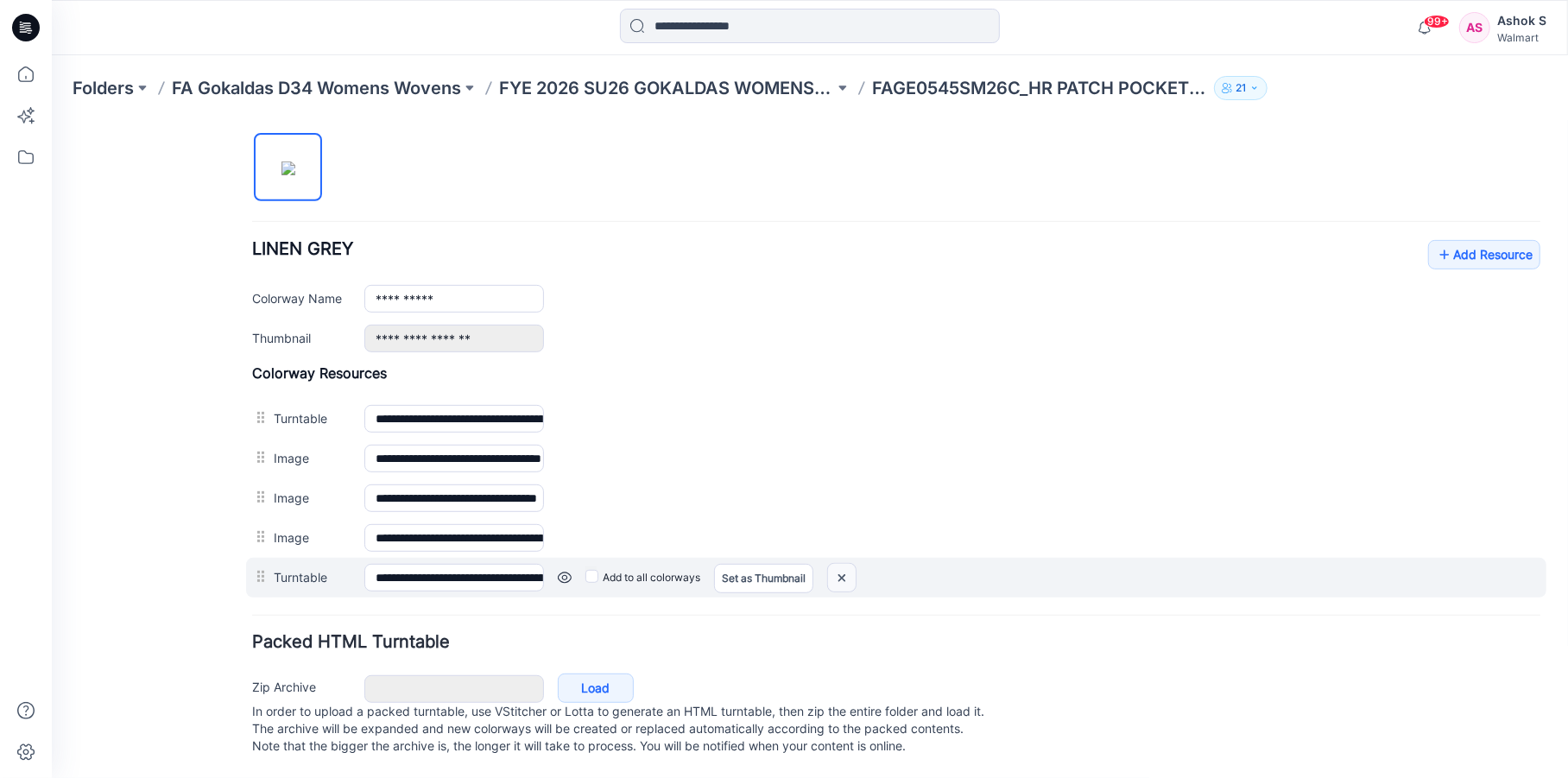
click at [839, 563] on img at bounding box center [840, 577] width 27 height 28
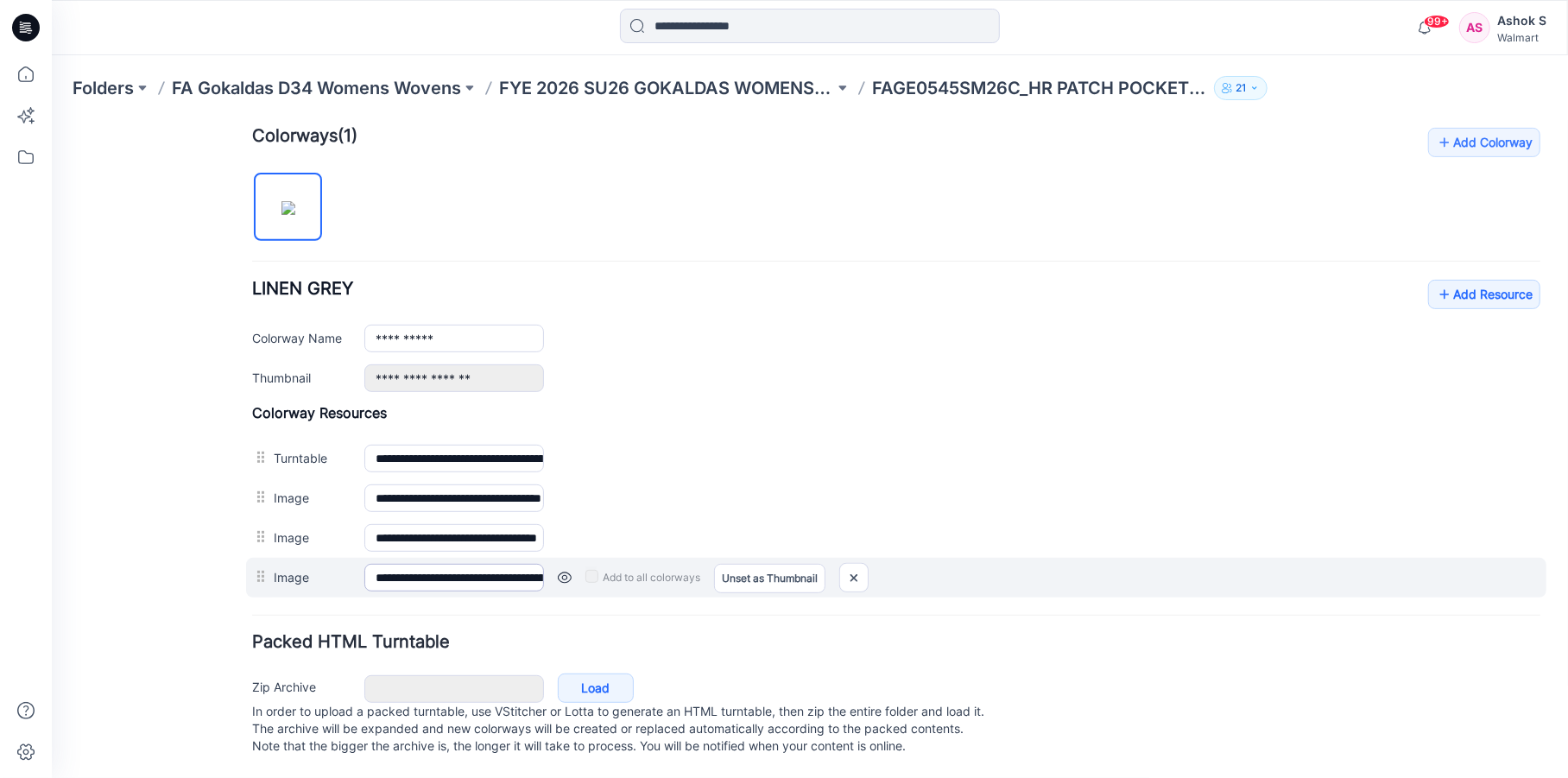
scroll to position [543, 0]
drag, startPoint x: 851, startPoint y: 562, endPoint x: 921, endPoint y: 223, distance: 346.2
click at [852, 563] on img at bounding box center [853, 577] width 27 height 28
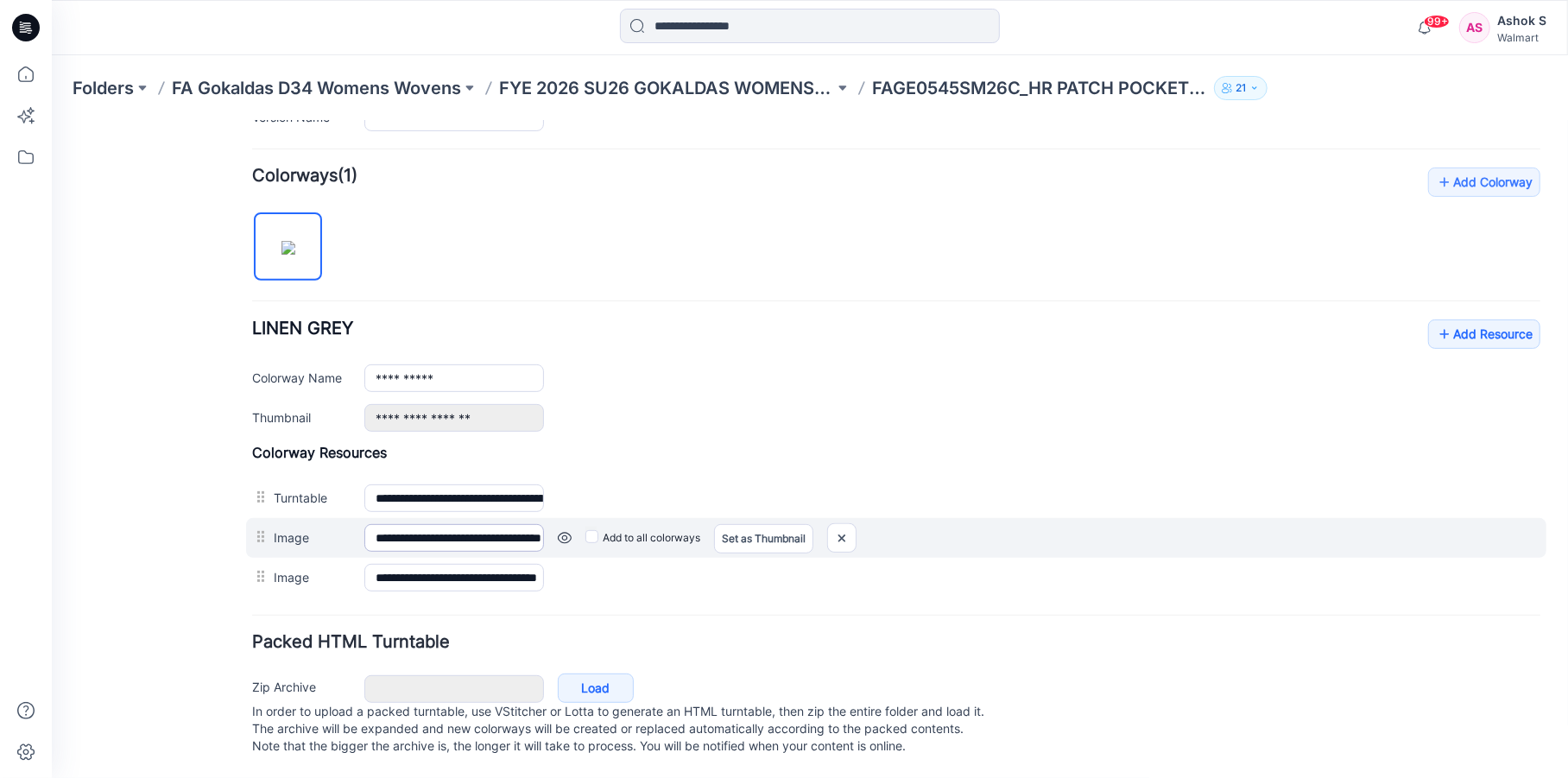
scroll to position [503, 0]
click at [760, 524] on link "Set as Thumbnail" at bounding box center [763, 538] width 100 height 29
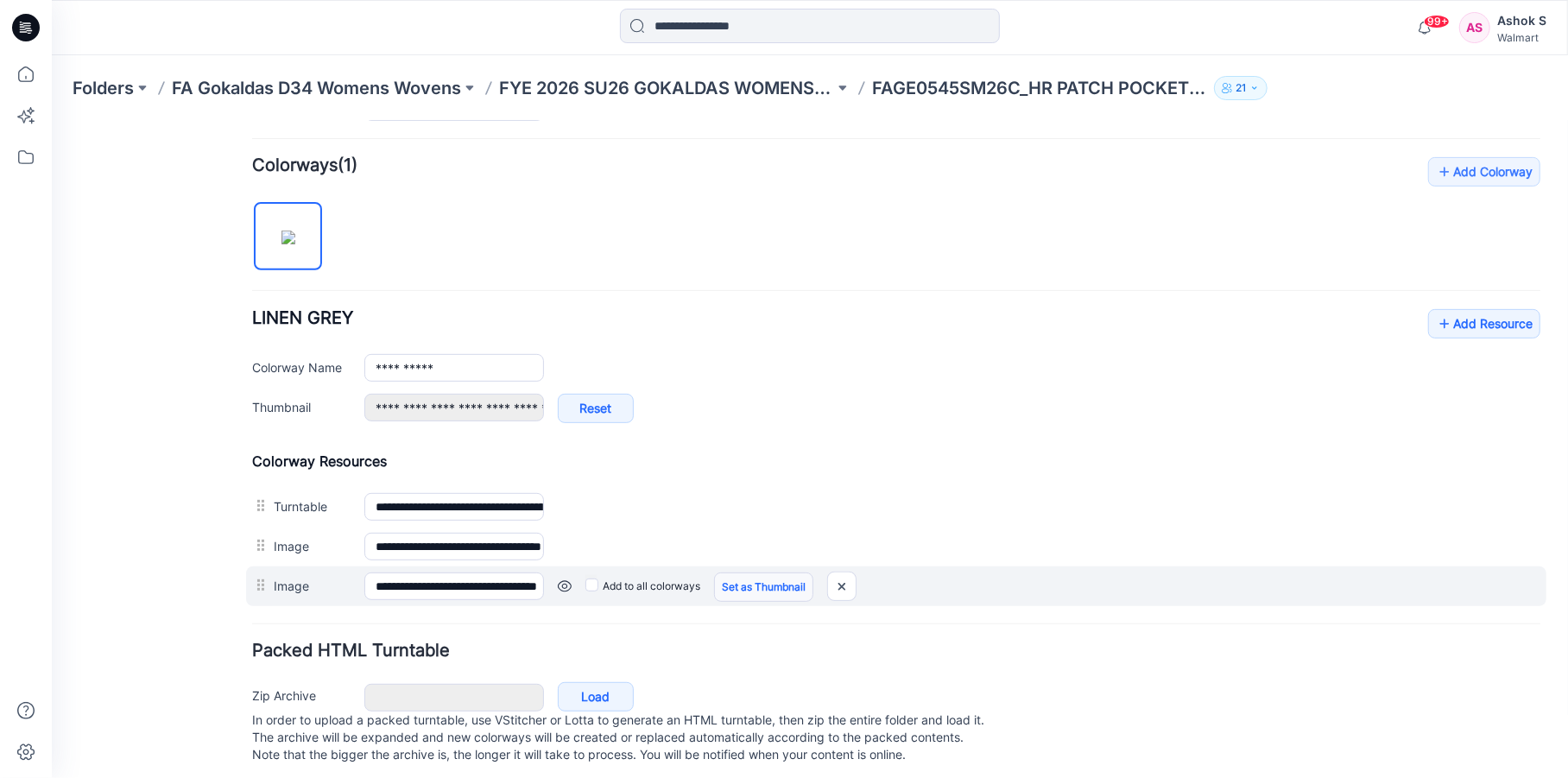
click at [762, 580] on link "Set as Thumbnail" at bounding box center [763, 587] width 100 height 29
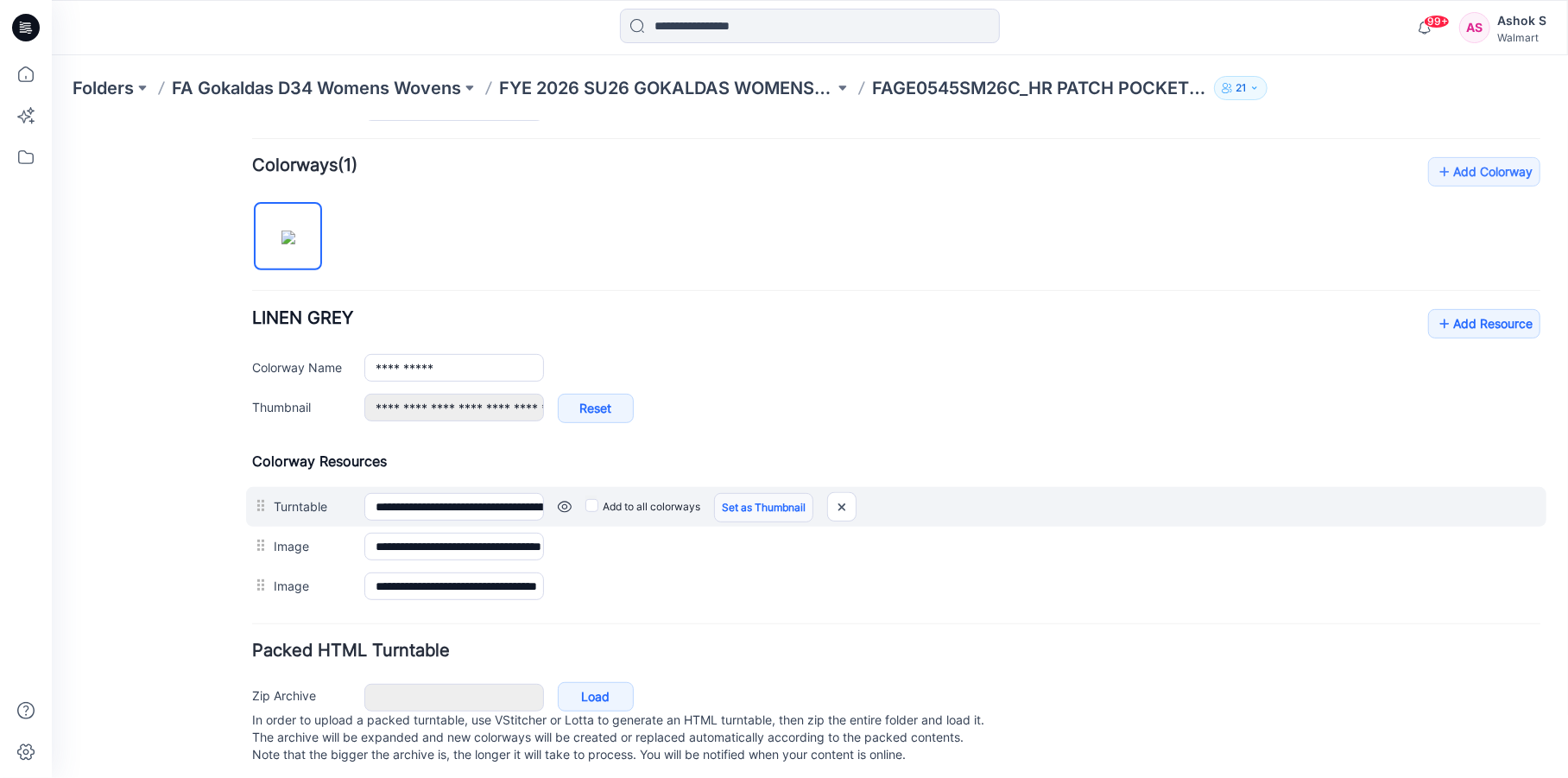
click at [744, 504] on link "Set as Thumbnail" at bounding box center [763, 507] width 100 height 29
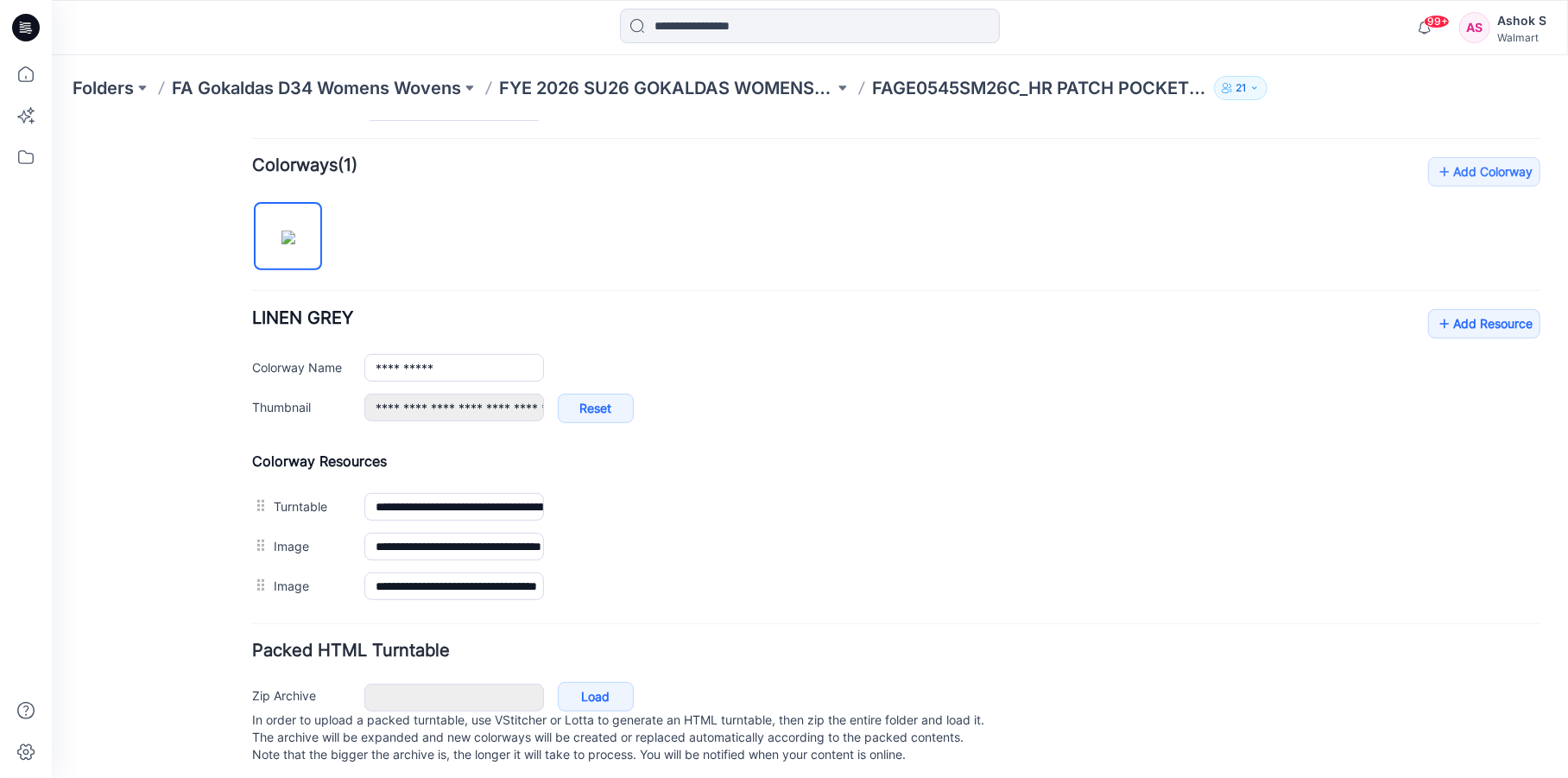
type input "**********"
click at [23, 76] on icon at bounding box center [26, 74] width 38 height 38
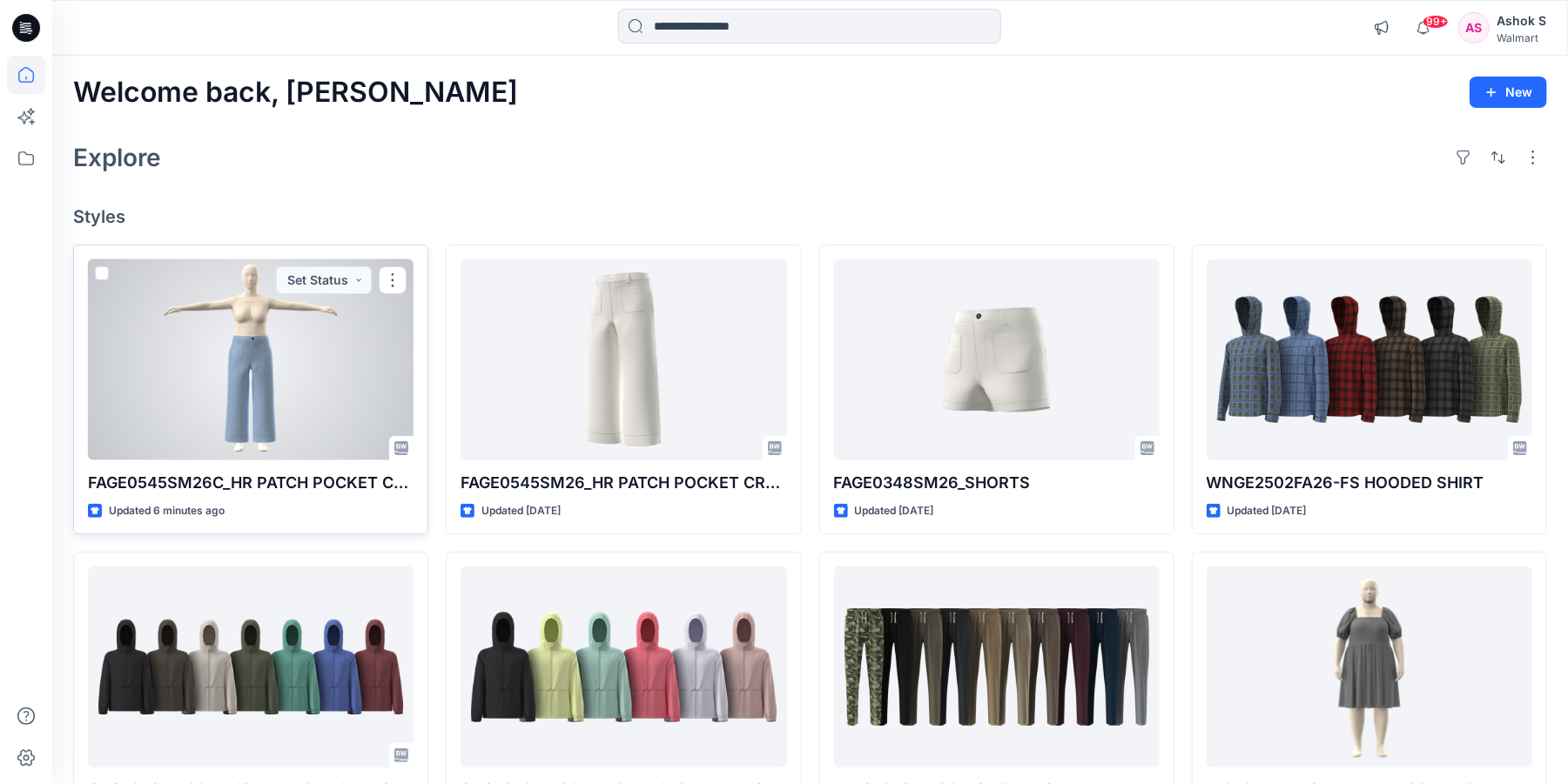
click at [245, 350] on div at bounding box center [251, 360] width 325 height 201
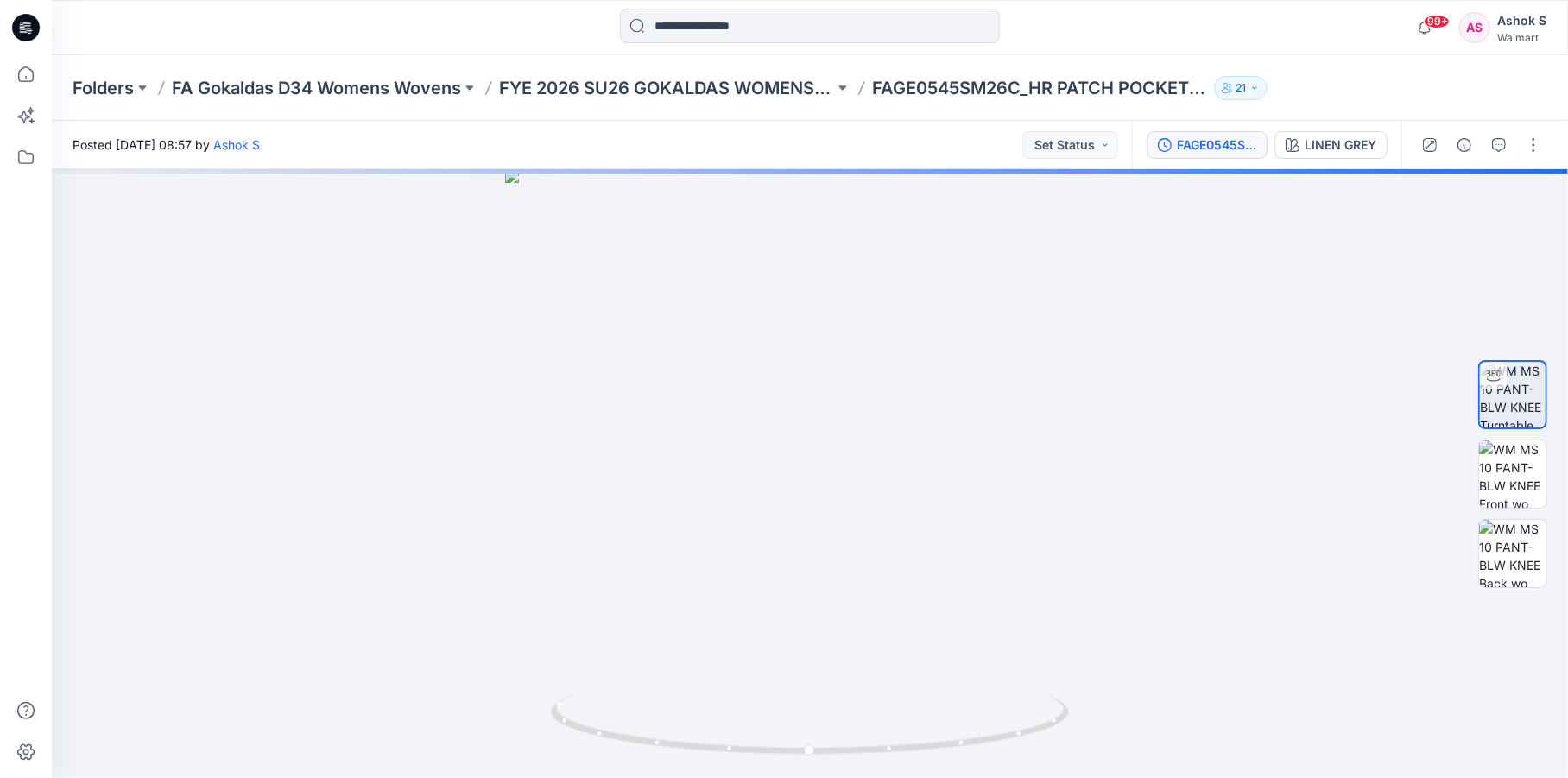
click at [1205, 148] on div "FAGE0545SM26C_HR PATCH POCKET CROPPED WIDE LEG" at bounding box center [1216, 145] width 80 height 19
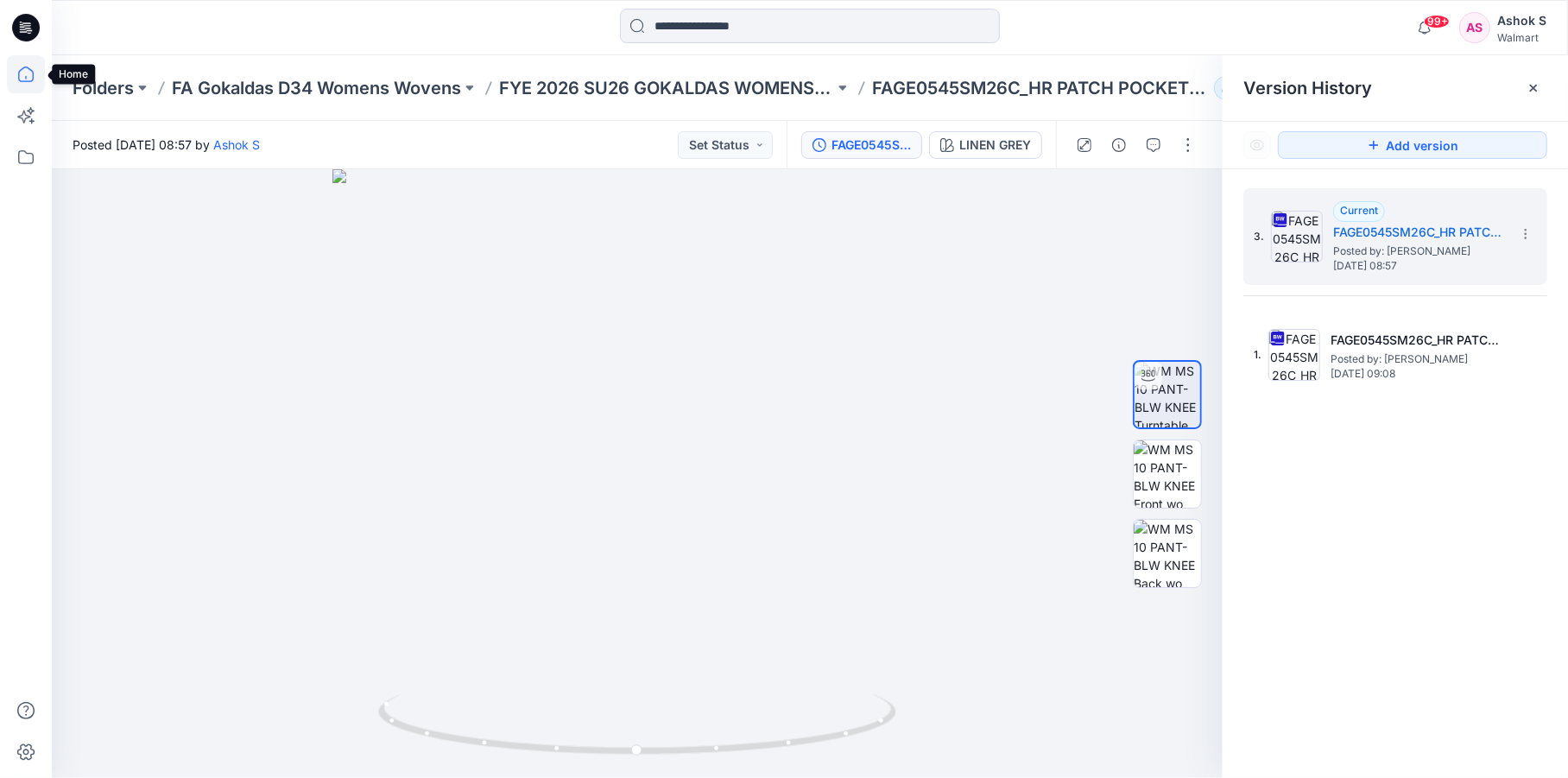
click at [21, 72] on icon at bounding box center [26, 74] width 38 height 38
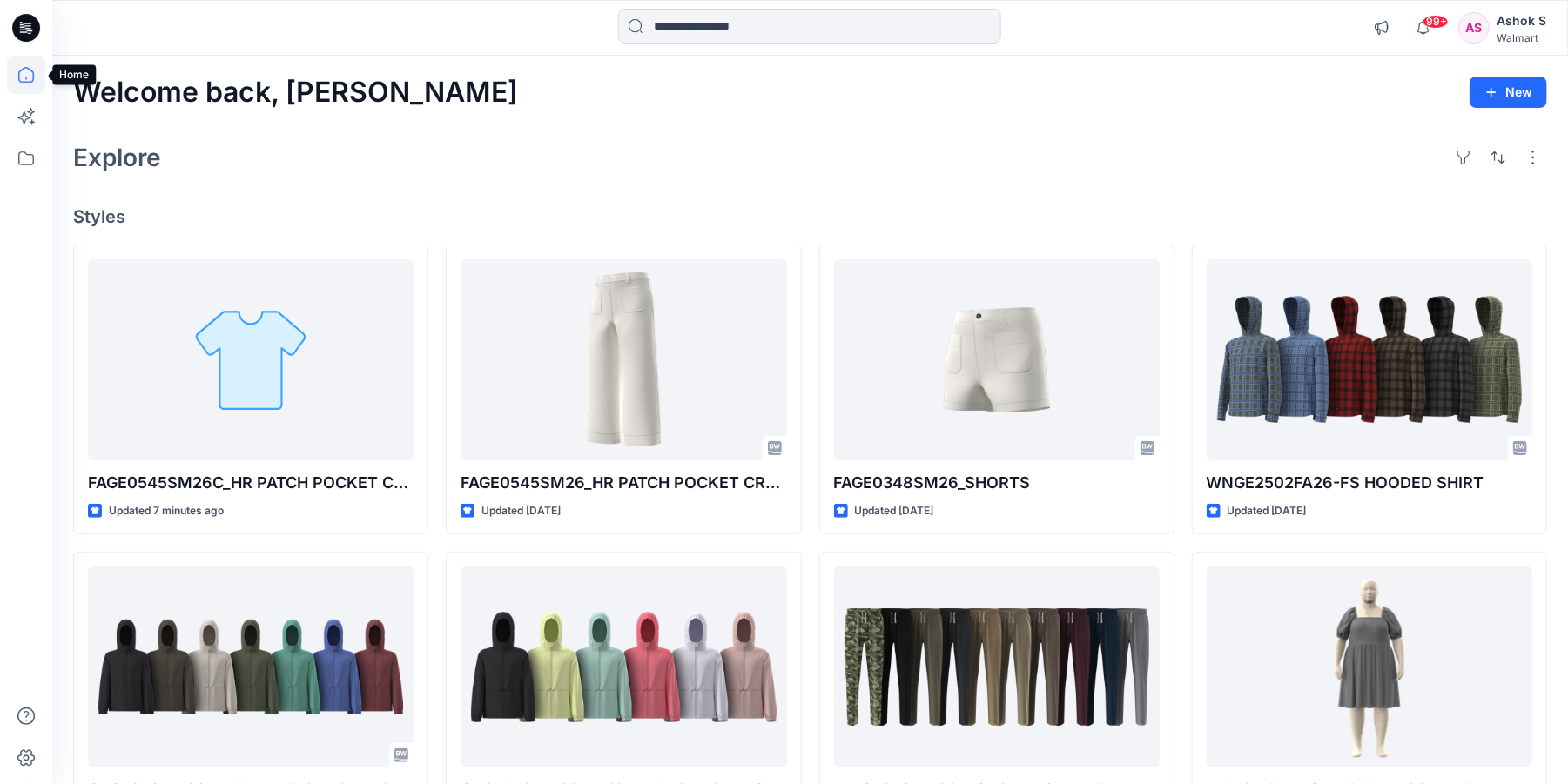
click at [19, 78] on icon at bounding box center [27, 75] width 38 height 38
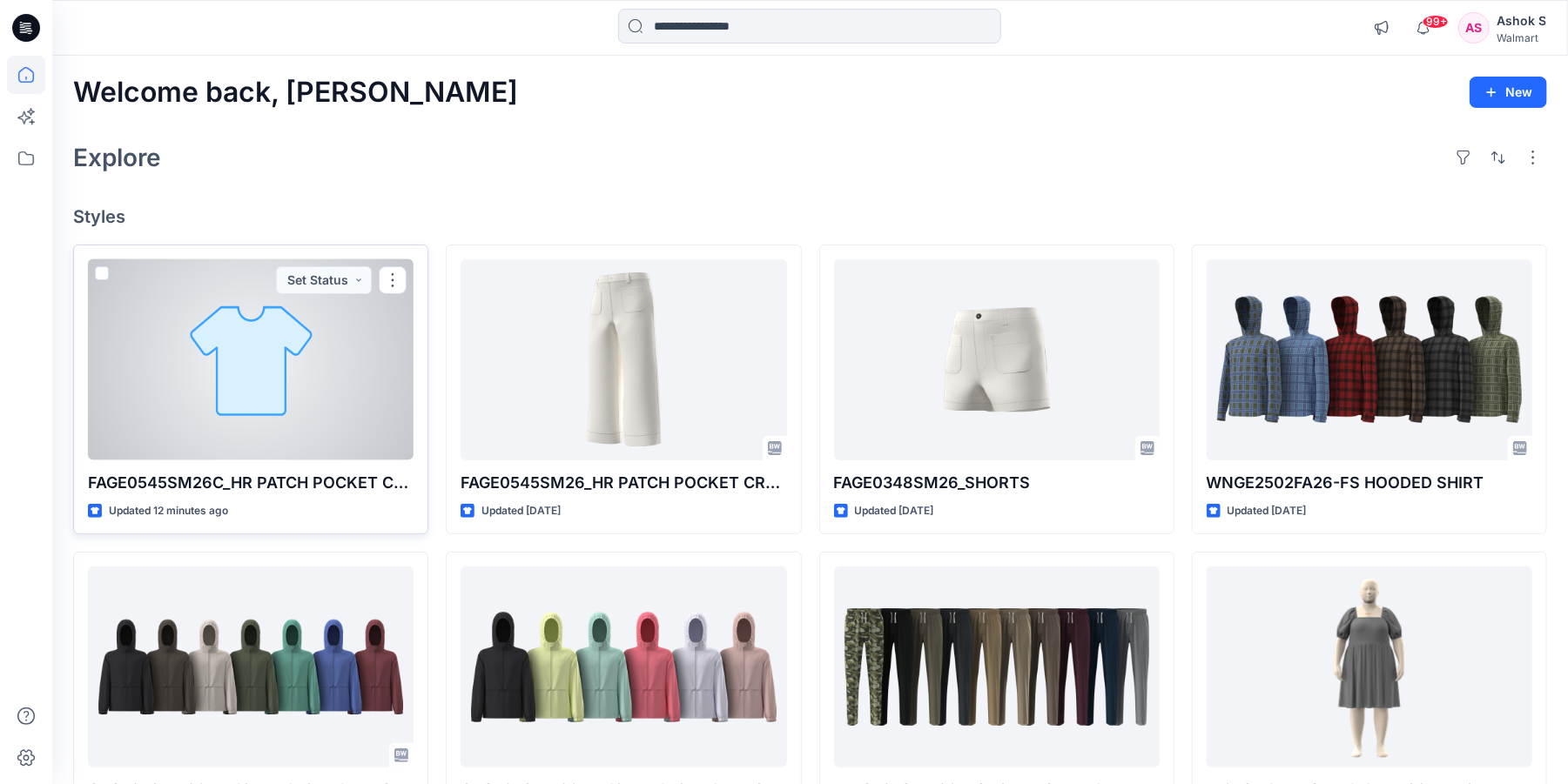
click at [262, 351] on div at bounding box center [251, 360] width 325 height 201
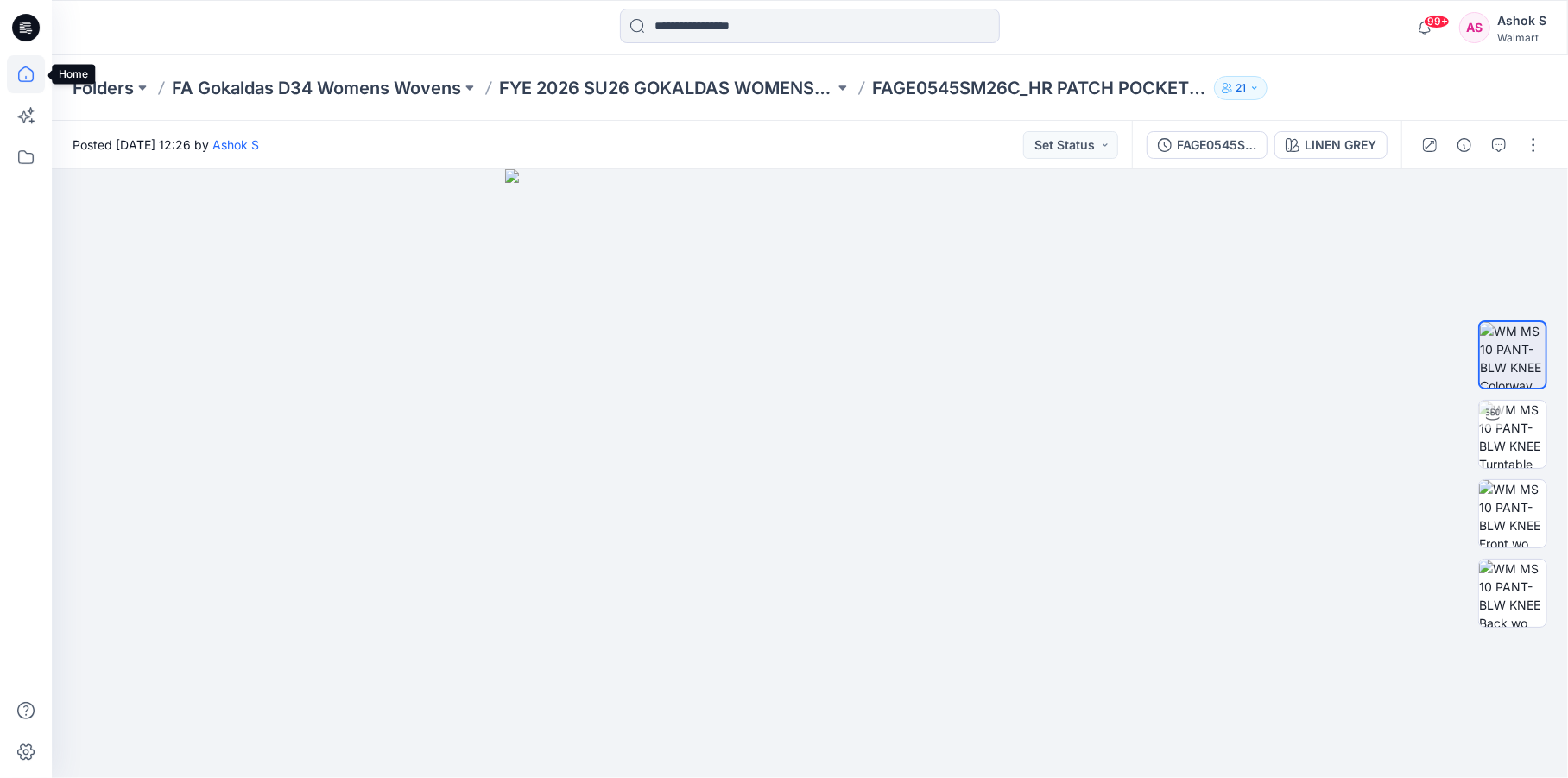
click at [25, 77] on icon at bounding box center [26, 74] width 38 height 38
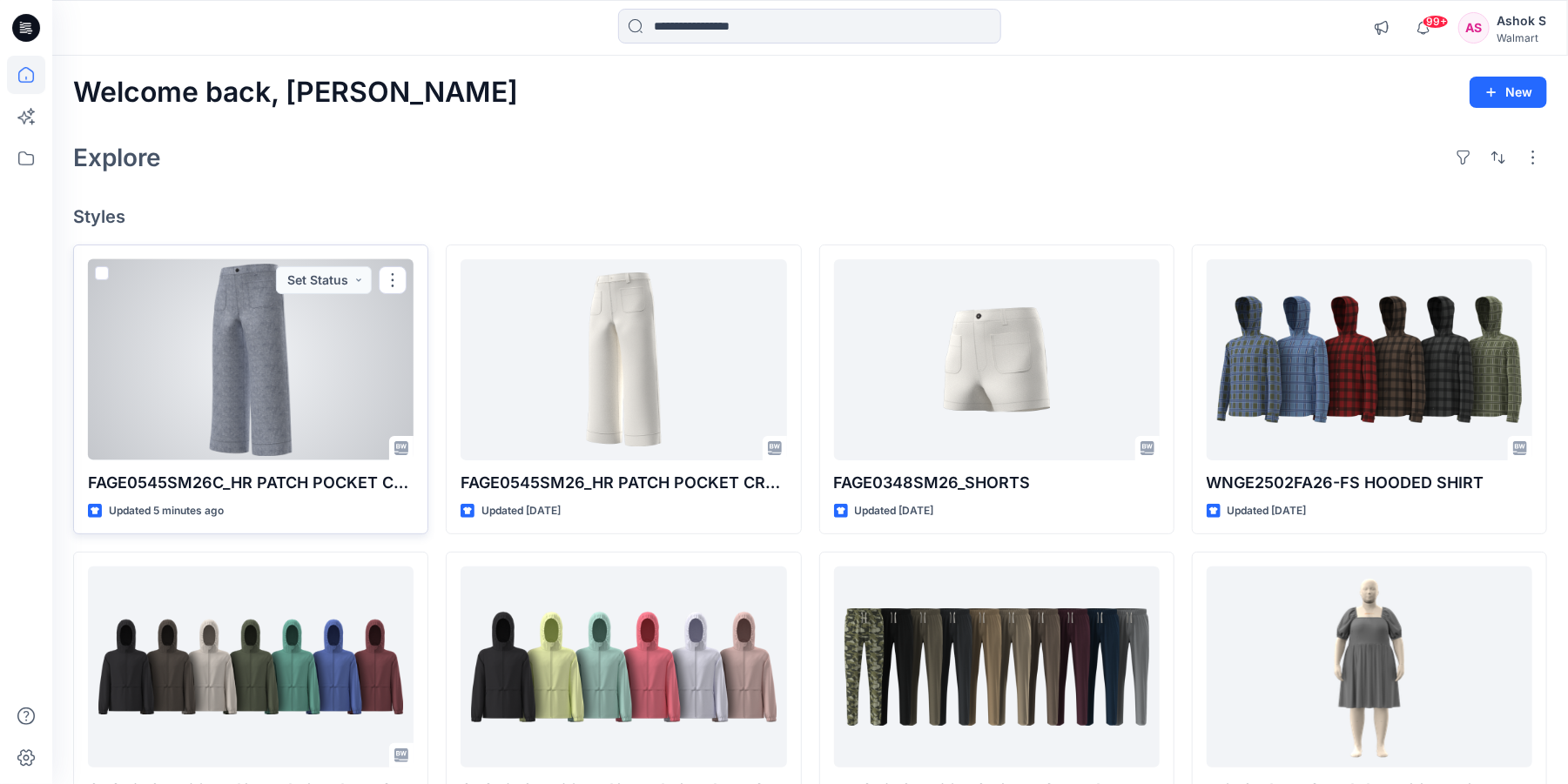
click at [255, 332] on div at bounding box center [251, 360] width 325 height 201
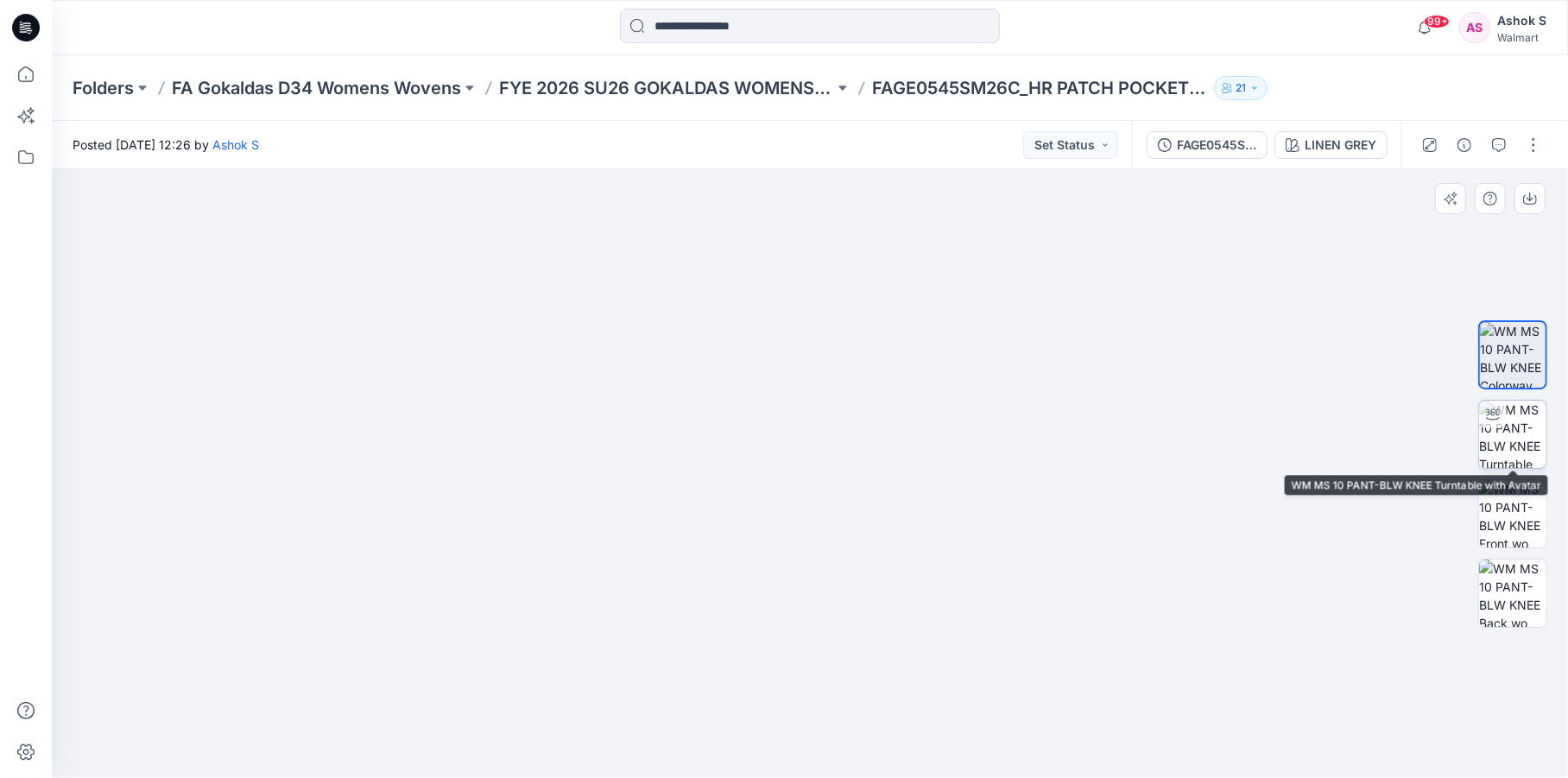
click at [1516, 436] on img at bounding box center [1513, 434] width 67 height 67
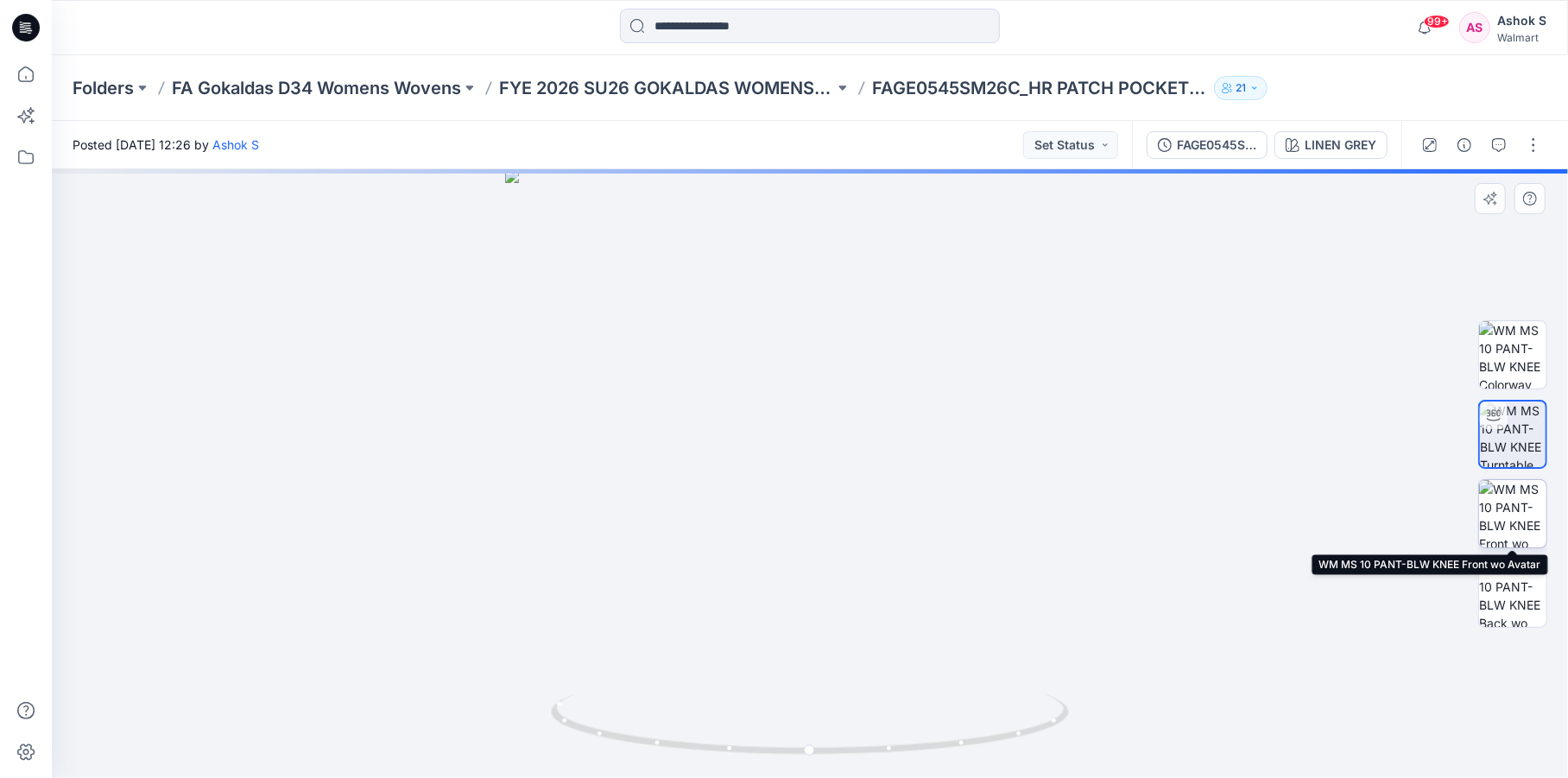
click at [1515, 508] on img at bounding box center [1513, 514] width 67 height 67
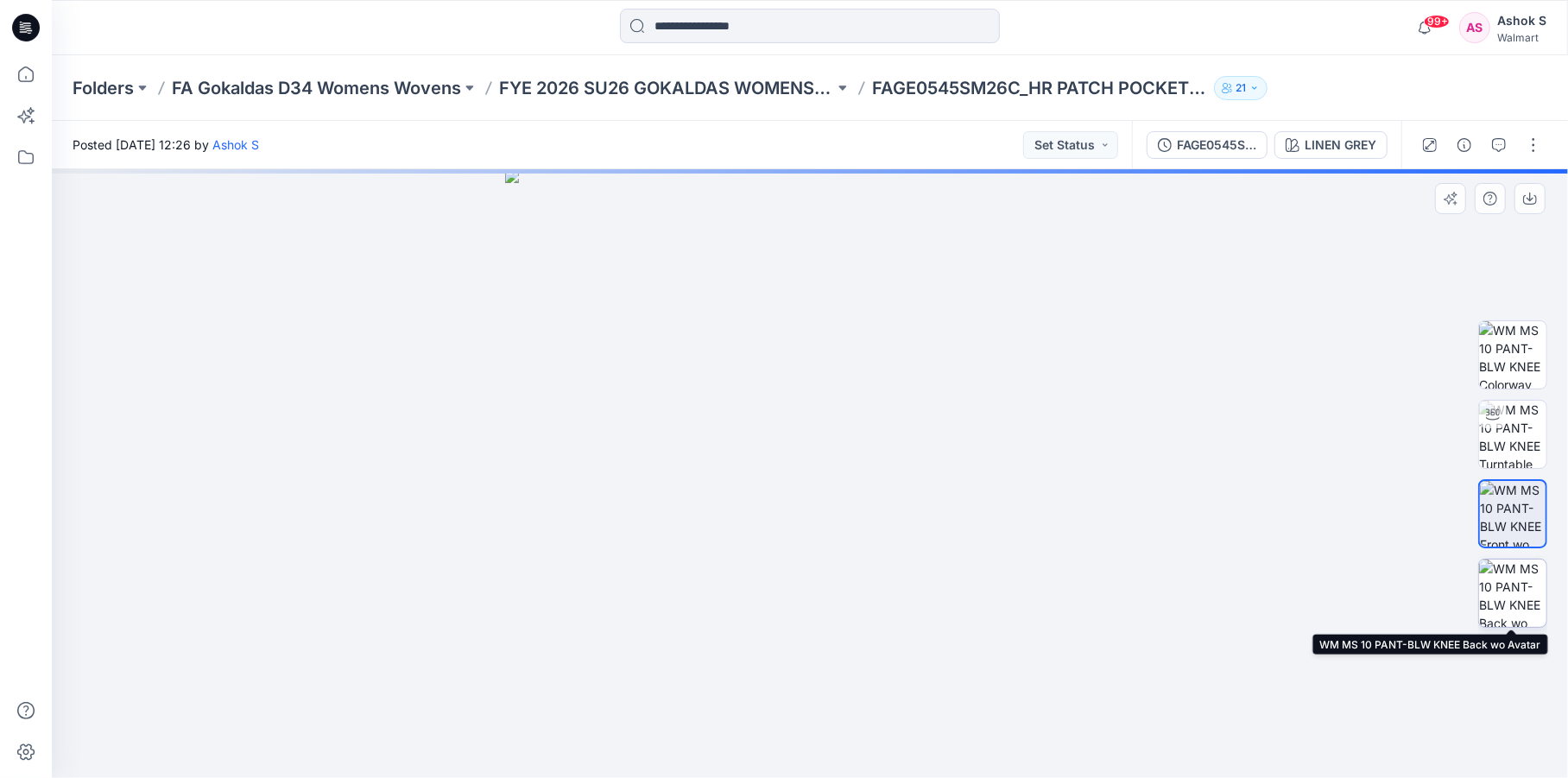
click at [1505, 588] on img at bounding box center [1513, 593] width 67 height 67
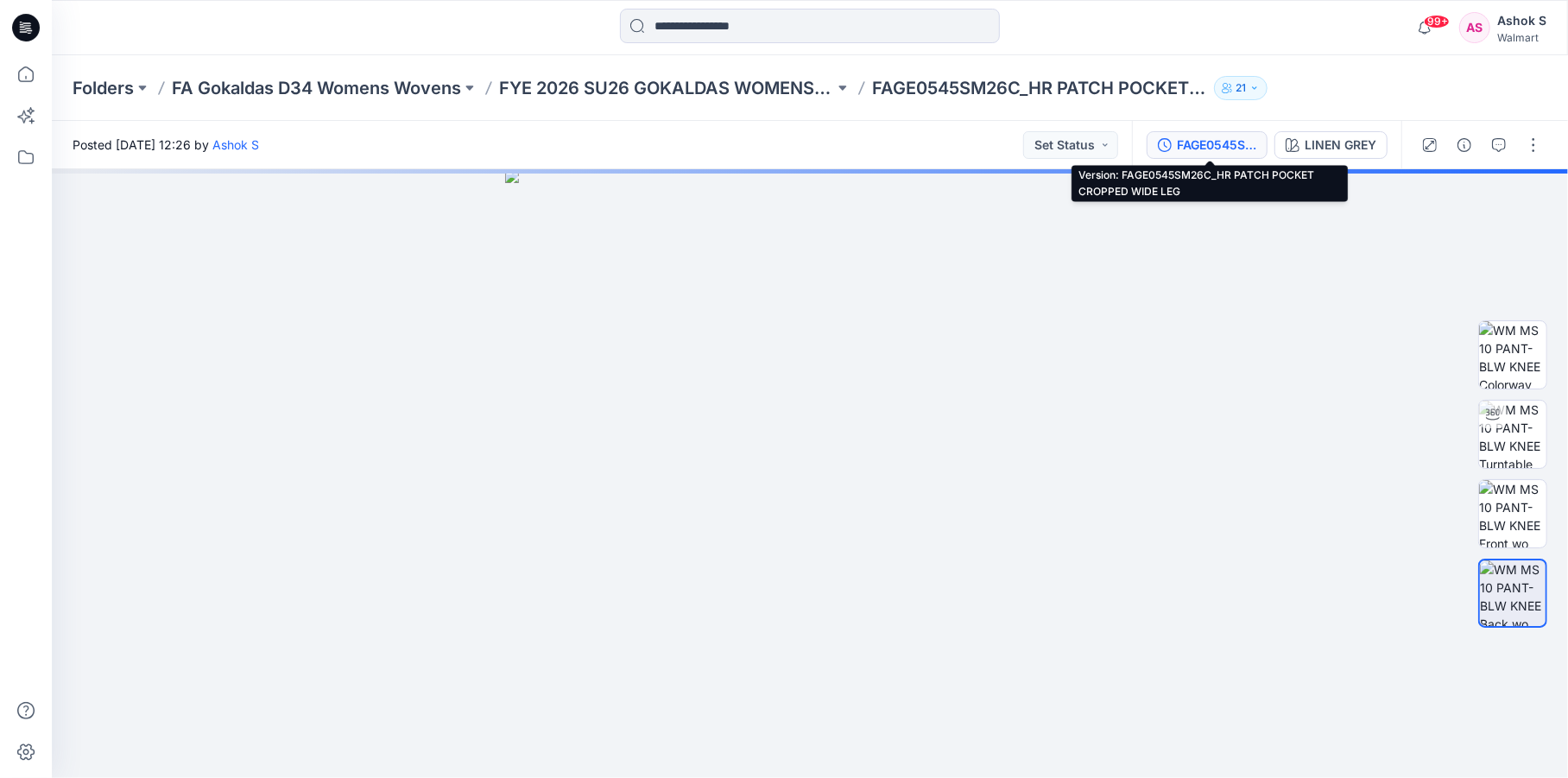
click at [1200, 143] on div "FAGE0545SM26C_HR PATCH POCKET CROPPED WIDE LEG" at bounding box center [1216, 145] width 80 height 19
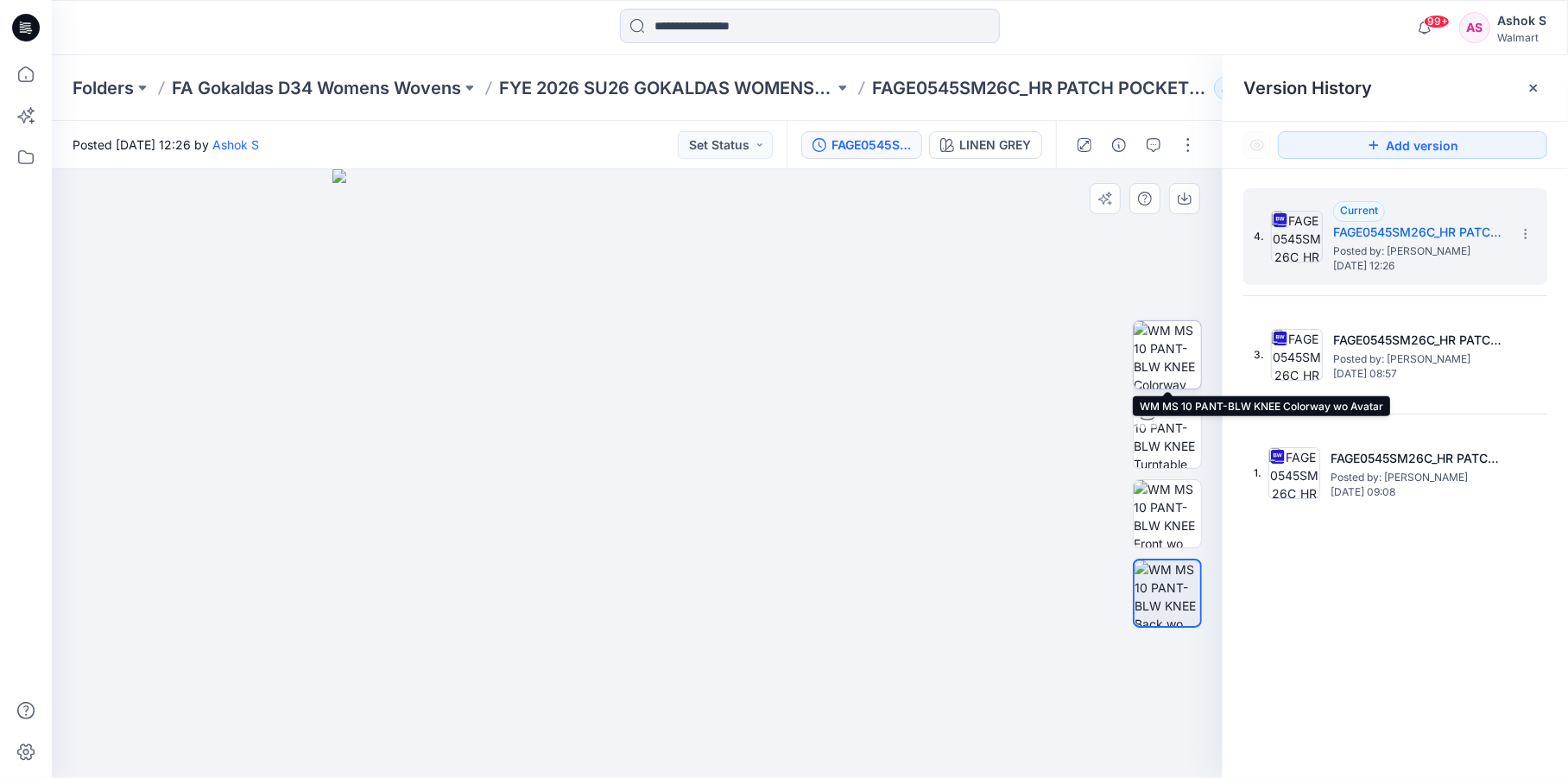
click at [1172, 360] on img at bounding box center [1167, 355] width 67 height 67
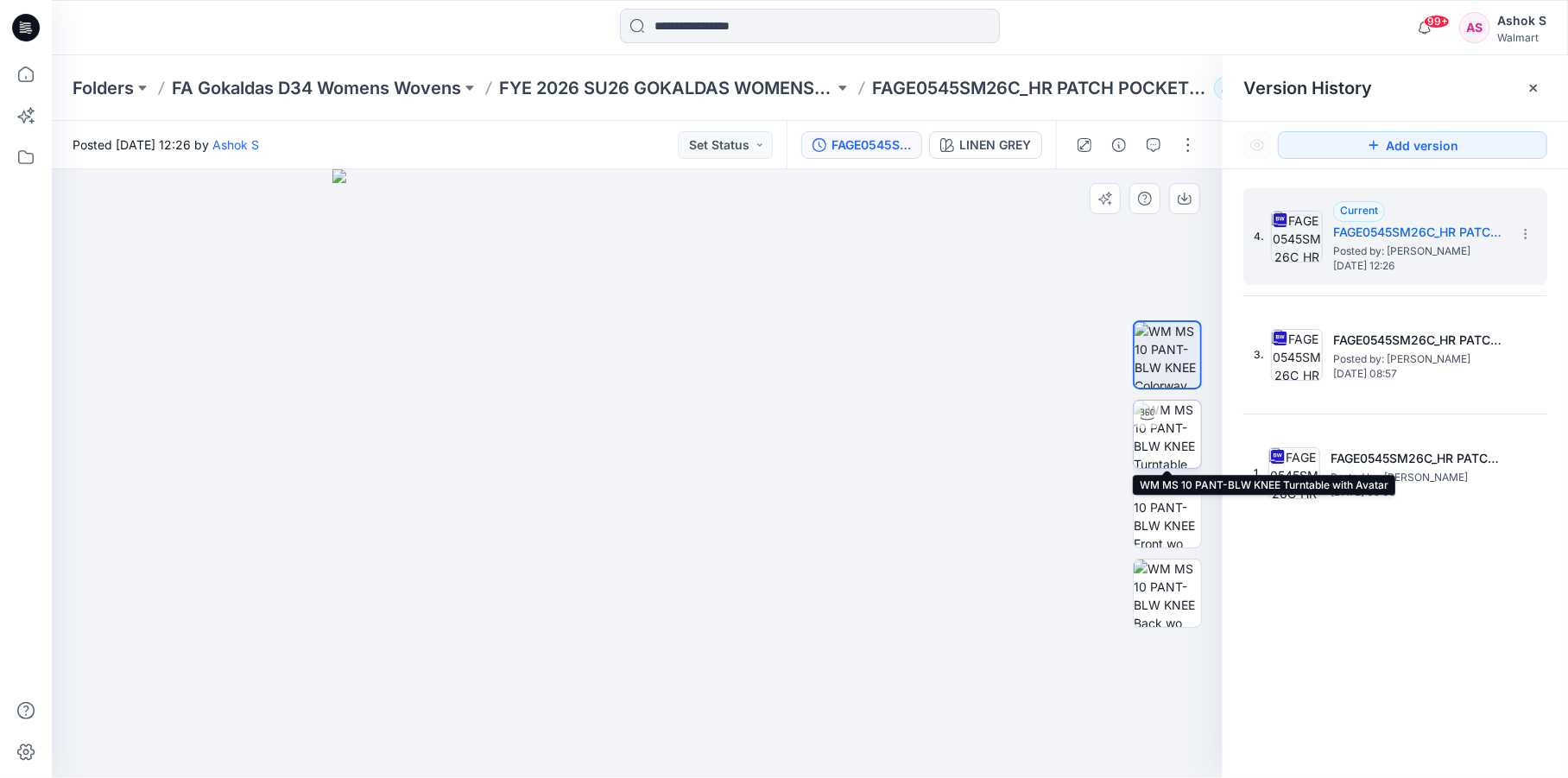
click at [1169, 434] on img at bounding box center [1167, 434] width 67 height 67
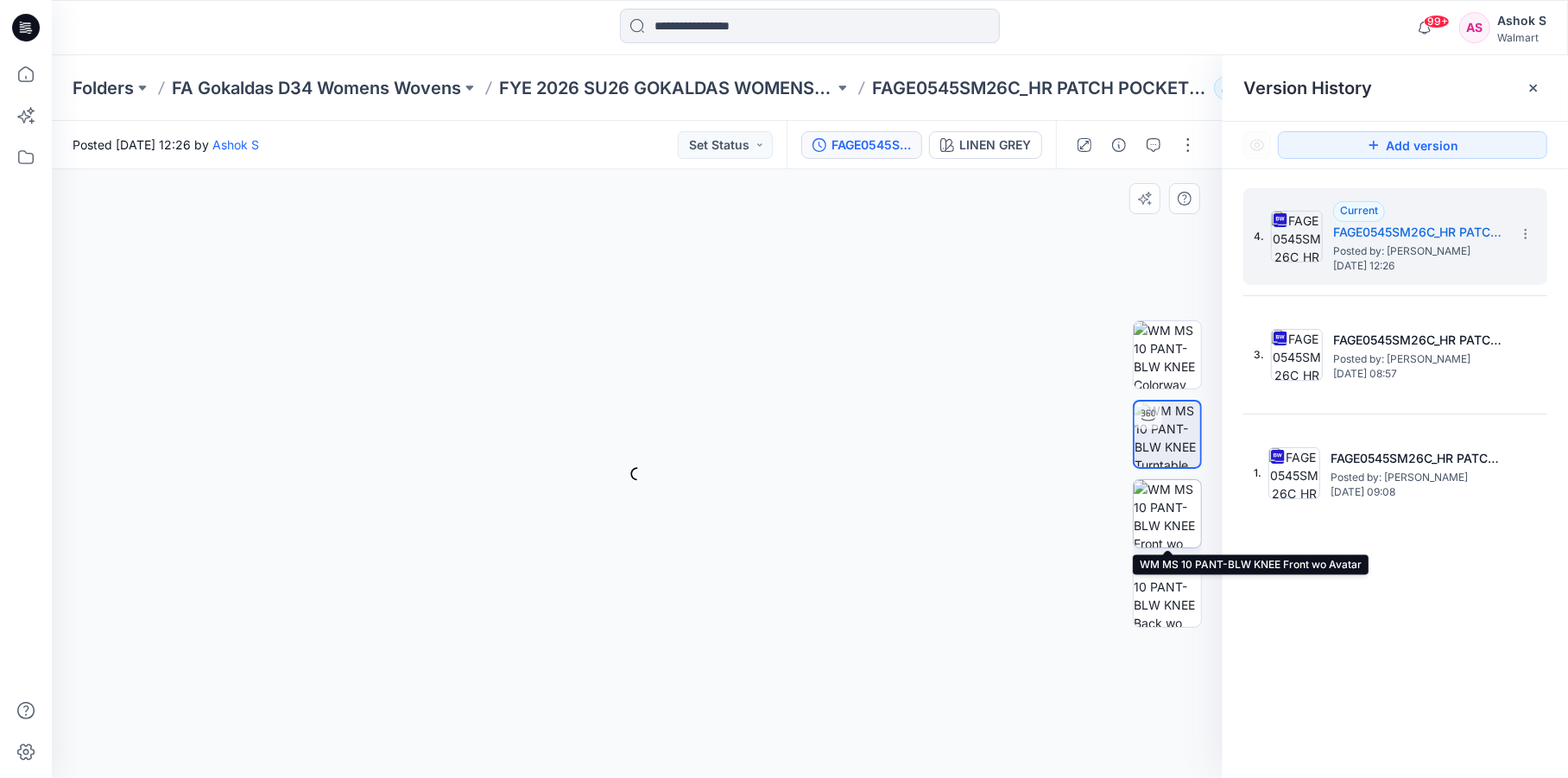
click at [1176, 507] on img at bounding box center [1167, 514] width 67 height 67
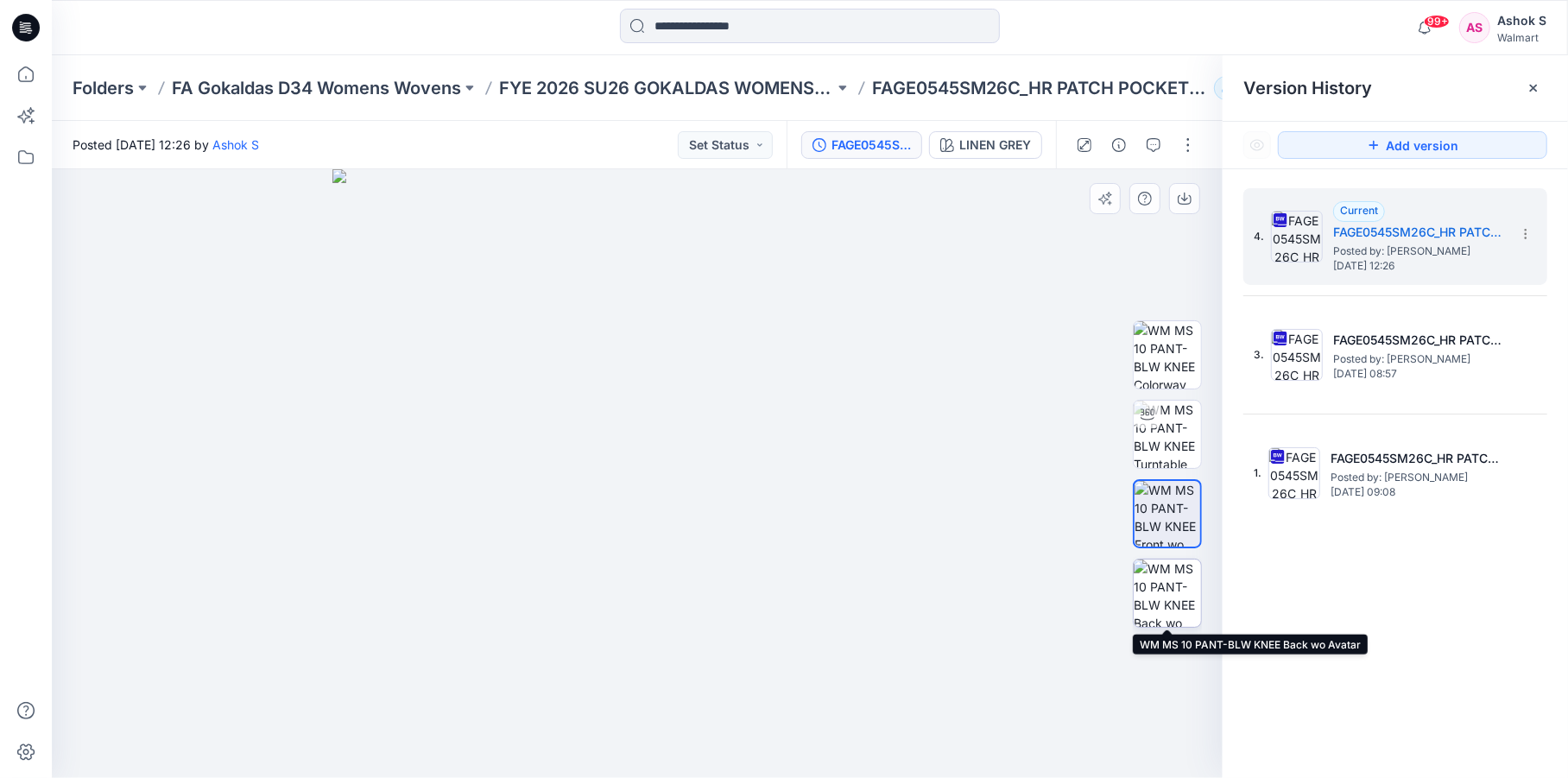
click at [1174, 588] on img at bounding box center [1167, 593] width 67 height 67
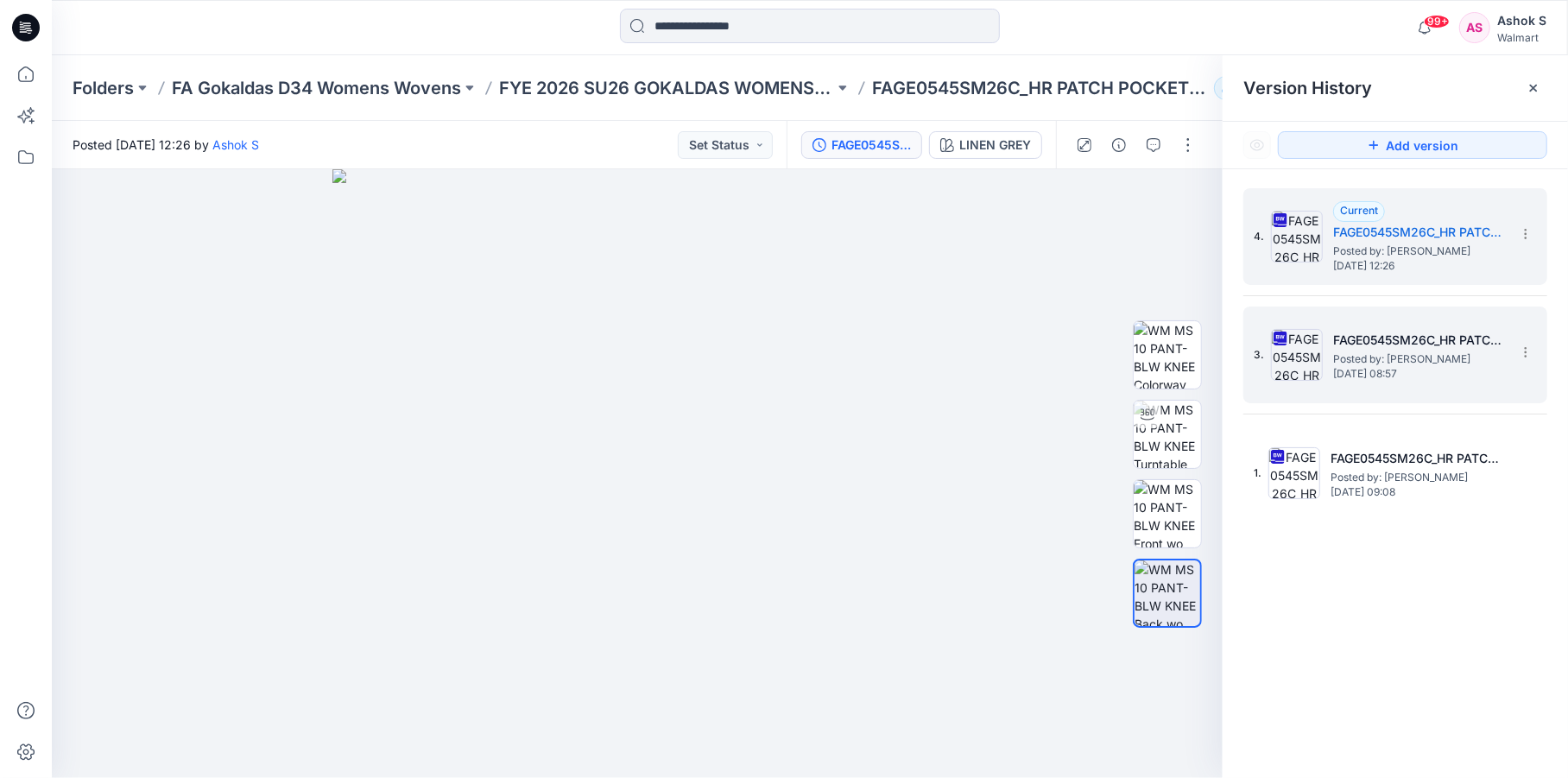
click at [1338, 353] on span "Posted by: [PERSON_NAME]" at bounding box center [1419, 359] width 172 height 17
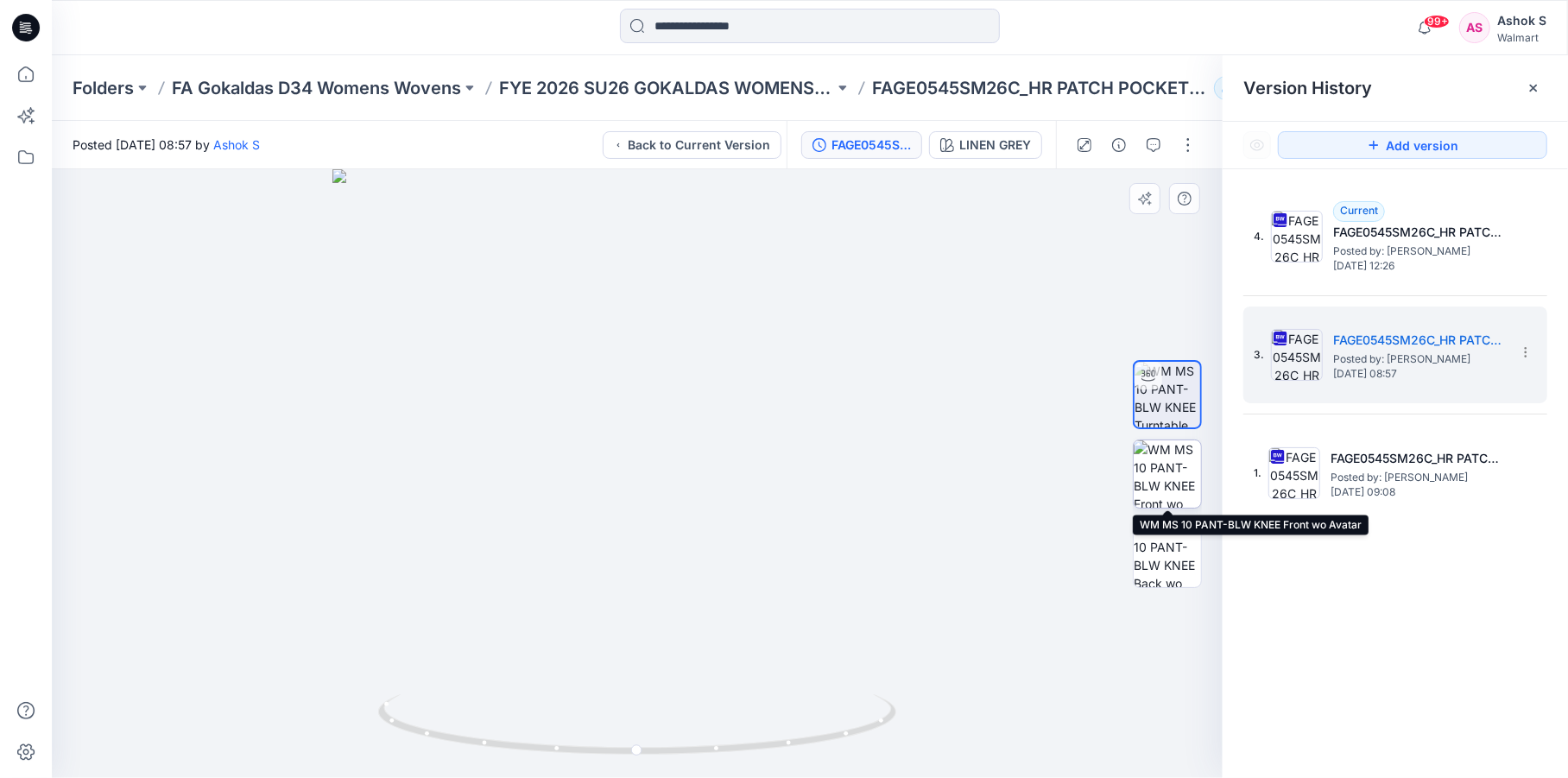
click at [1167, 477] on img at bounding box center [1167, 474] width 67 height 67
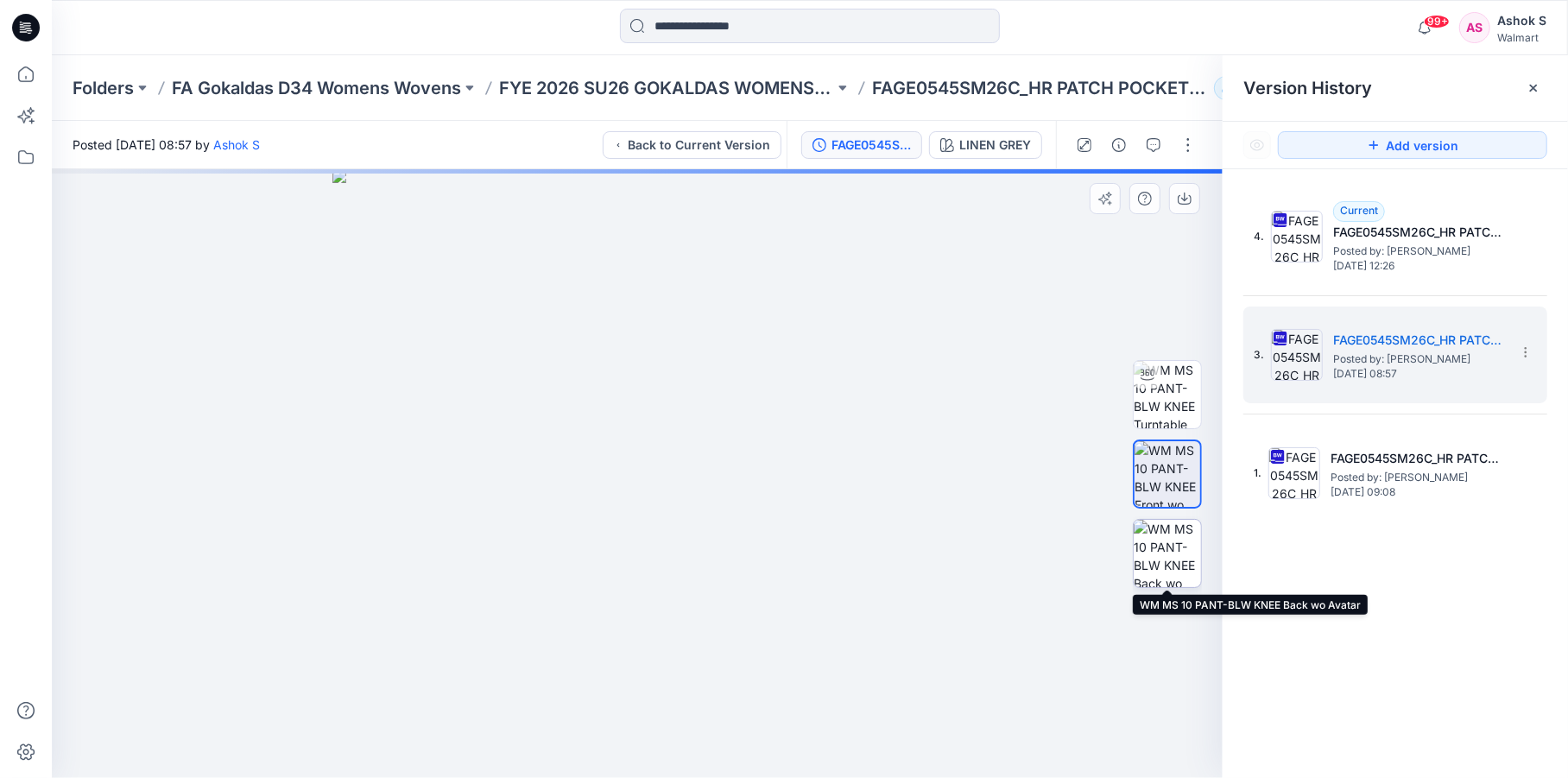
click at [1164, 556] on img at bounding box center [1167, 553] width 67 height 67
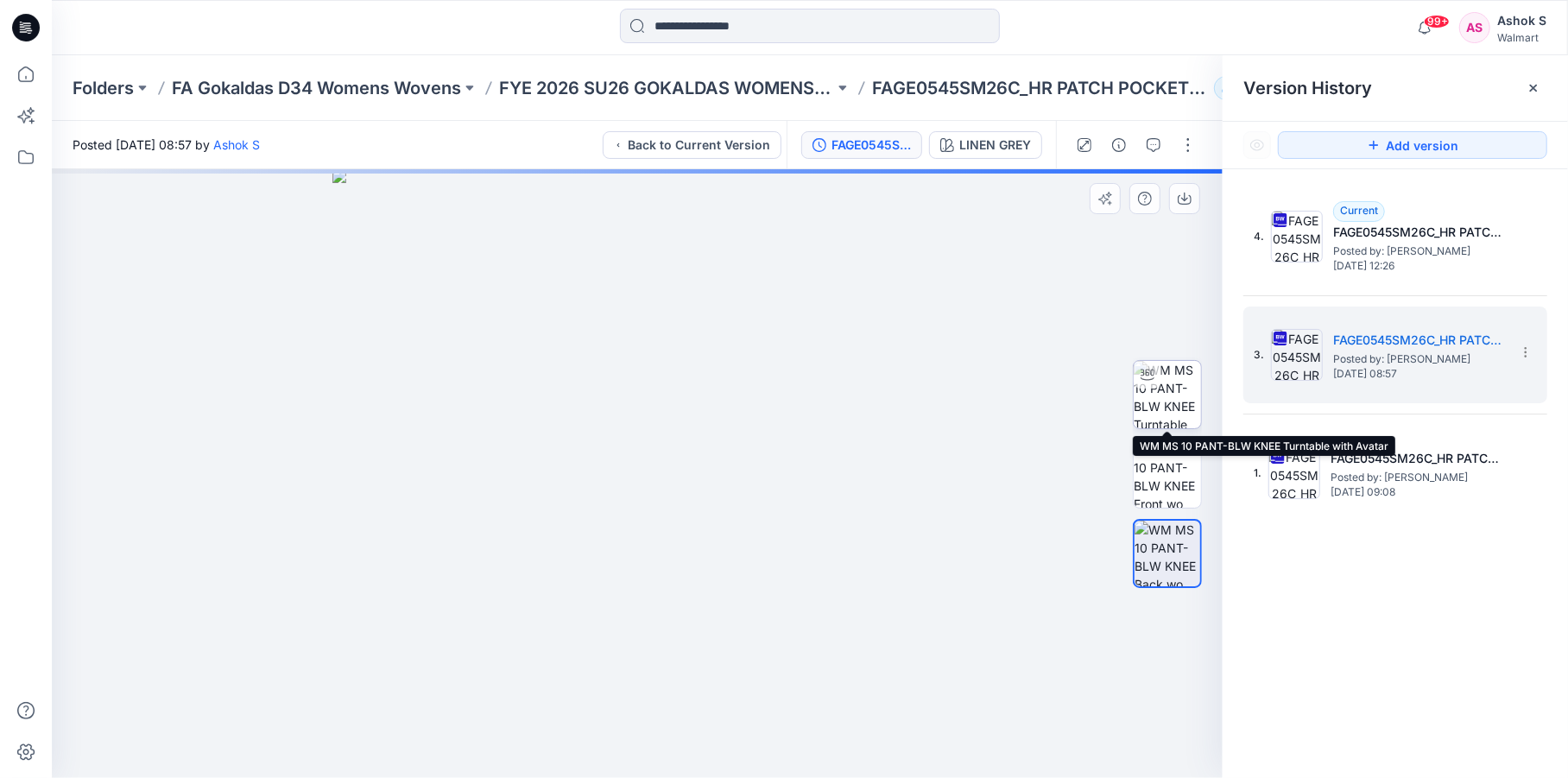
click at [1167, 394] on img at bounding box center [1167, 394] width 67 height 67
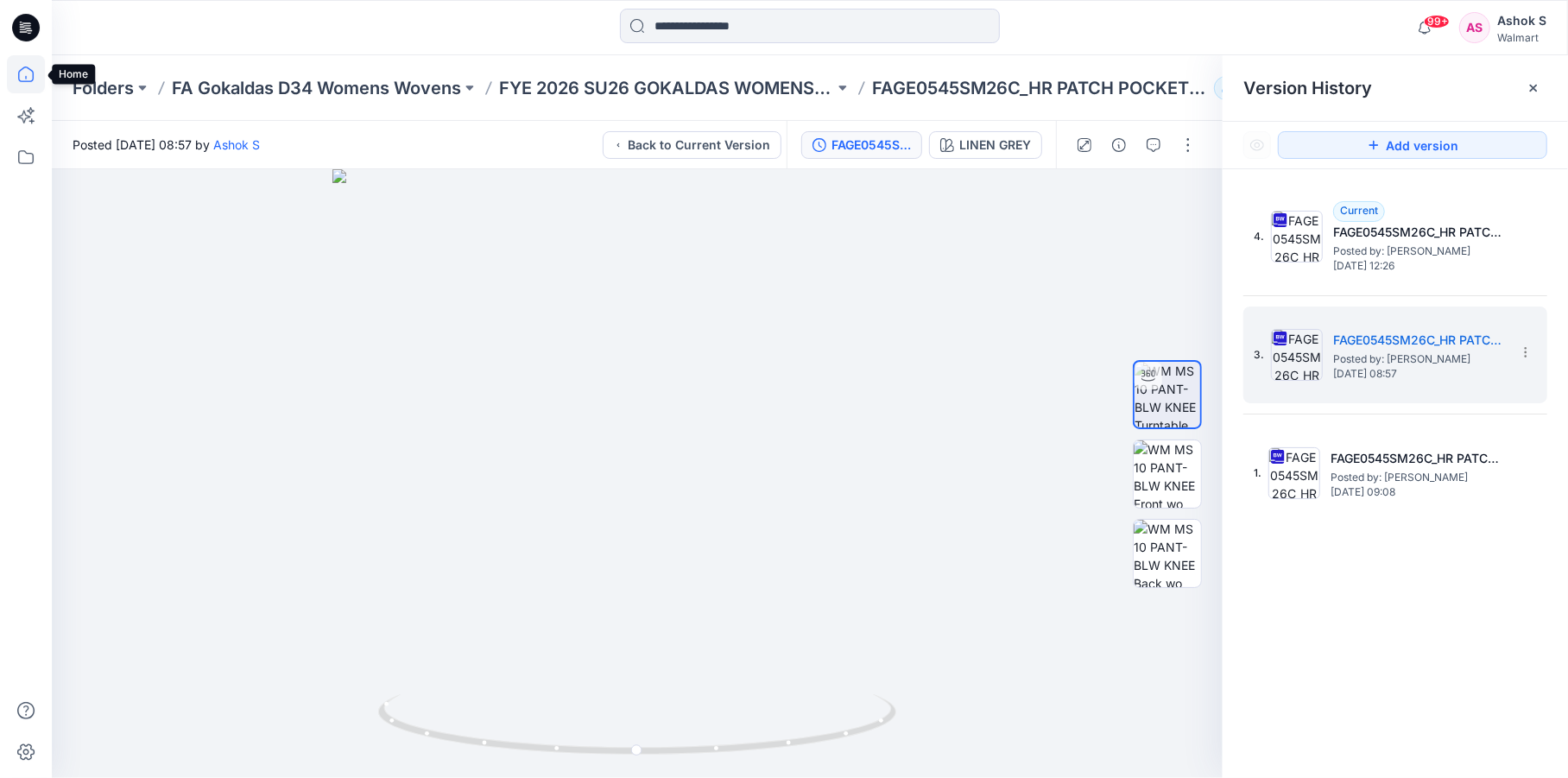
click at [29, 79] on icon at bounding box center [26, 74] width 38 height 38
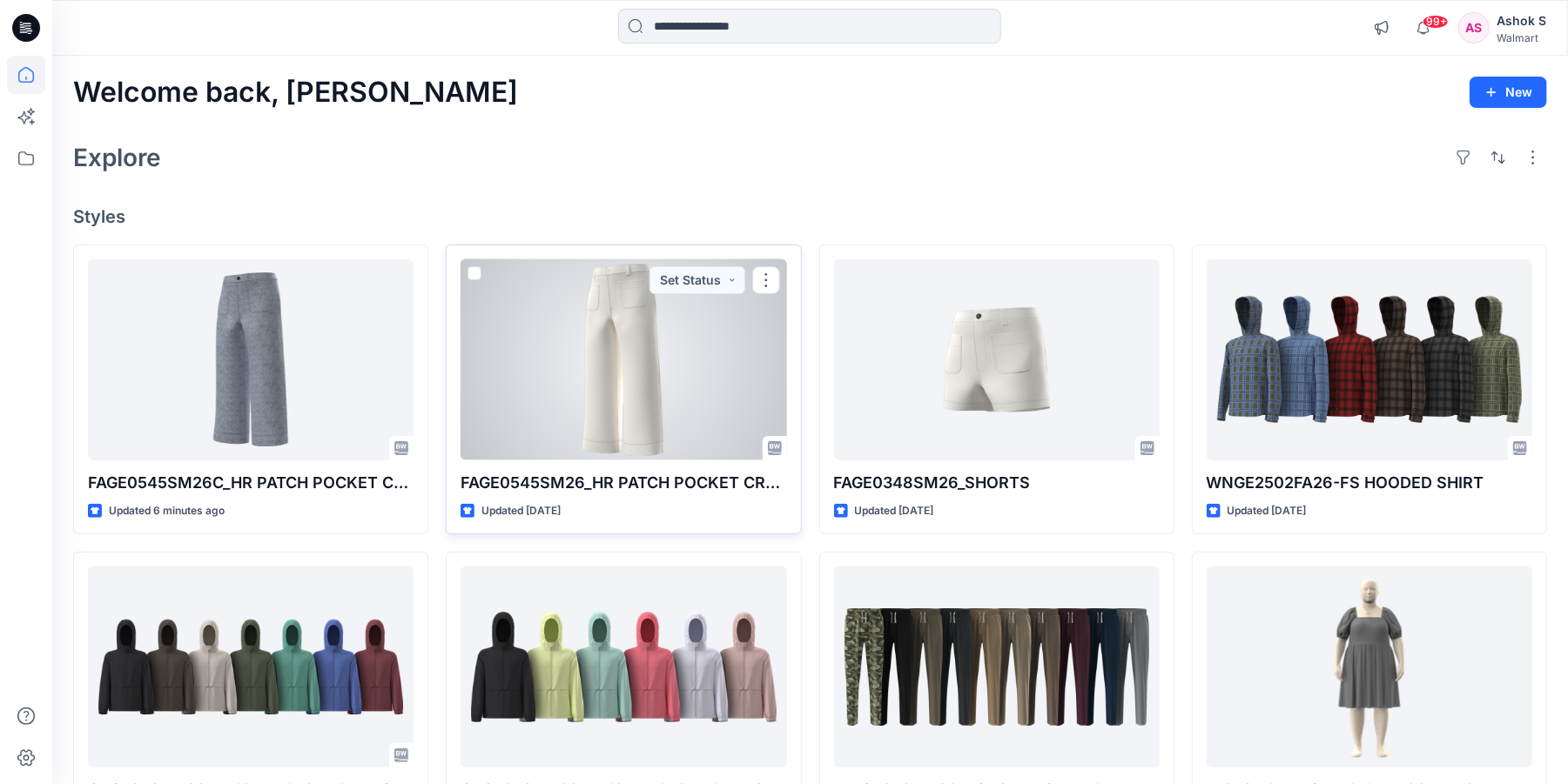
click at [645, 344] on div at bounding box center [624, 360] width 325 height 201
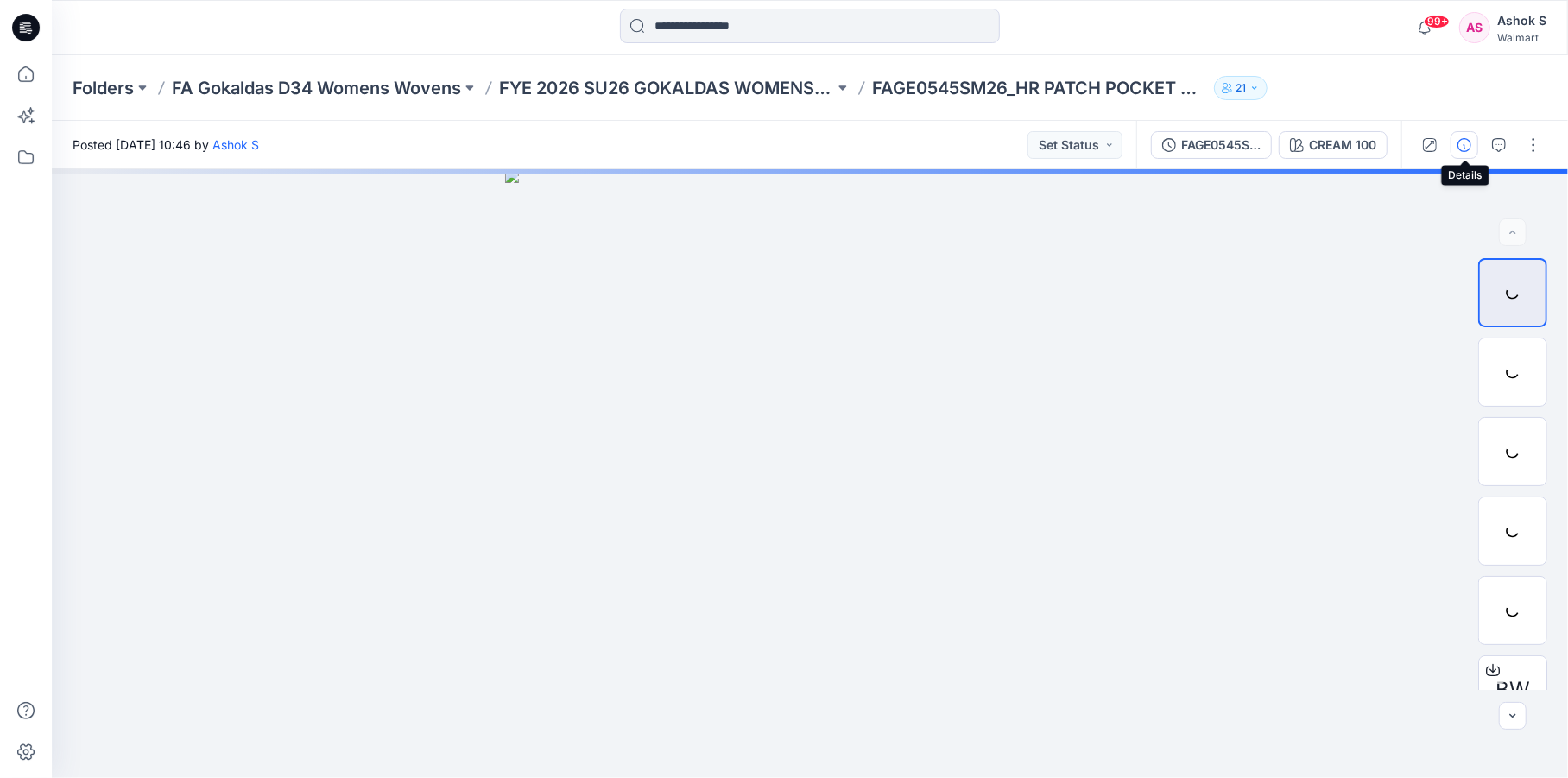
click at [1466, 143] on icon "button" at bounding box center [1464, 144] width 14 height 14
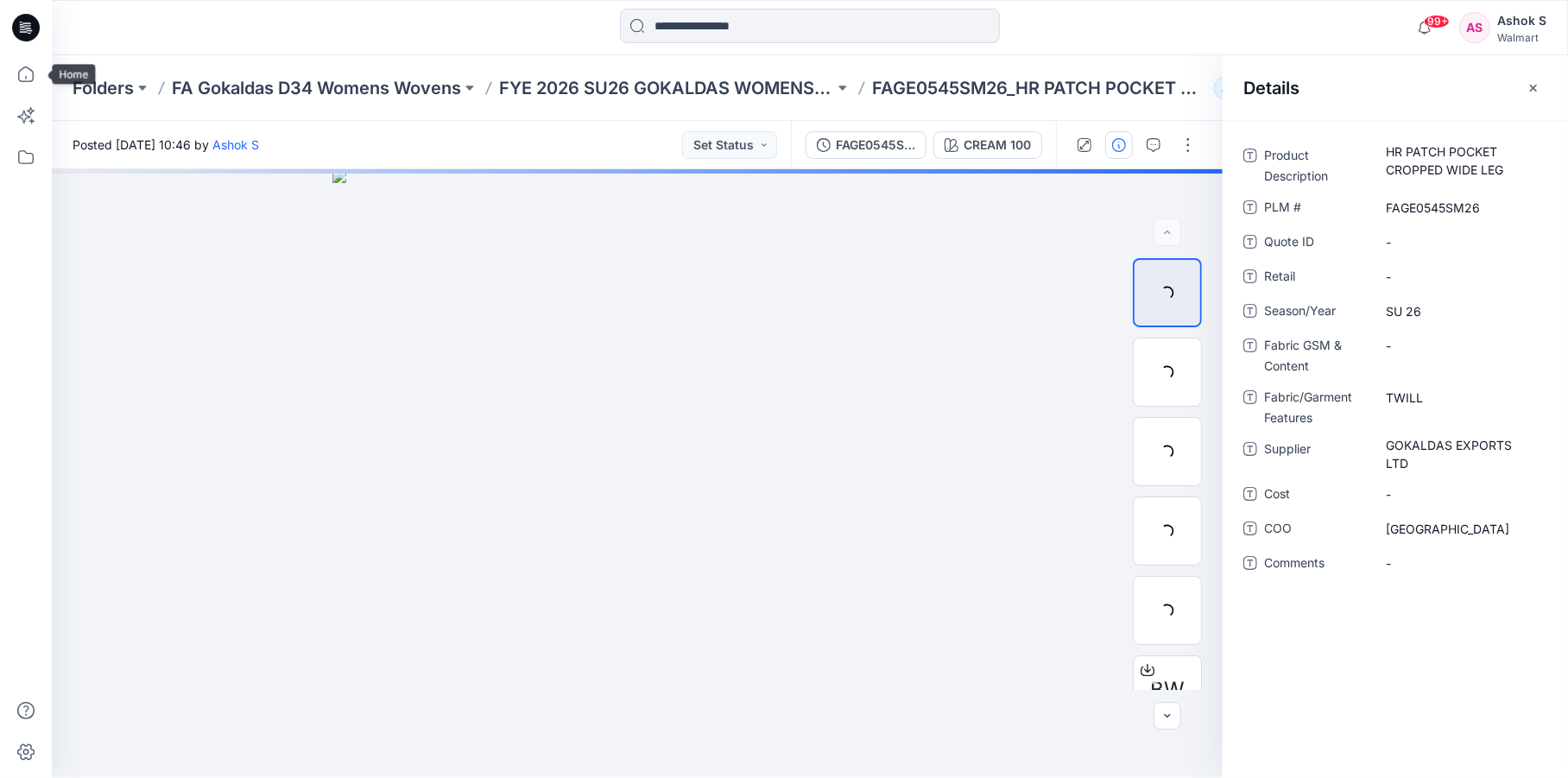
drag, startPoint x: 31, startPoint y: 75, endPoint x: 49, endPoint y: 80, distance: 18.7
click at [31, 75] on icon at bounding box center [26, 74] width 38 height 38
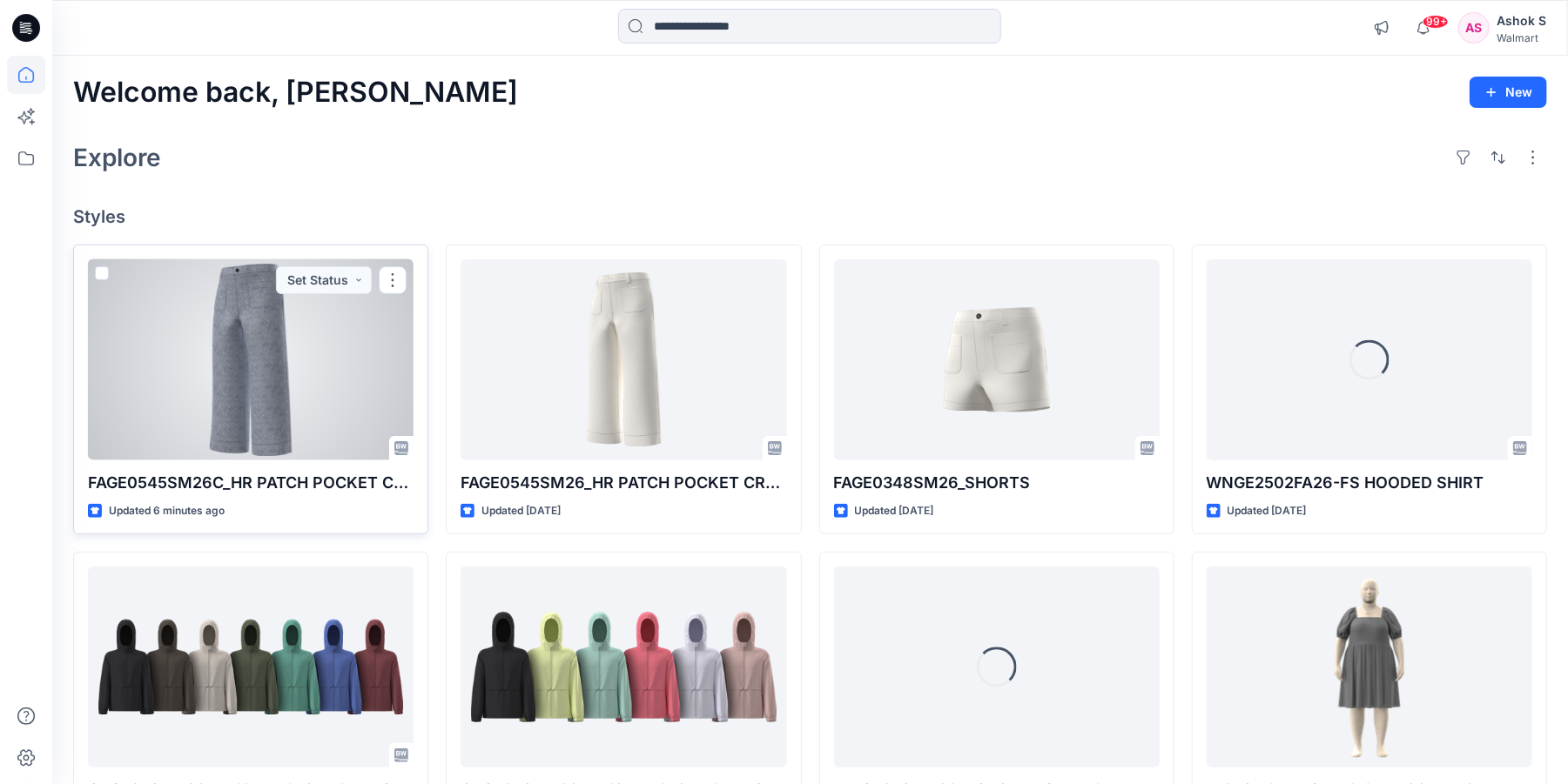
click at [285, 316] on div at bounding box center [251, 360] width 325 height 201
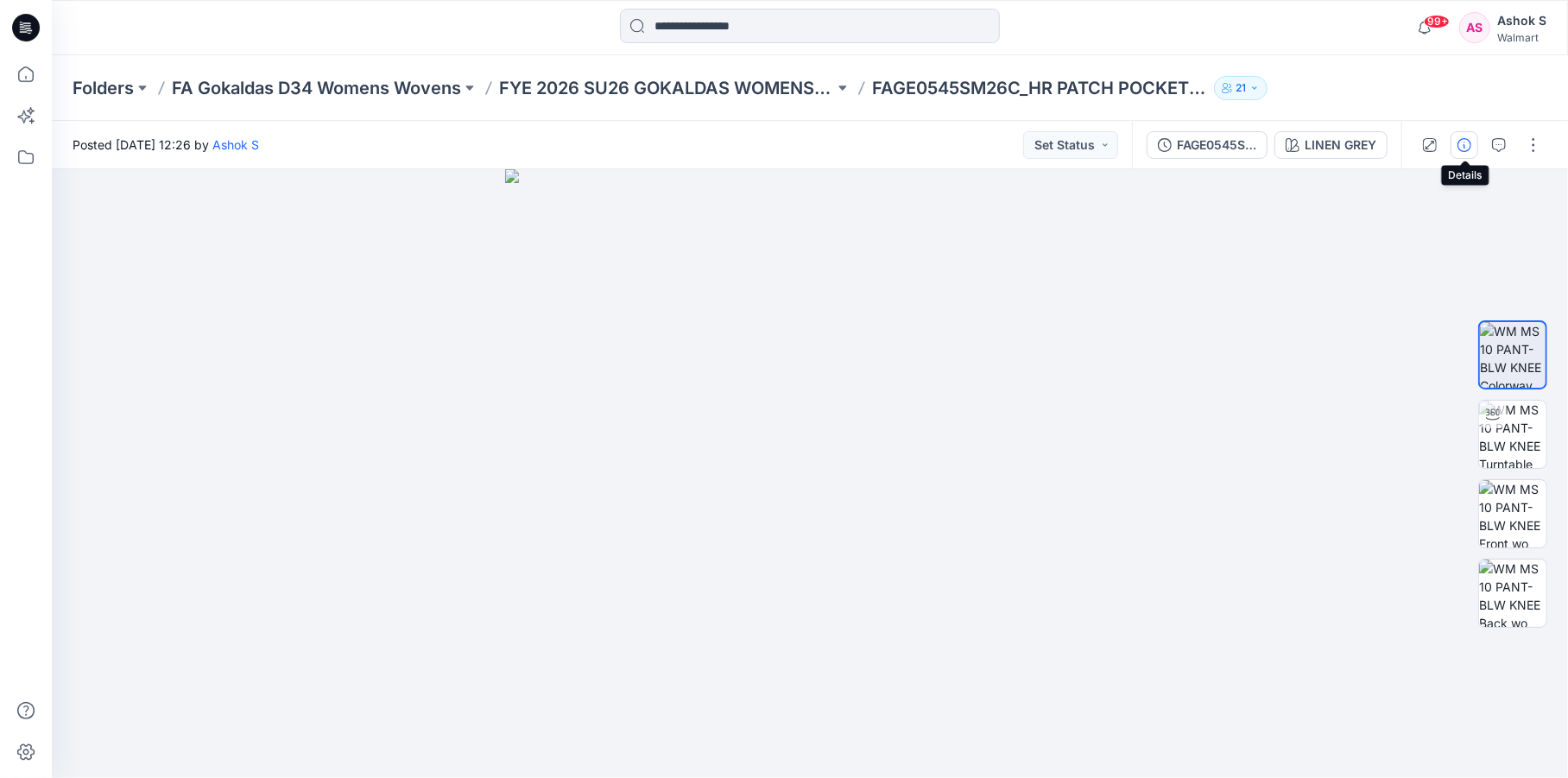
click at [1457, 148] on button "button" at bounding box center [1464, 145] width 27 height 27
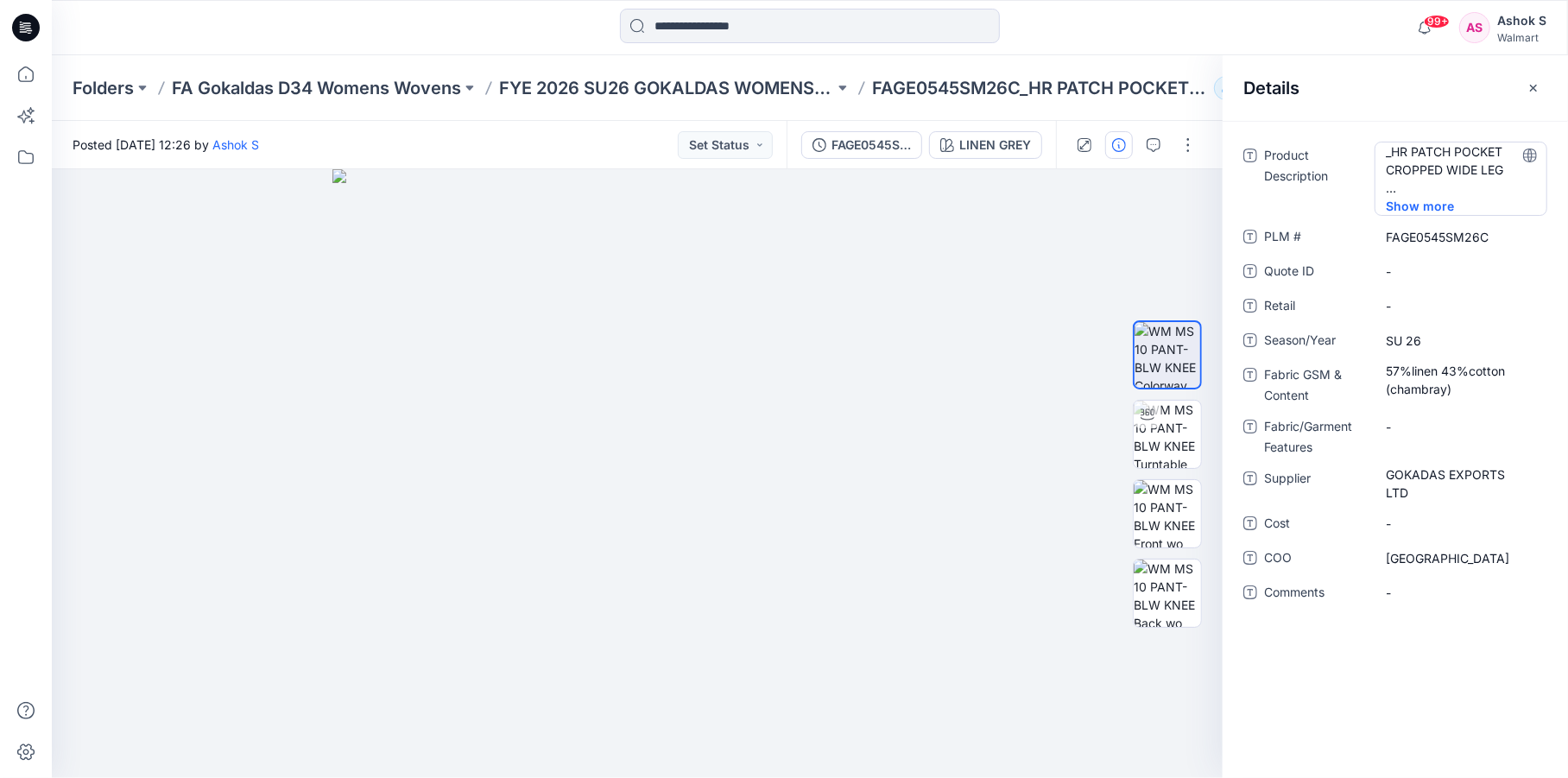
click at [1407, 205] on span "Show more" at bounding box center [1431, 206] width 91 height 18
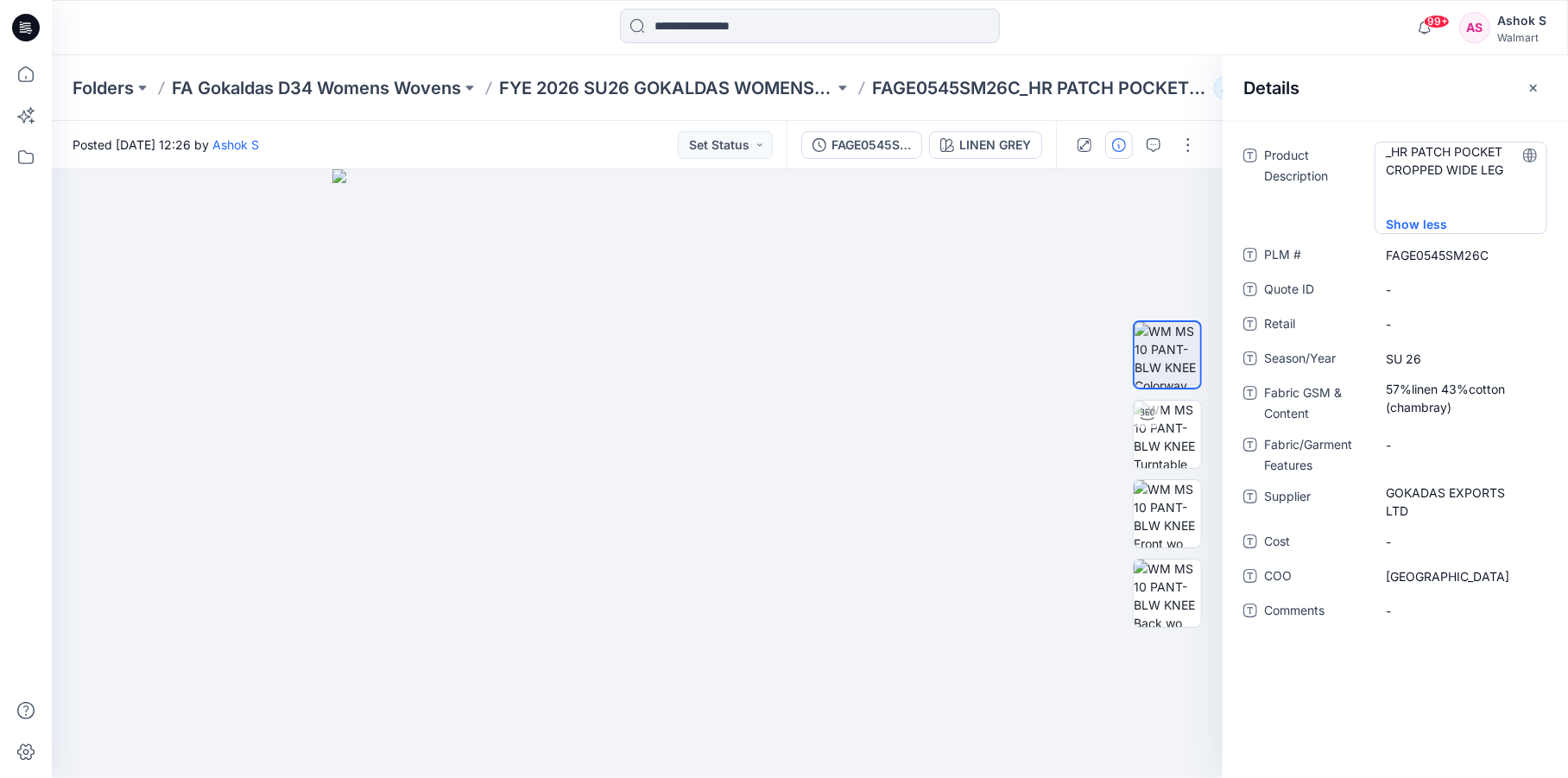
click at [1406, 227] on span "Show less" at bounding box center [1428, 224] width 83 height 18
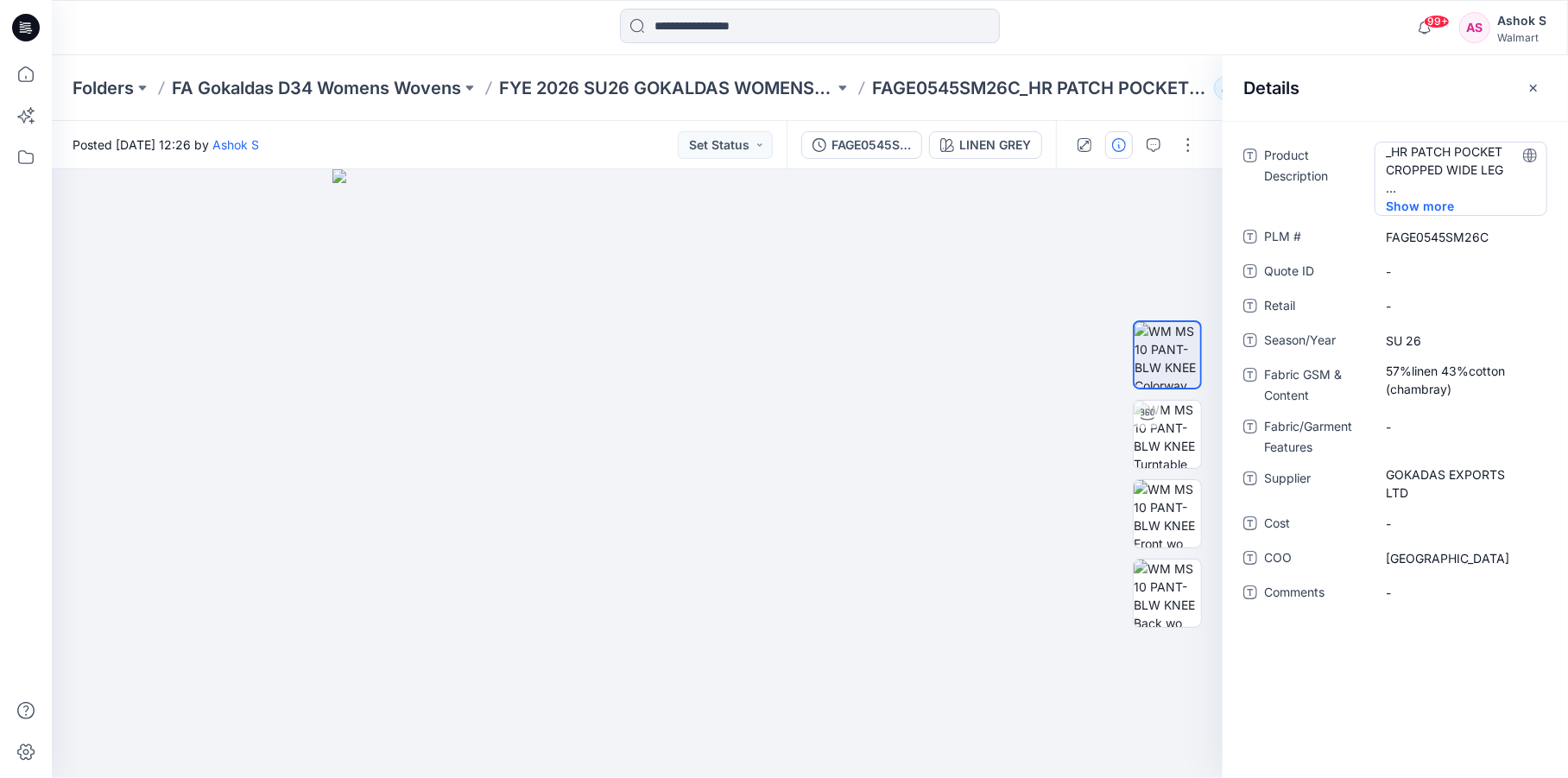
click at [1407, 209] on span "Show more" at bounding box center [1431, 206] width 91 height 18
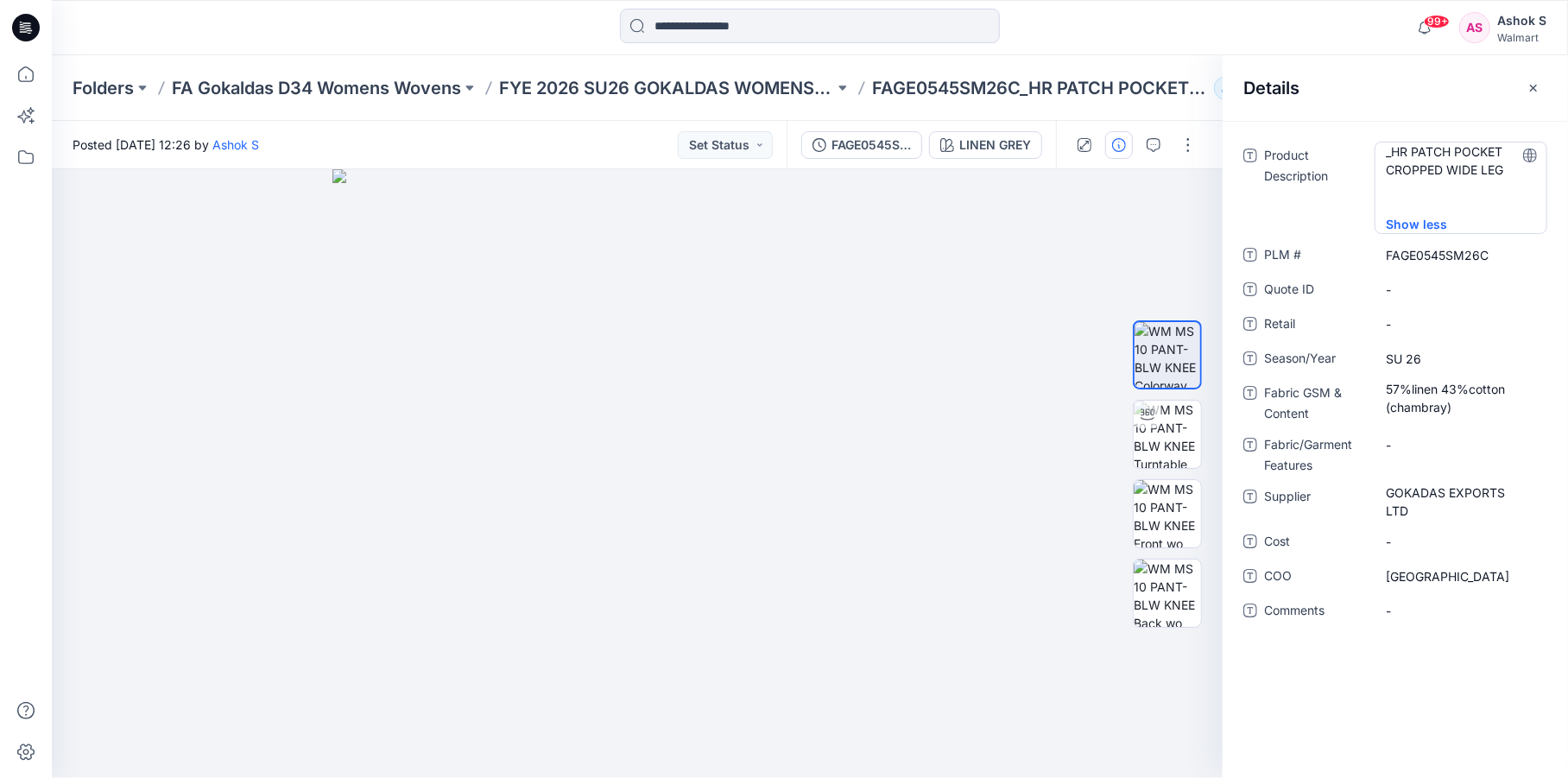
click at [1412, 194] on Description "_HR PATCH POCKET CROPPED WIDE LEG" at bounding box center [1461, 179] width 150 height 73
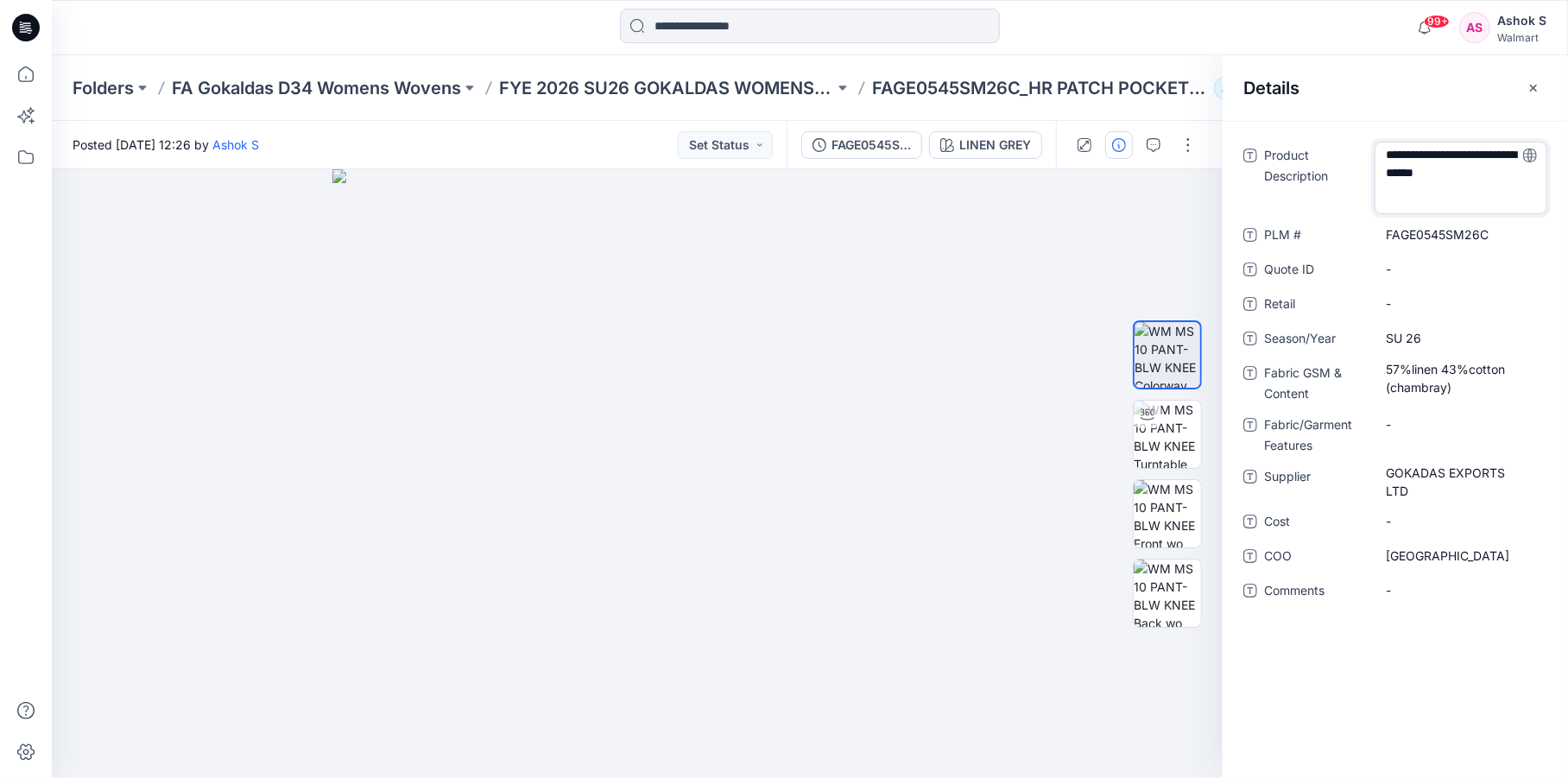
click at [1408, 201] on textarea "**********" at bounding box center [1460, 178] width 172 height 73
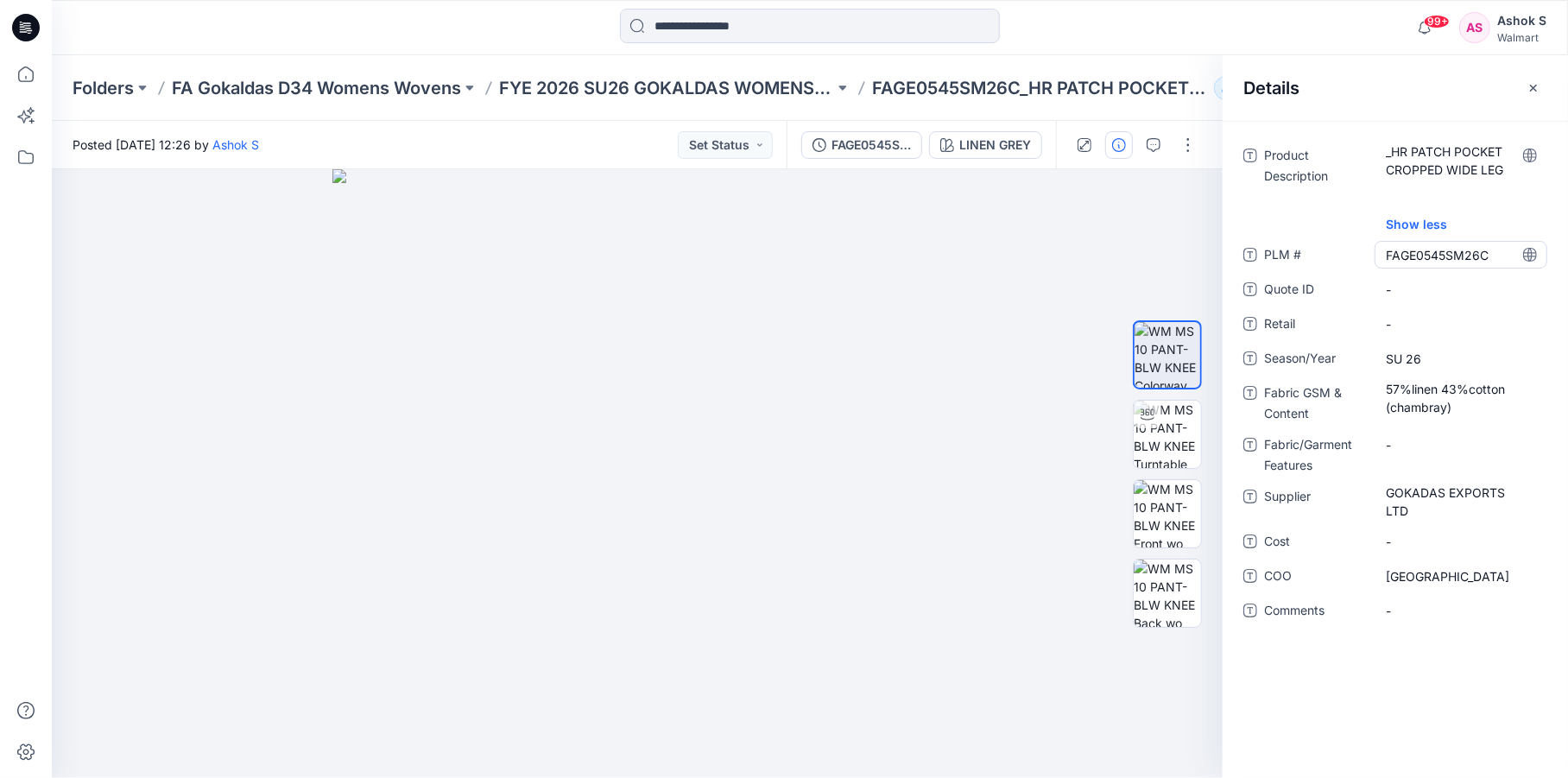
click at [1404, 237] on div "Product Description _HR PATCH POCKET CROPPED WIDE LEG Show less PLM # FAGE0545S…" at bounding box center [1395, 393] width 304 height 503
click at [17, 74] on icon at bounding box center [26, 74] width 38 height 38
